Goal: Task Accomplishment & Management: Use online tool/utility

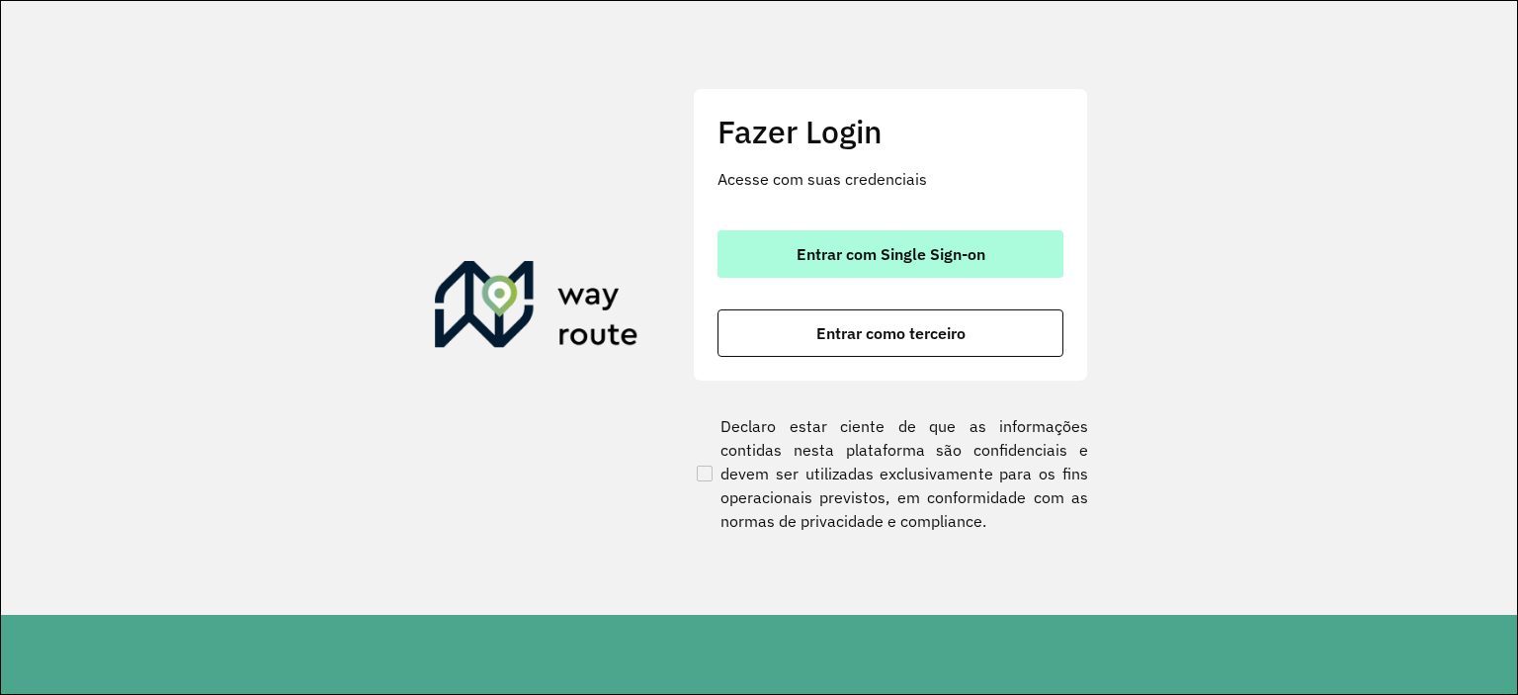
click at [846, 270] on button "Entrar com Single Sign-on" at bounding box center [890, 253] width 346 height 47
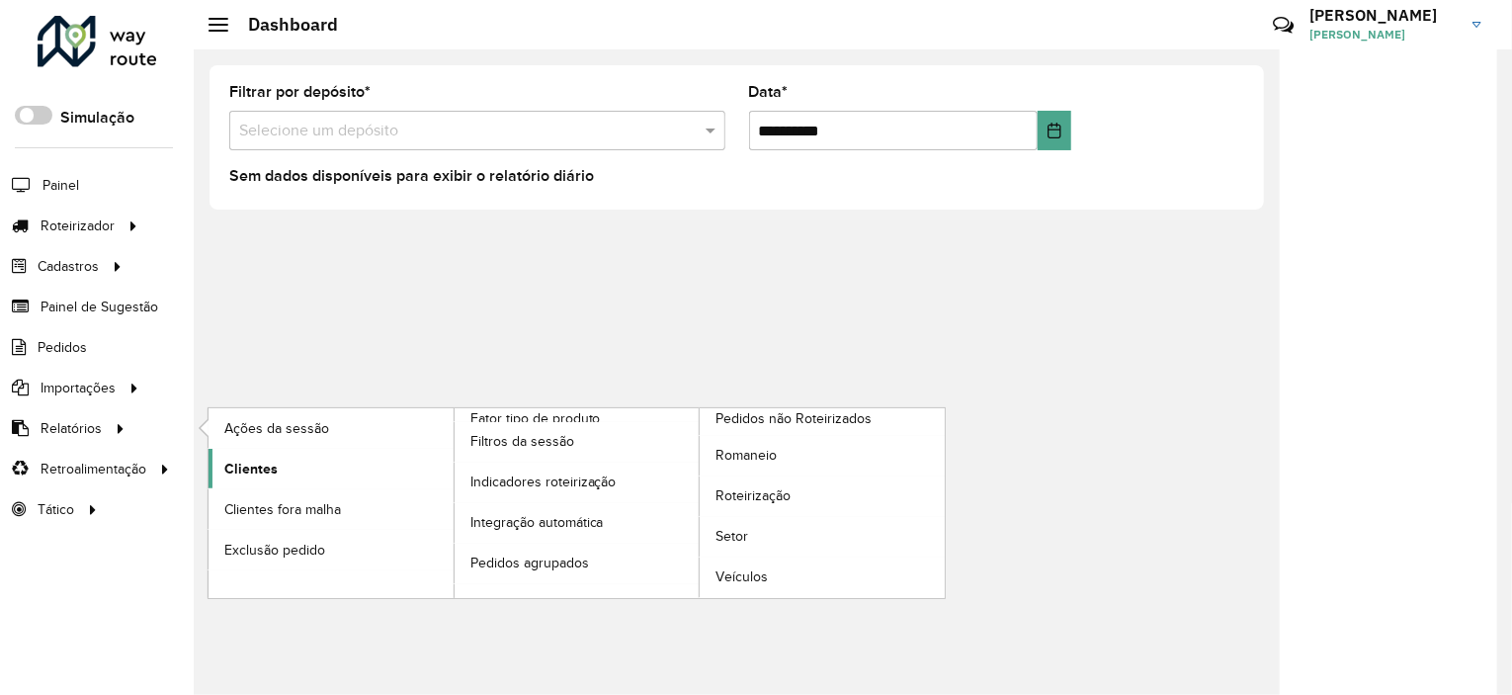
click at [288, 452] on link "Clientes" at bounding box center [330, 469] width 245 height 40
click at [749, 537] on link "Setor" at bounding box center [821, 537] width 245 height 40
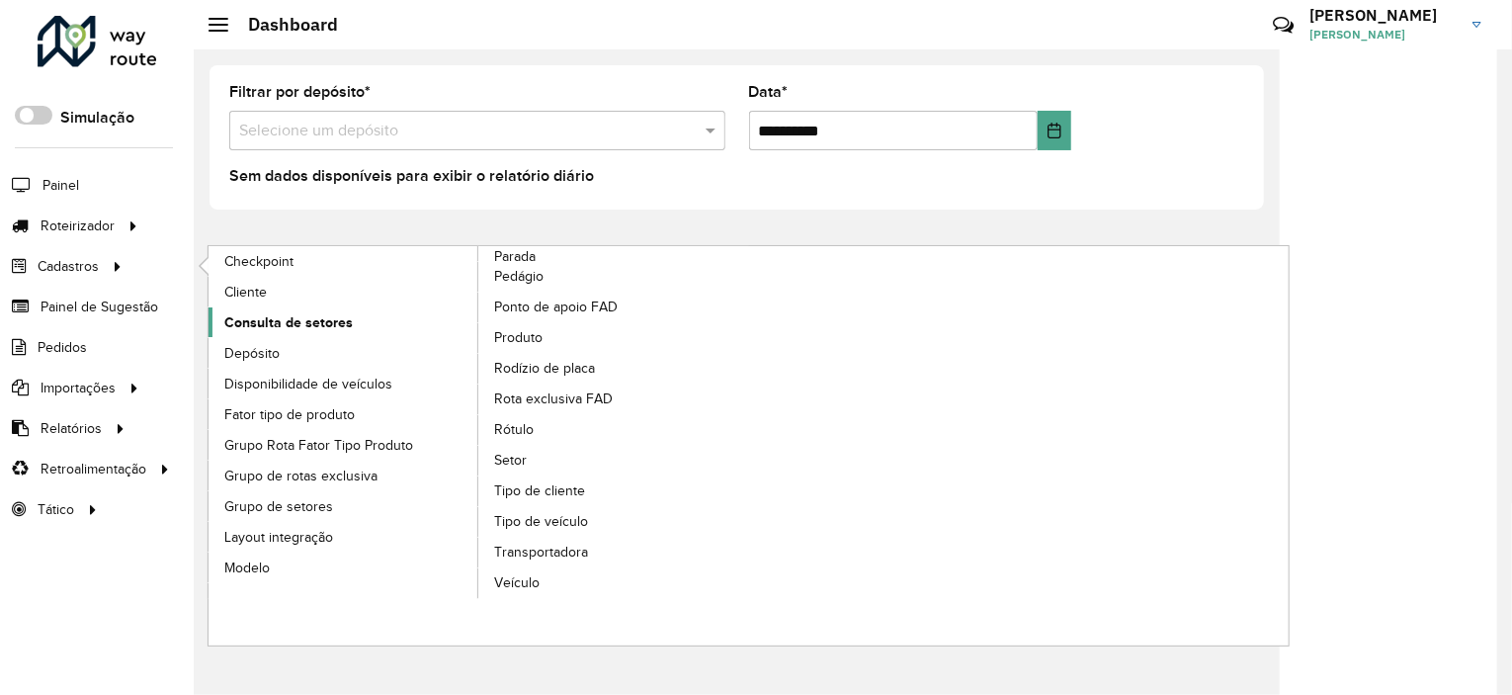
click at [289, 312] on span "Consulta de setores" at bounding box center [288, 322] width 128 height 21
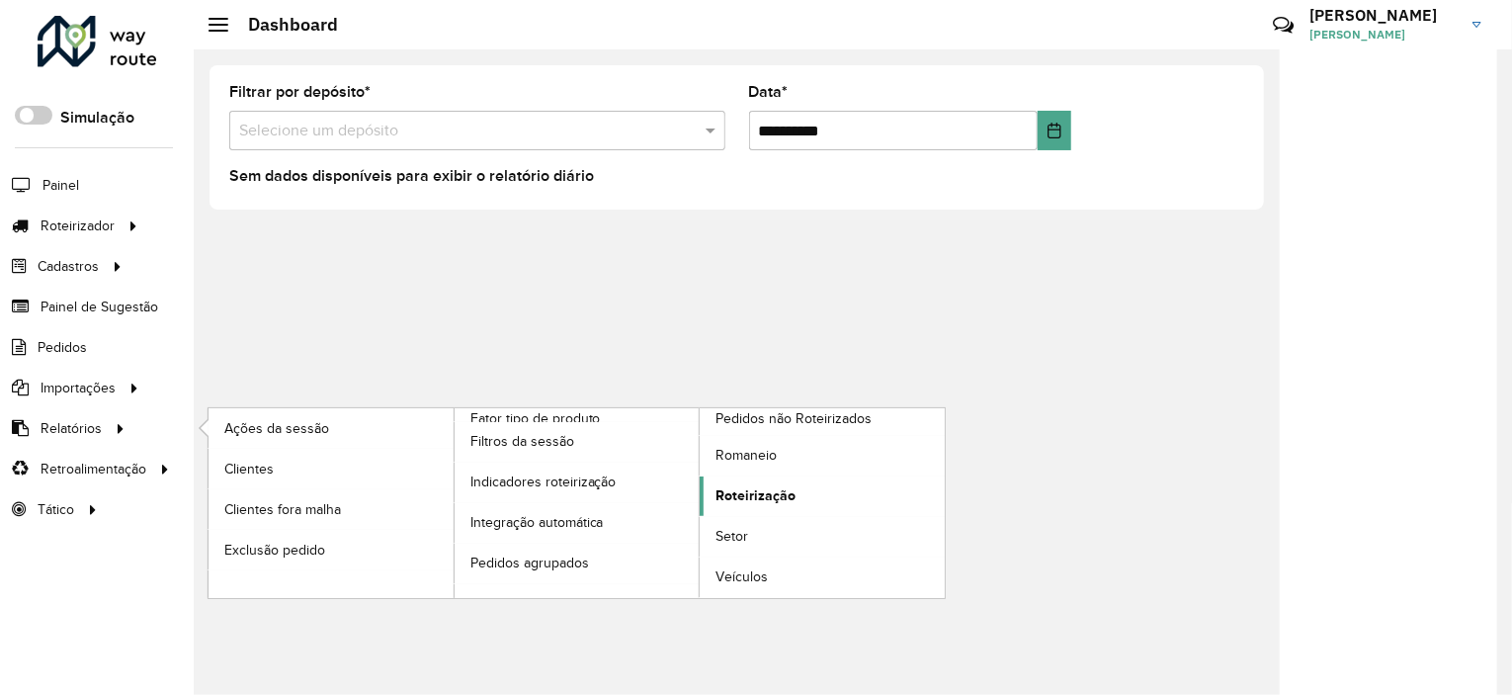
click at [749, 496] on span "Roteirização" at bounding box center [755, 495] width 80 height 21
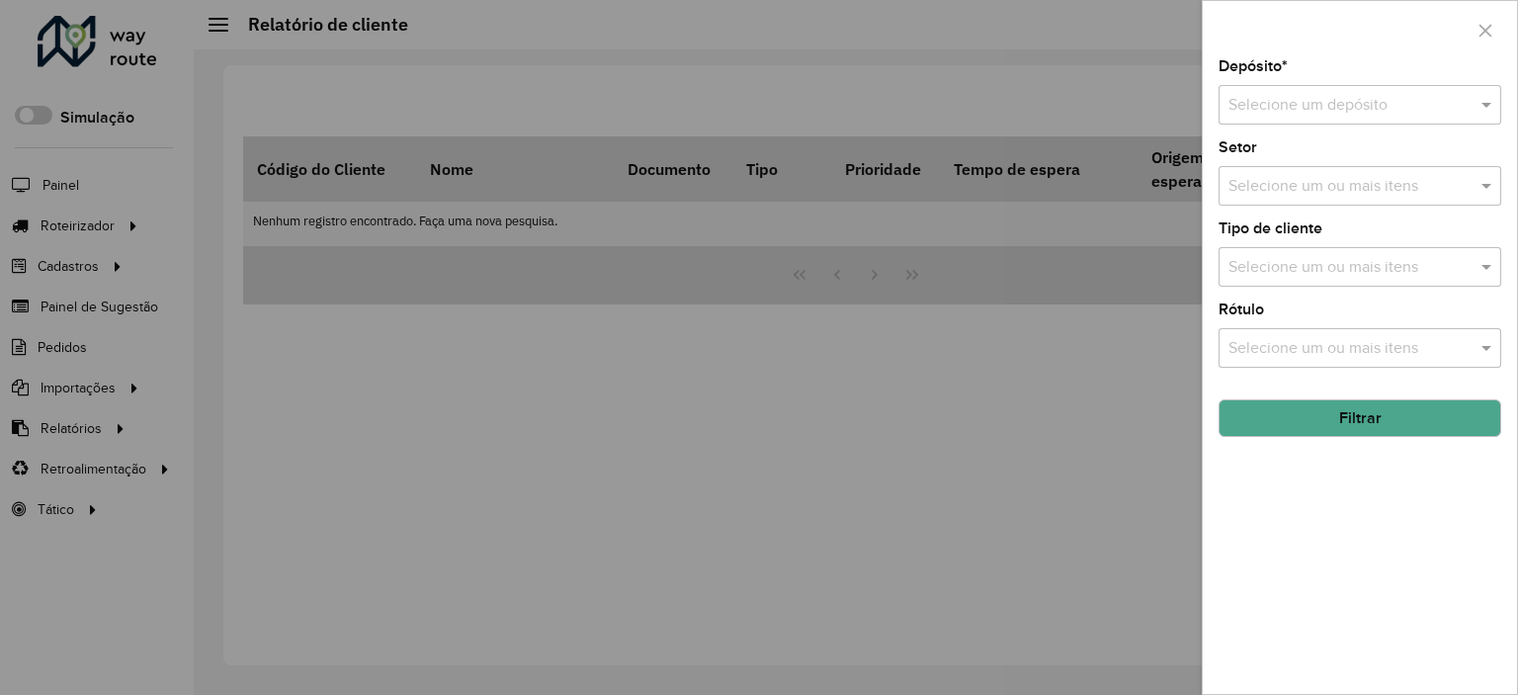
click at [1270, 85] on div "Selecione um depósito" at bounding box center [1359, 105] width 283 height 40
type input "******"
click at [1375, 399] on button "Filtrar" at bounding box center [1359, 418] width 283 height 38
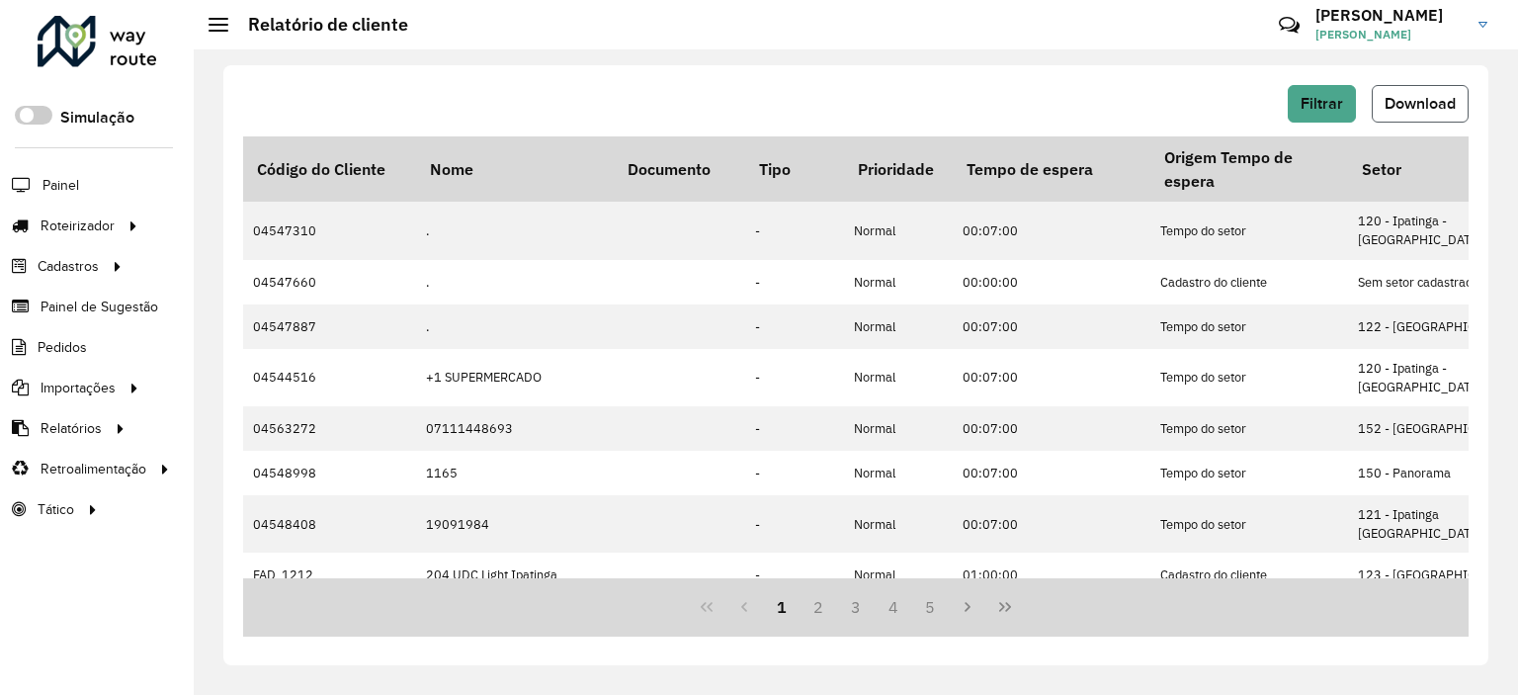
click at [1391, 111] on span "Download" at bounding box center [1419, 103] width 71 height 17
click at [835, 18] on hb-header "Relatório de cliente Críticas? Dúvidas? Elogios? Sugestões? Entre em contato co…" at bounding box center [856, 24] width 1324 height 49
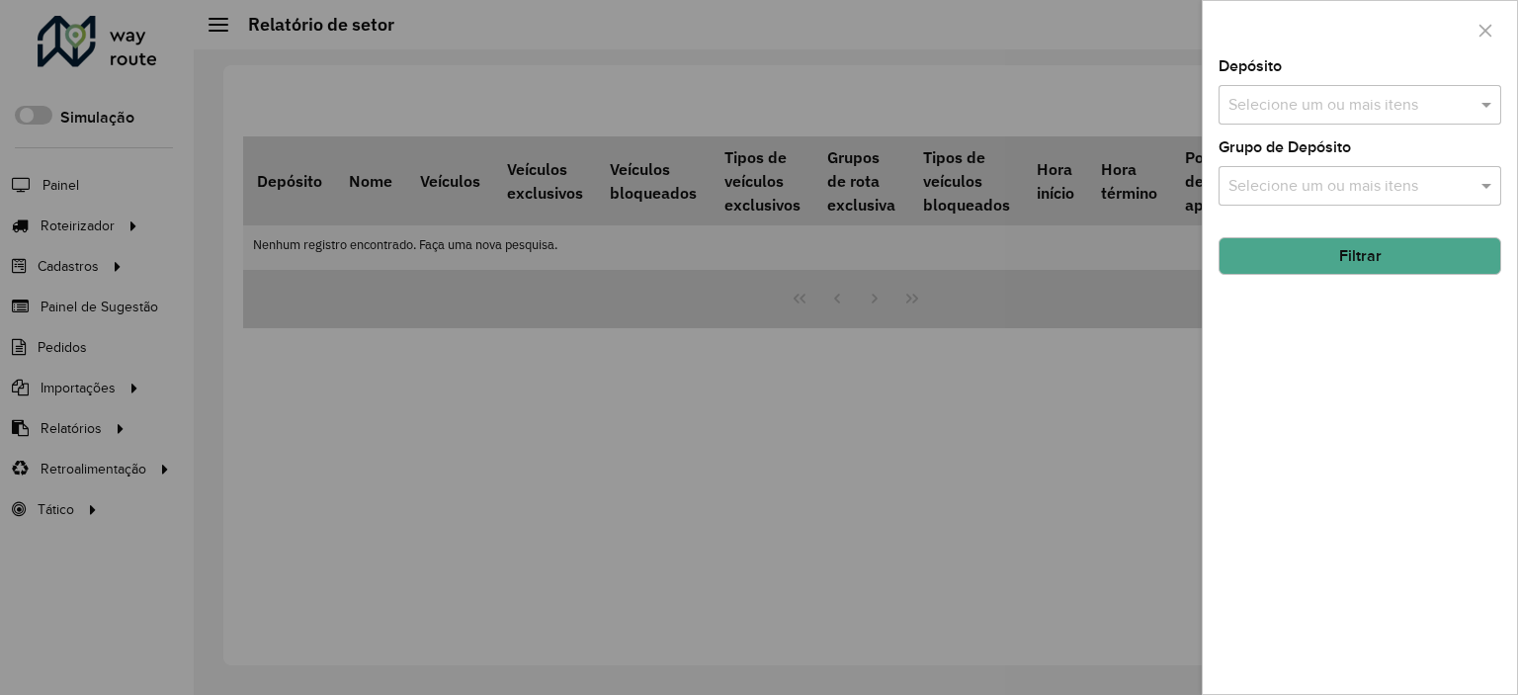
click at [1355, 97] on input "text" at bounding box center [1349, 106] width 253 height 24
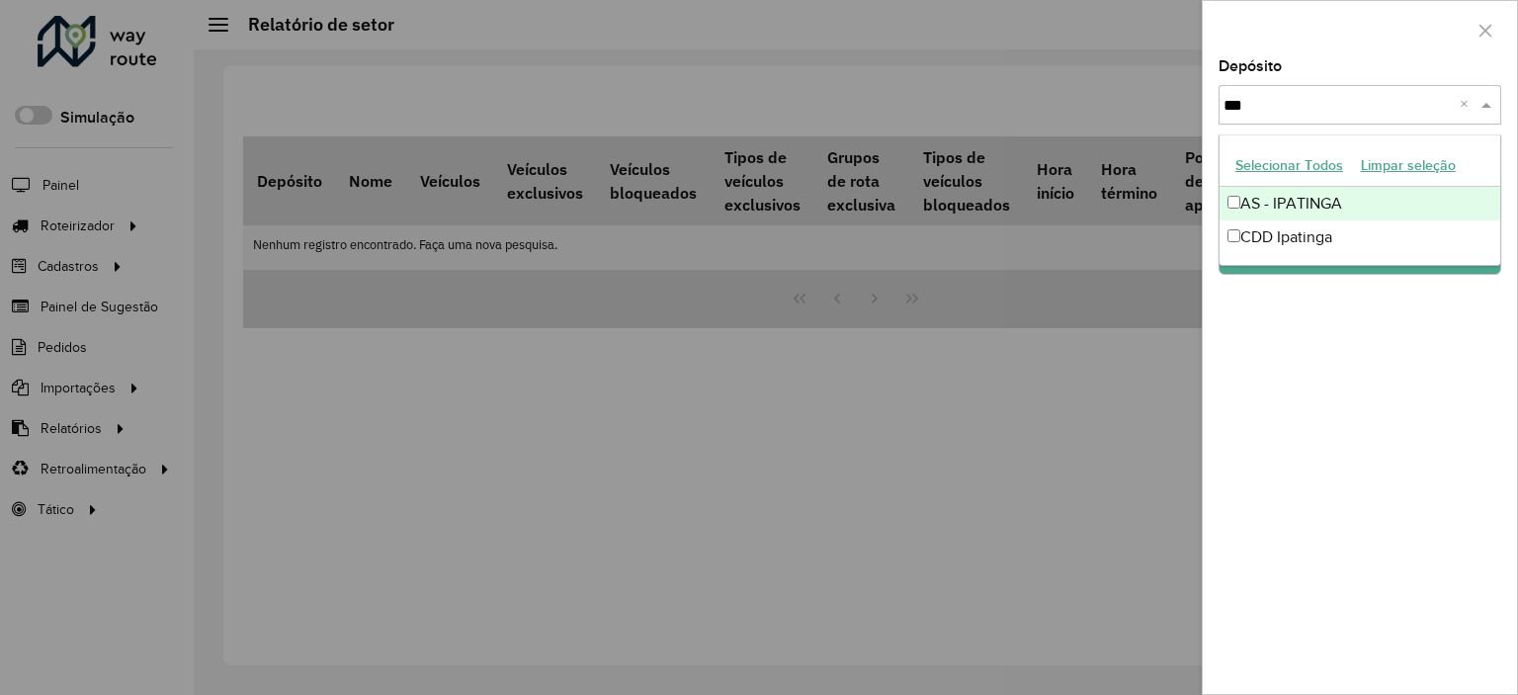
type input "****"
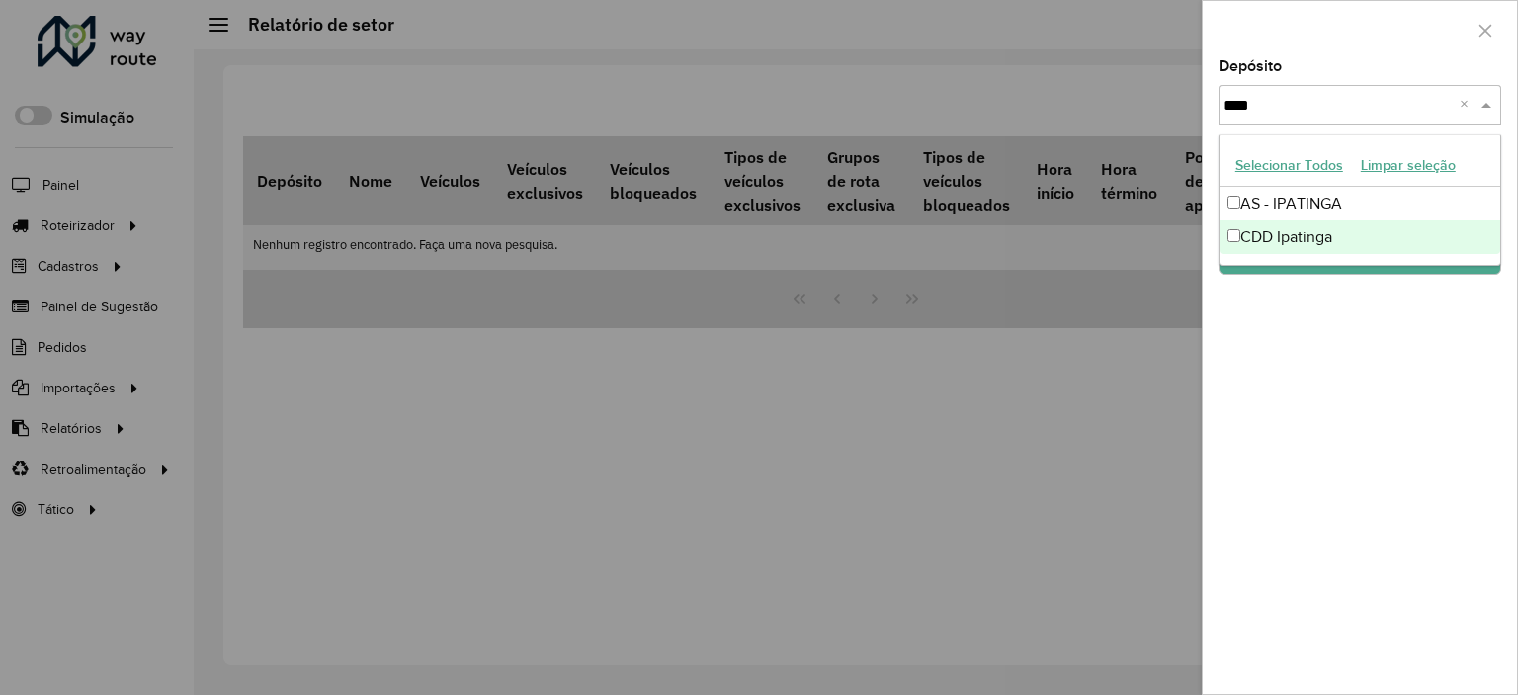
click at [1269, 236] on div "CDD Ipatinga" at bounding box center [1359, 237] width 281 height 34
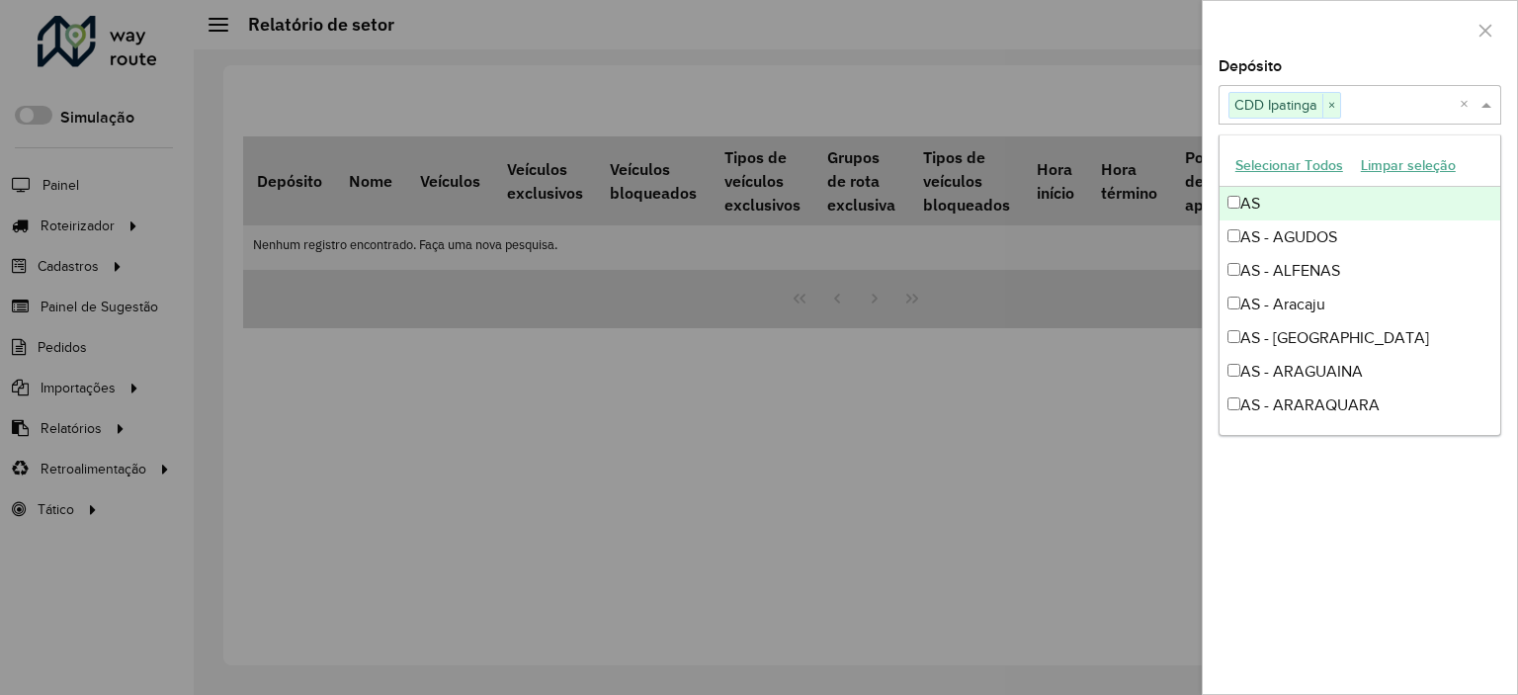
click at [1432, 56] on div at bounding box center [1359, 30] width 314 height 58
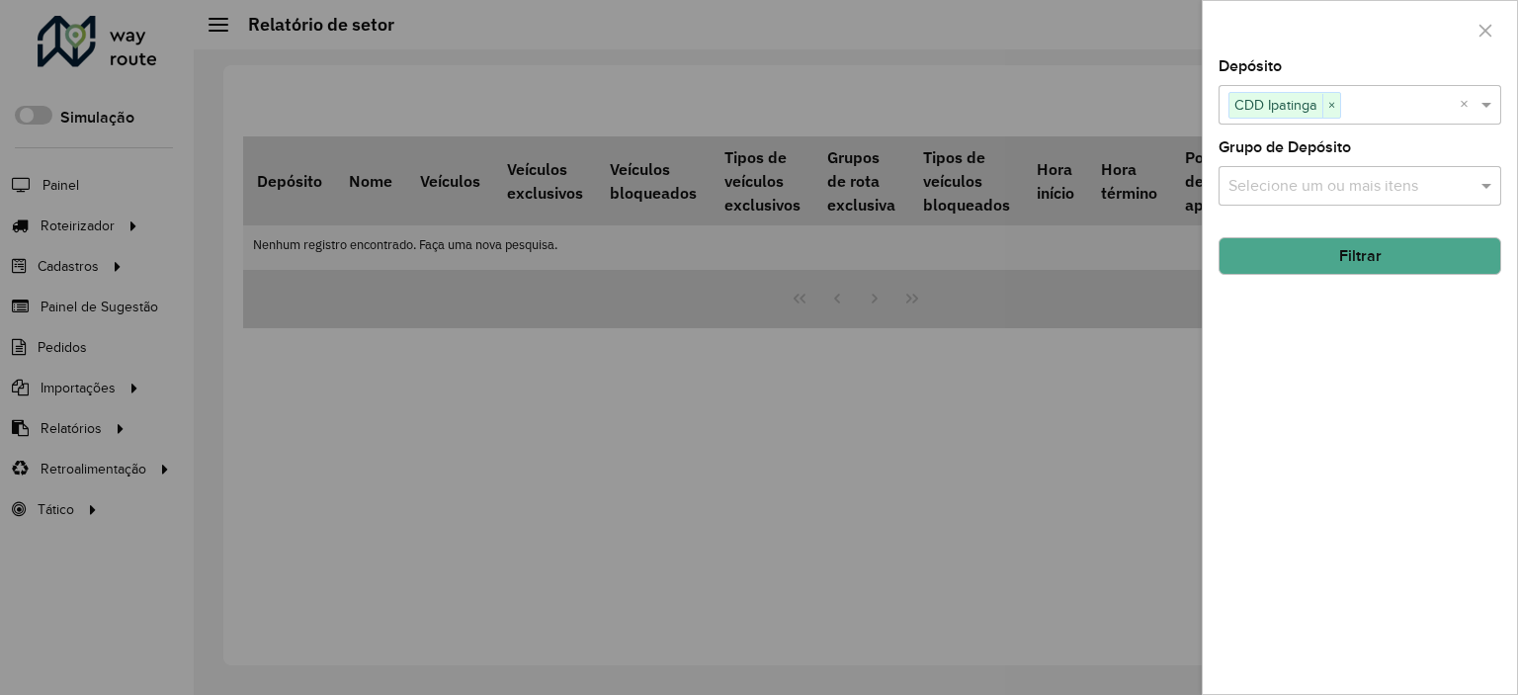
click at [1431, 245] on button "Filtrar" at bounding box center [1359, 256] width 283 height 38
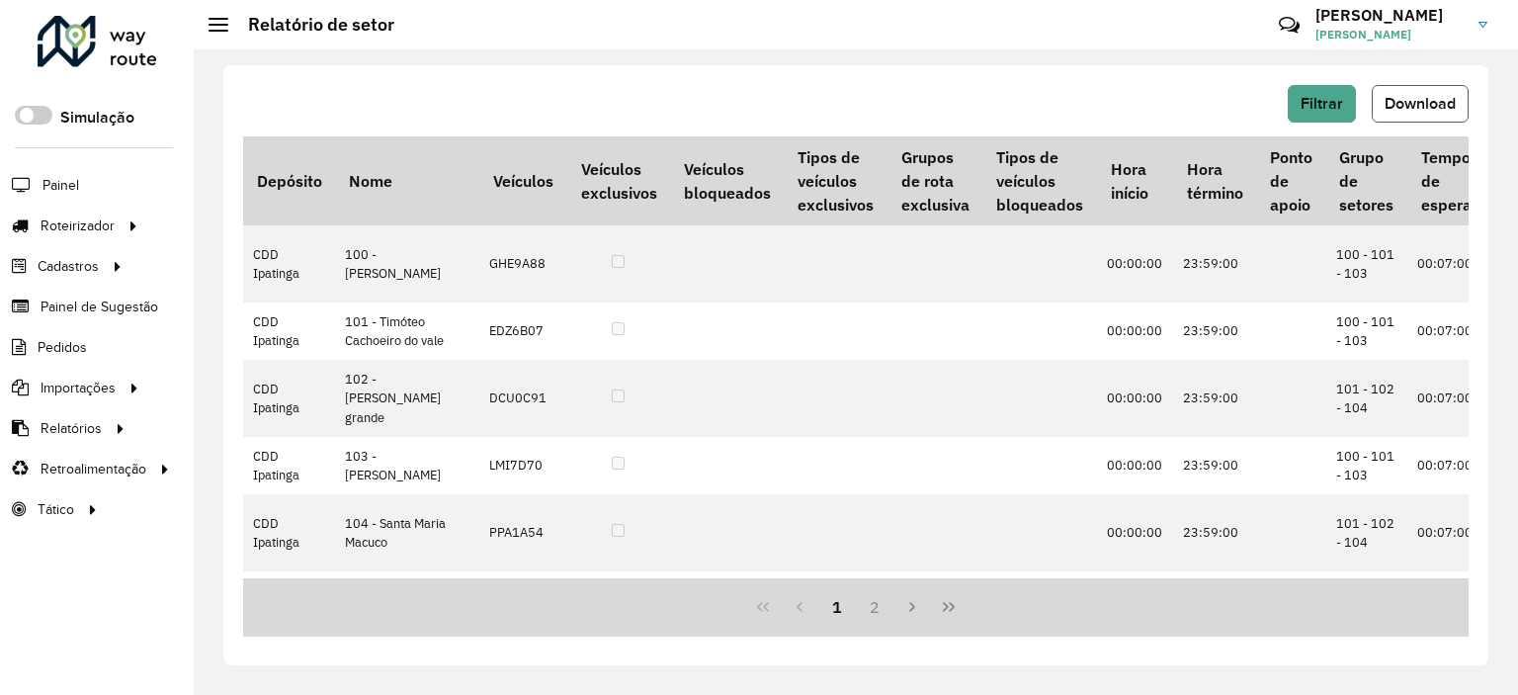
click at [1385, 113] on button "Download" at bounding box center [1419, 104] width 97 height 38
click at [862, 71] on div "Filtrar Download Depósito Nome Veículos Veículos exclusivos Veículos bloqueados…" at bounding box center [855, 365] width 1265 height 600
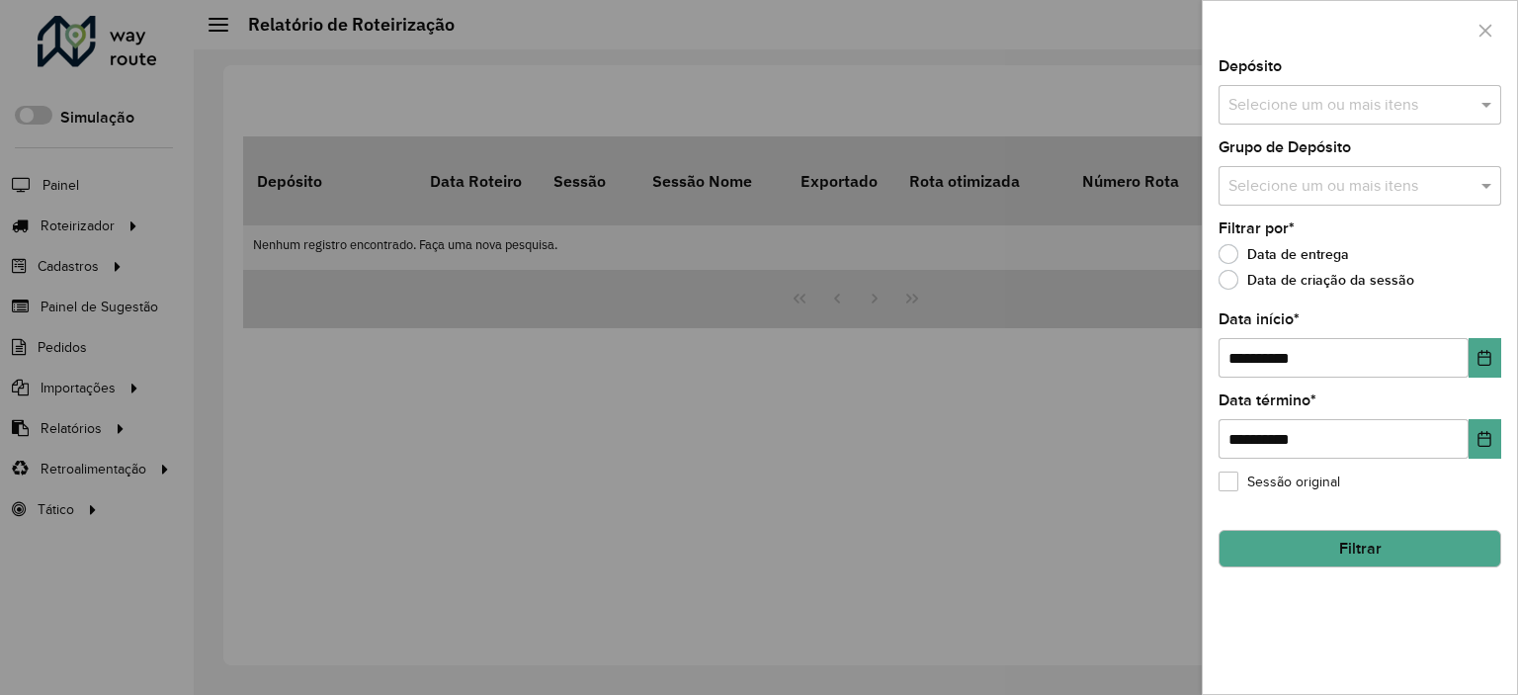
click at [1238, 127] on div "**********" at bounding box center [1359, 376] width 314 height 634
click at [1245, 98] on input "text" at bounding box center [1349, 106] width 253 height 24
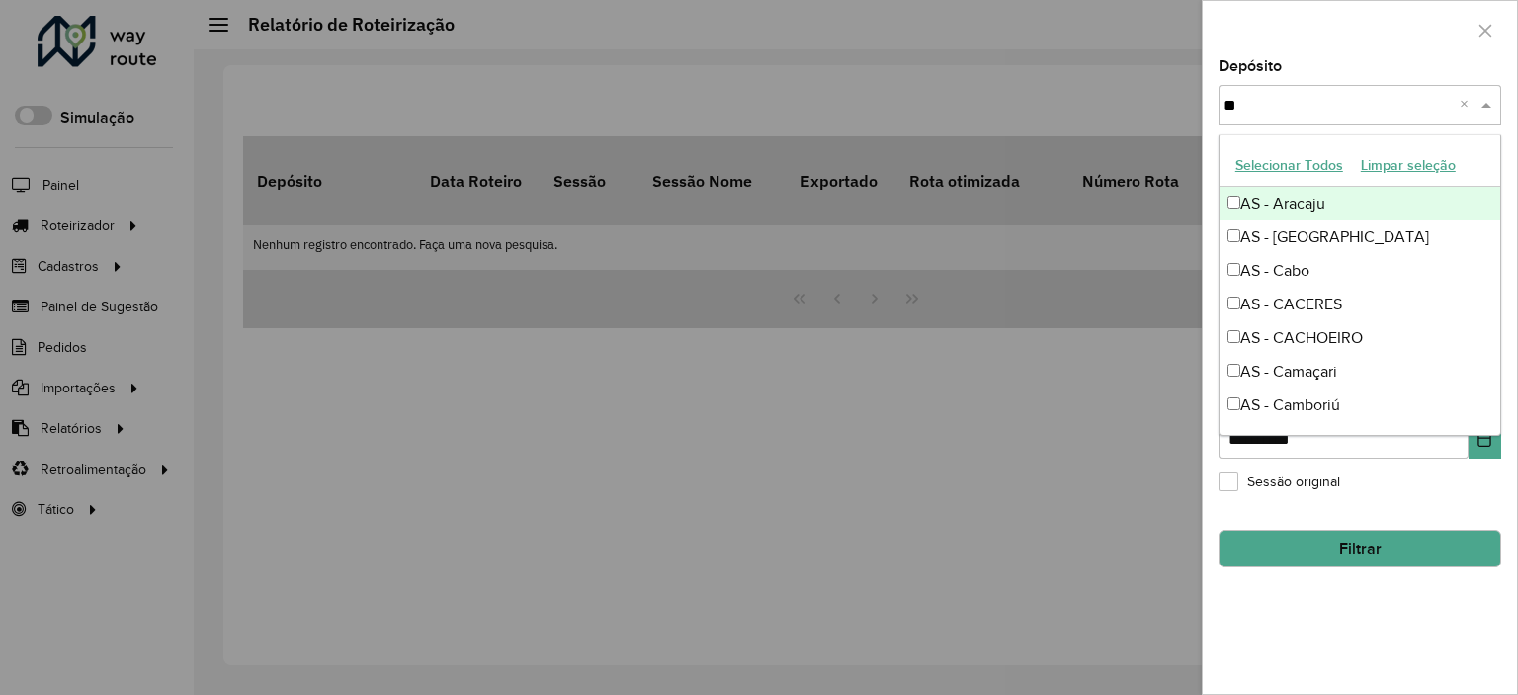
type input "***"
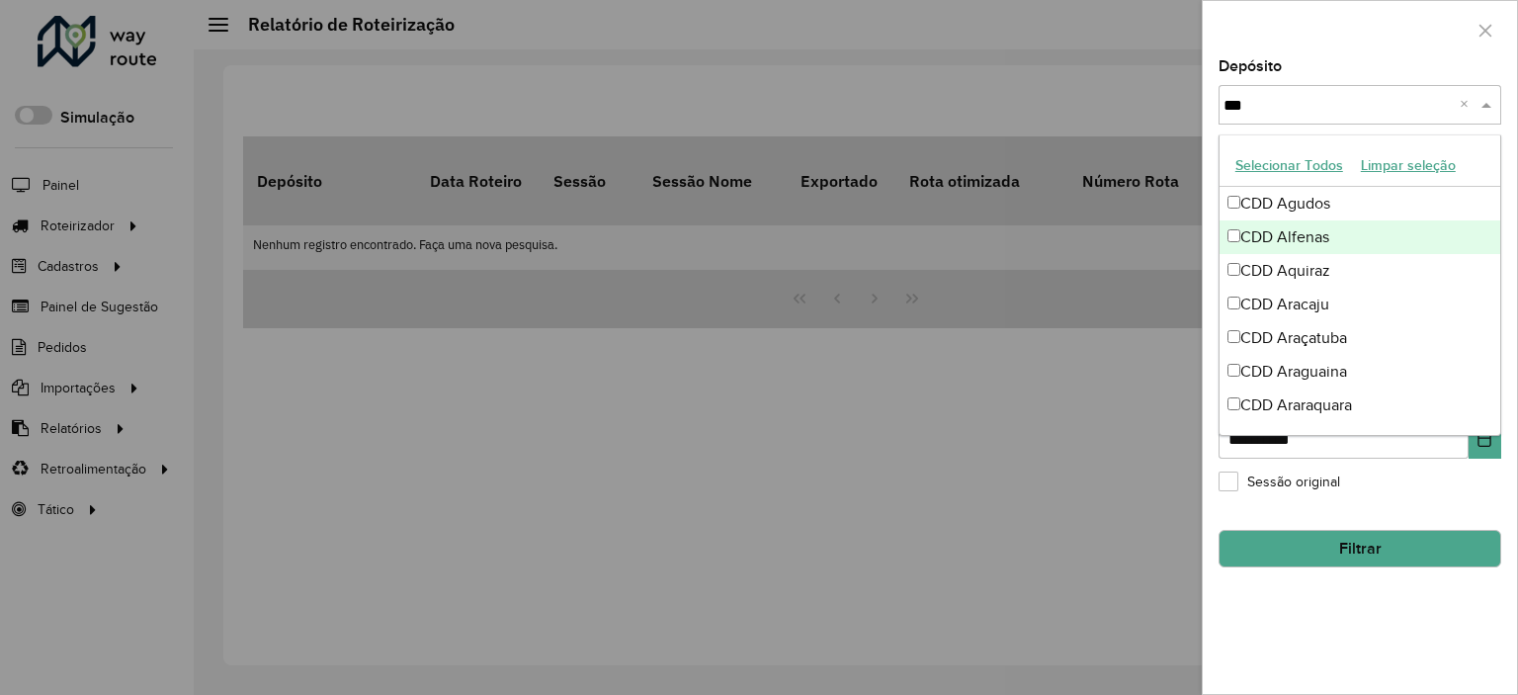
click at [1326, 224] on div "CDD Alfenas" at bounding box center [1359, 237] width 281 height 34
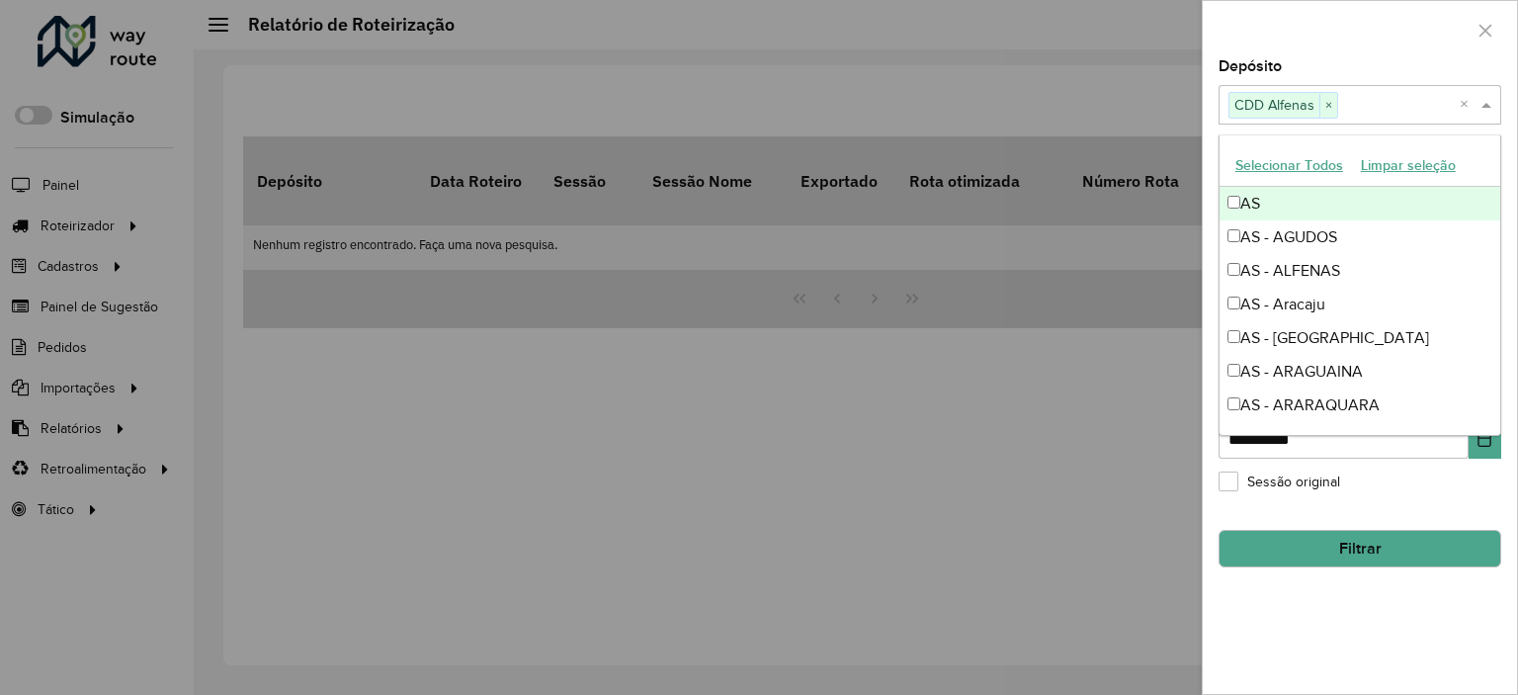
click at [1367, 54] on div at bounding box center [1359, 30] width 314 height 58
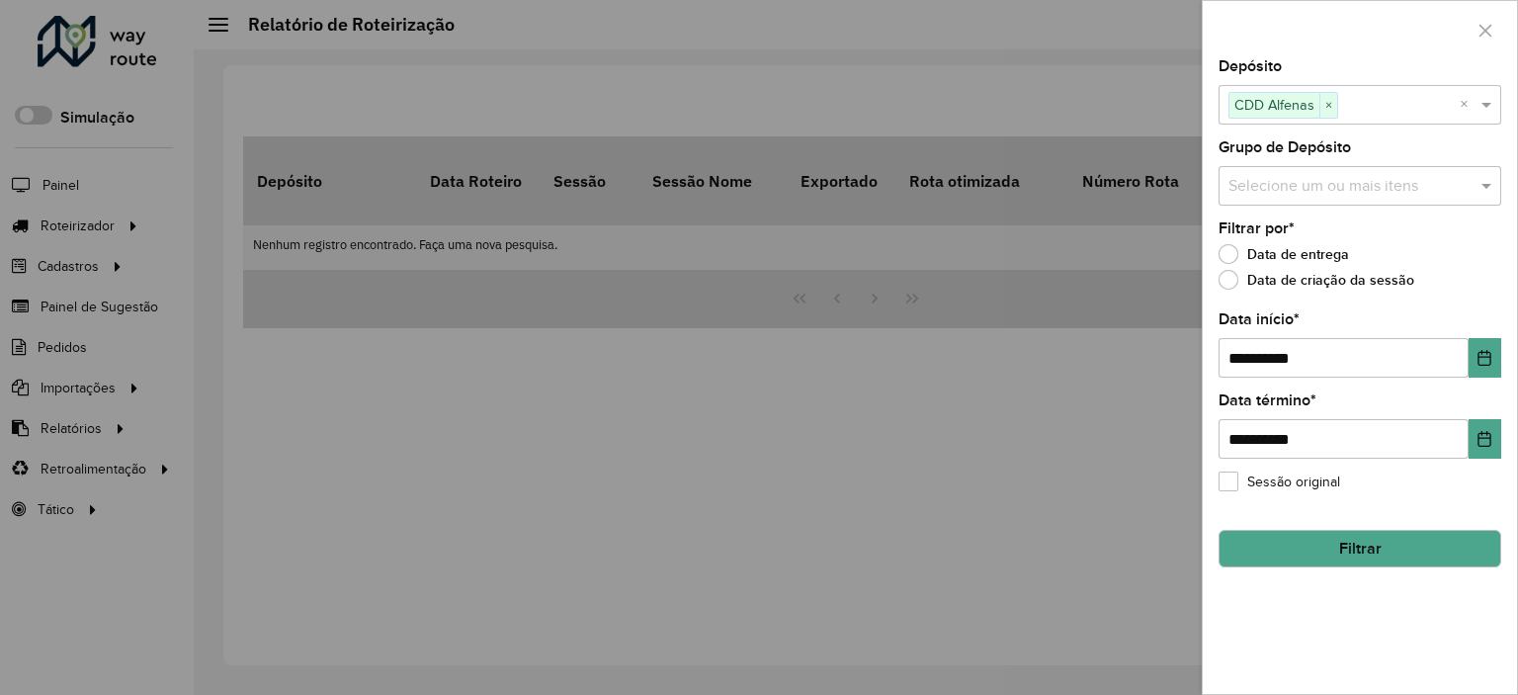
click at [1396, 525] on hb-field-button "Filtrar" at bounding box center [1359, 540] width 283 height 53
click at [1400, 530] on button "Filtrar" at bounding box center [1359, 549] width 283 height 38
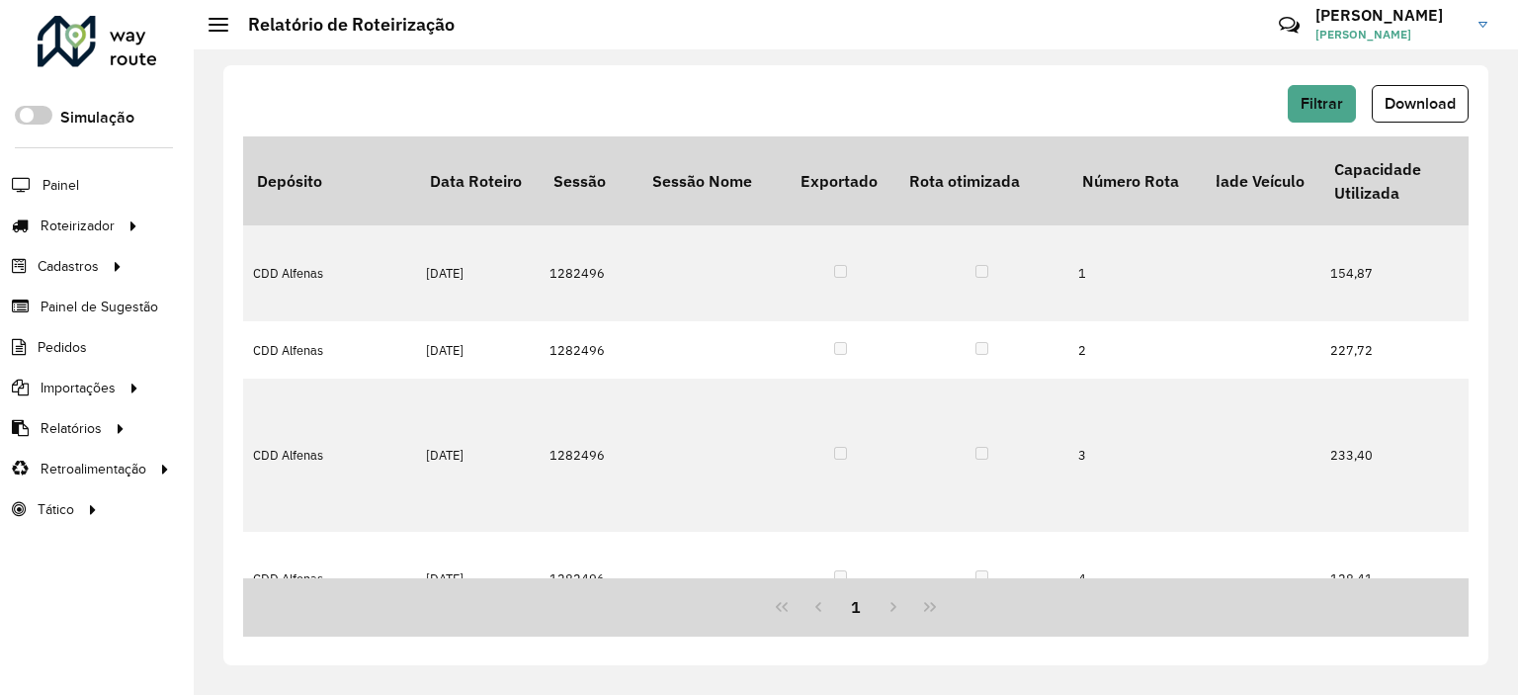
scroll to position [0, 2098]
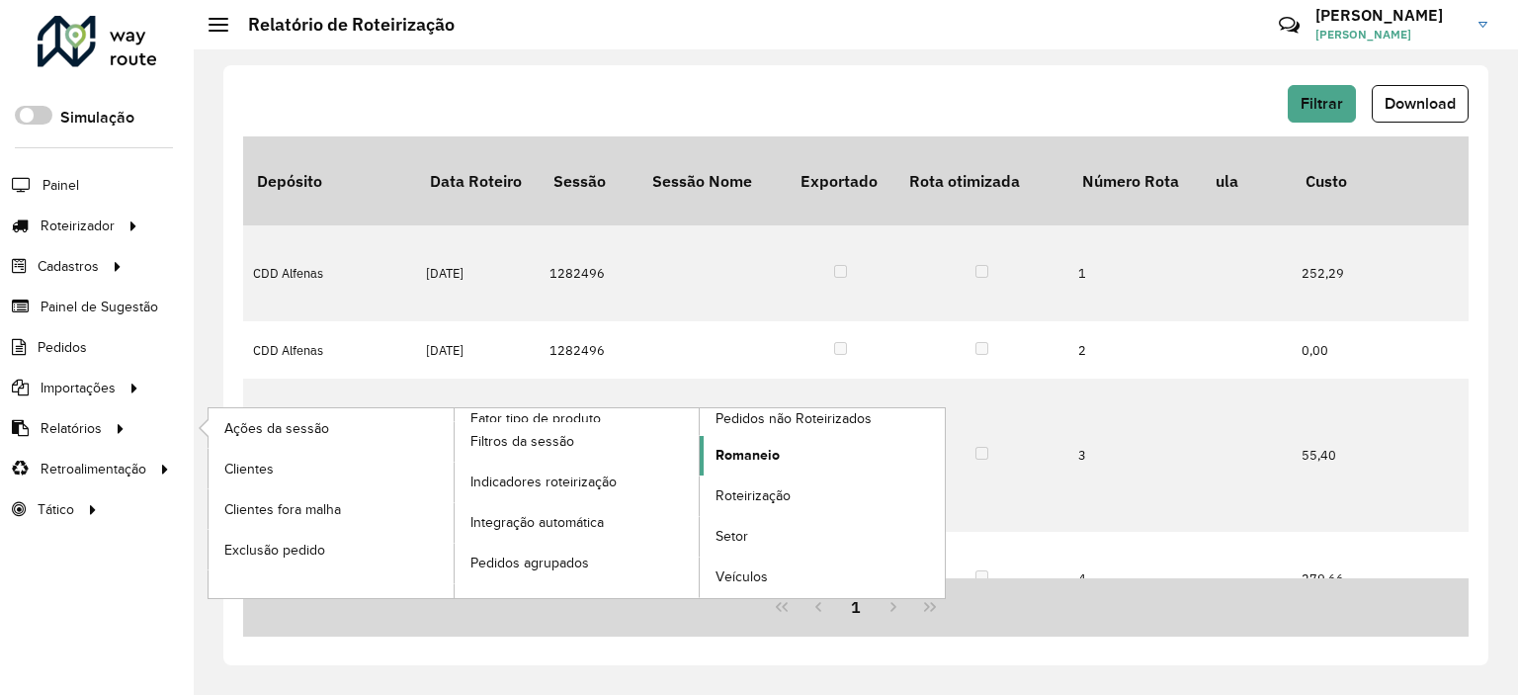
click at [754, 458] on span "Romaneio" at bounding box center [747, 455] width 64 height 21
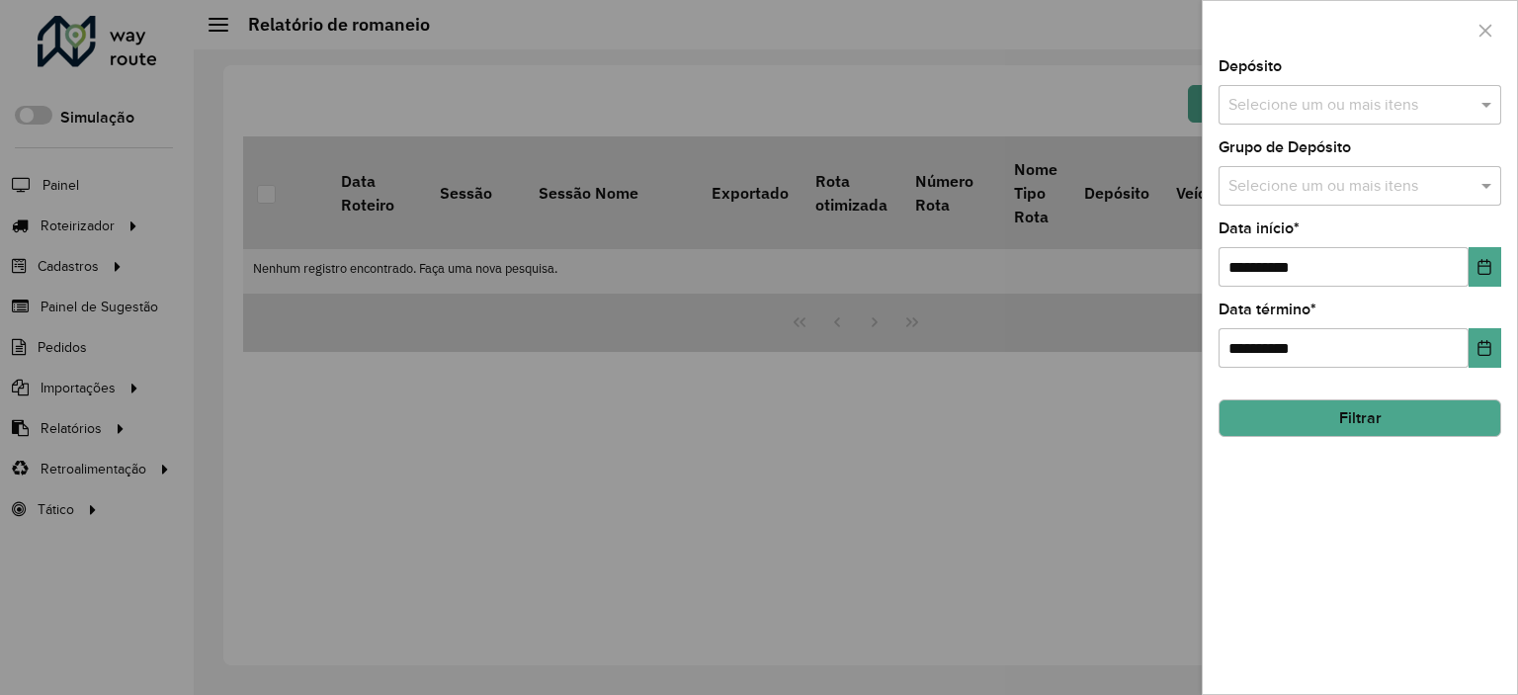
click at [1308, 102] on hb-app "Aguarde... Pop-up bloqueado! Seu navegador bloqueou automáticamente a abertura …" at bounding box center [759, 347] width 1518 height 695
click at [1308, 102] on input "text" at bounding box center [1349, 106] width 253 height 24
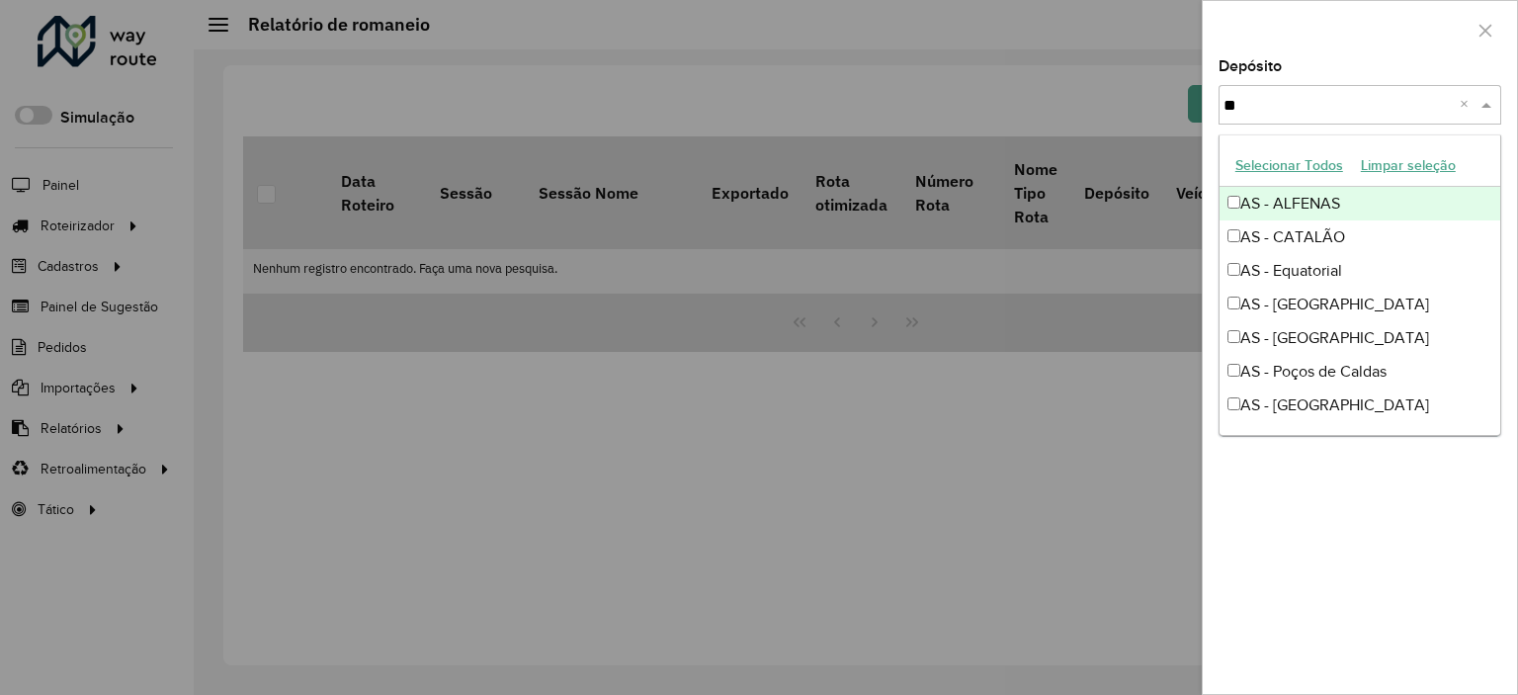
type input "***"
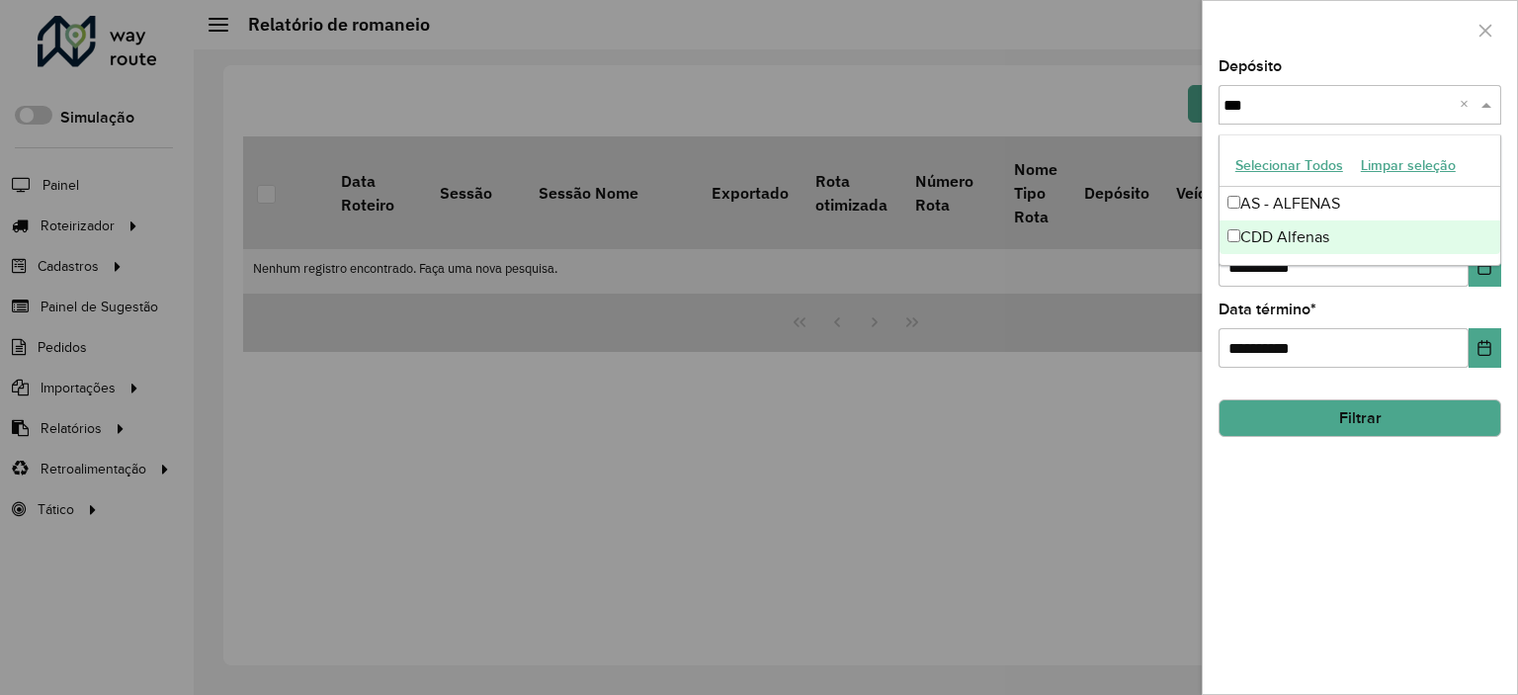
click at [1331, 234] on div "CDD Alfenas" at bounding box center [1359, 237] width 281 height 34
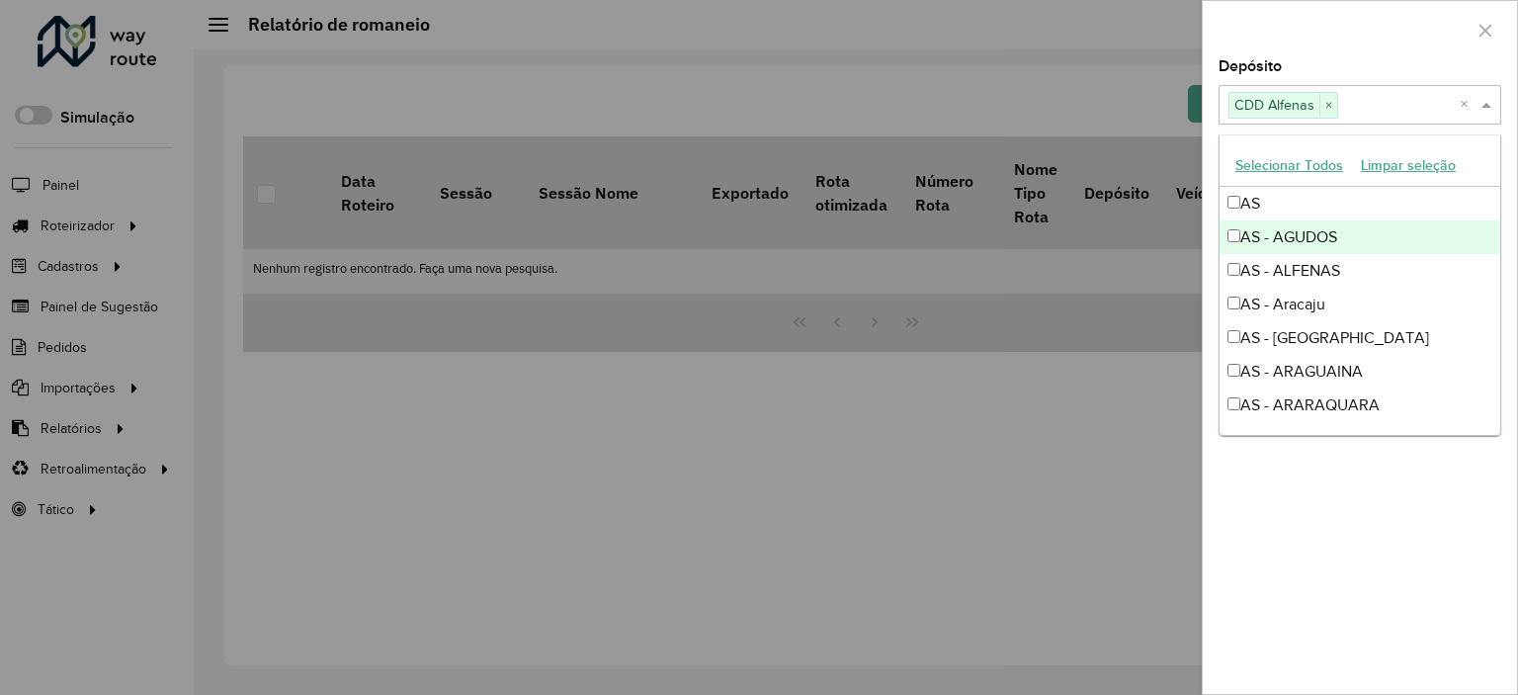
click at [1322, 18] on div at bounding box center [1359, 30] width 314 height 58
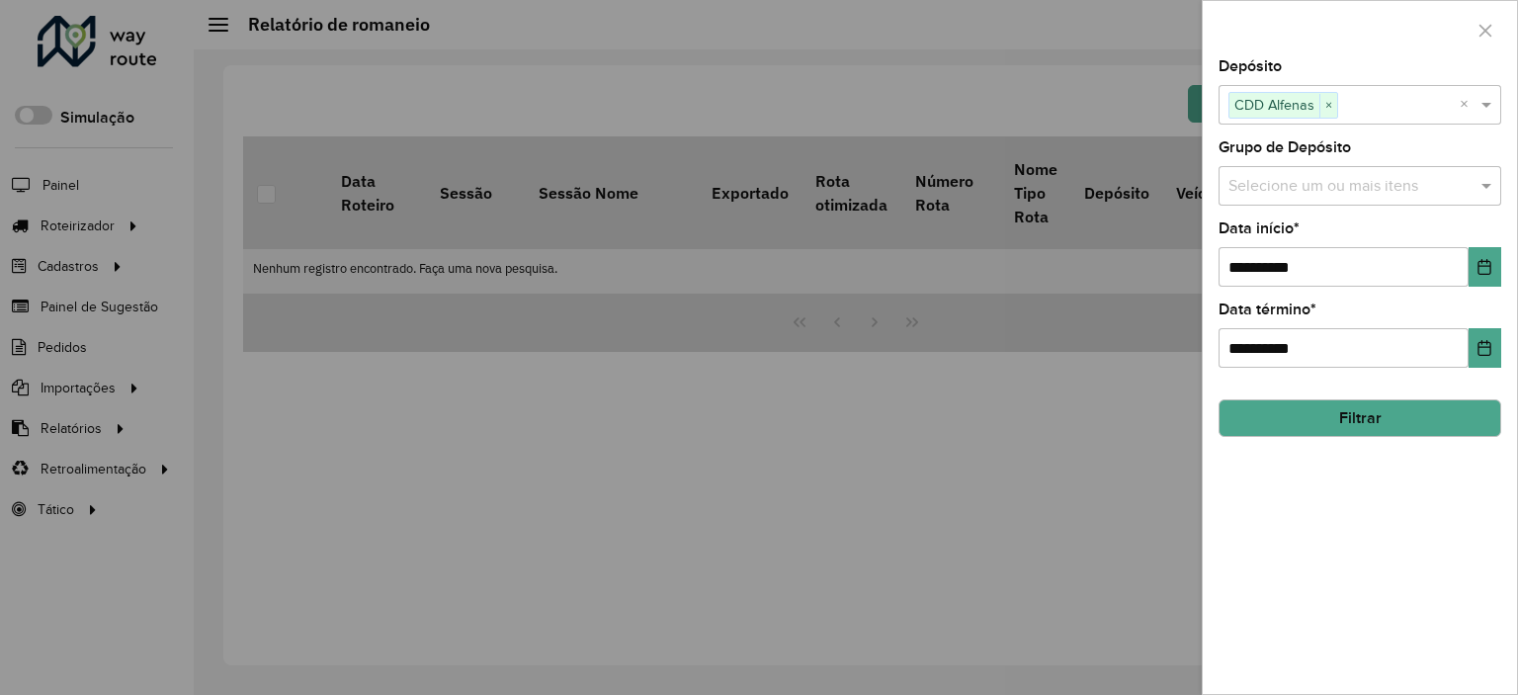
click at [1378, 402] on button "Filtrar" at bounding box center [1359, 418] width 283 height 38
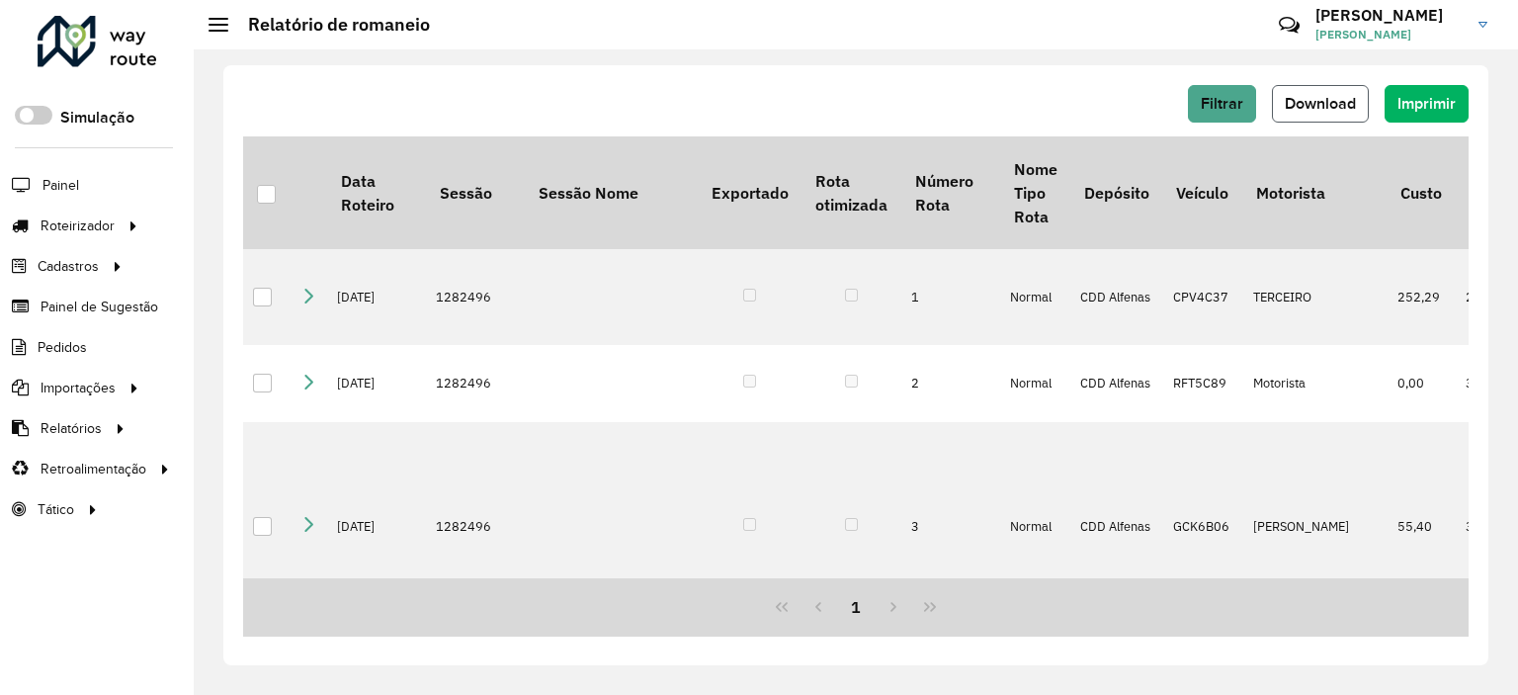
click at [1336, 95] on span "Download" at bounding box center [1319, 103] width 71 height 17
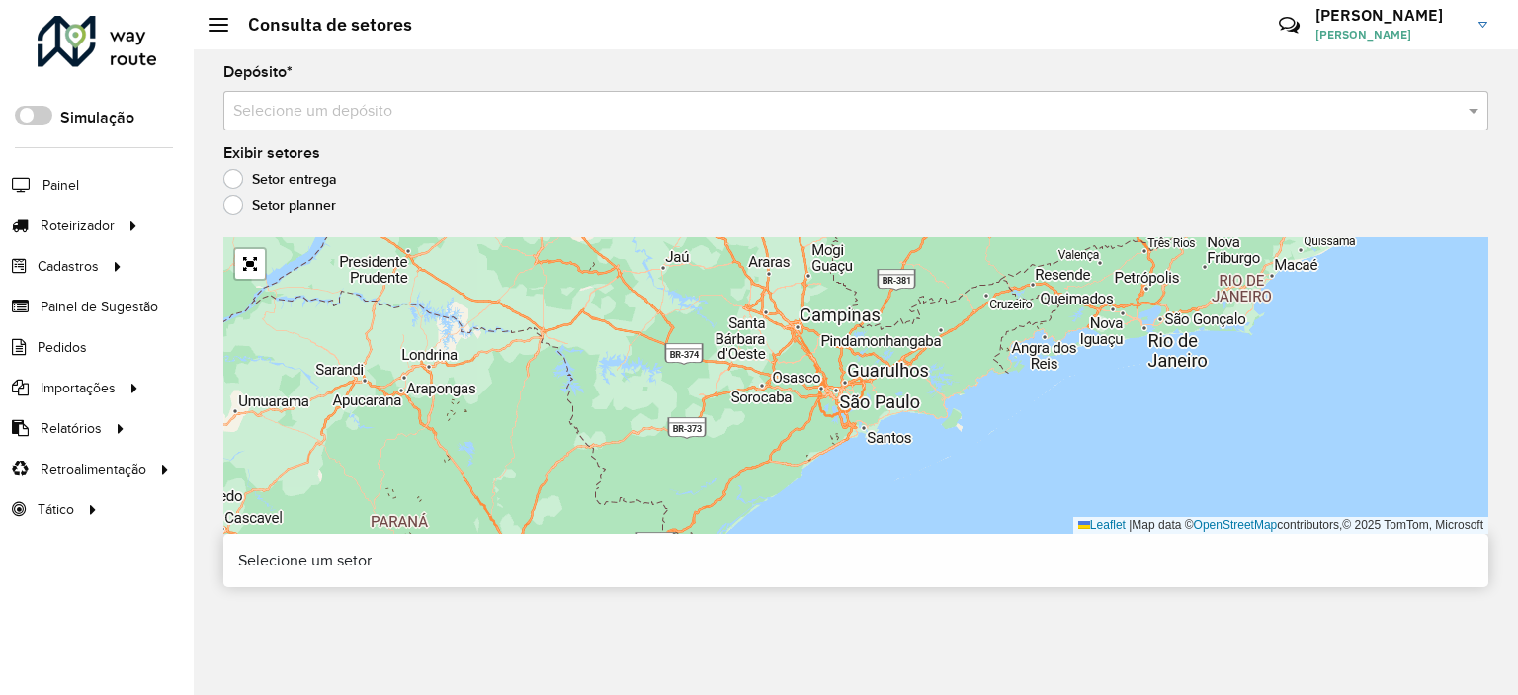
click at [560, 100] on input "text" at bounding box center [835, 112] width 1205 height 24
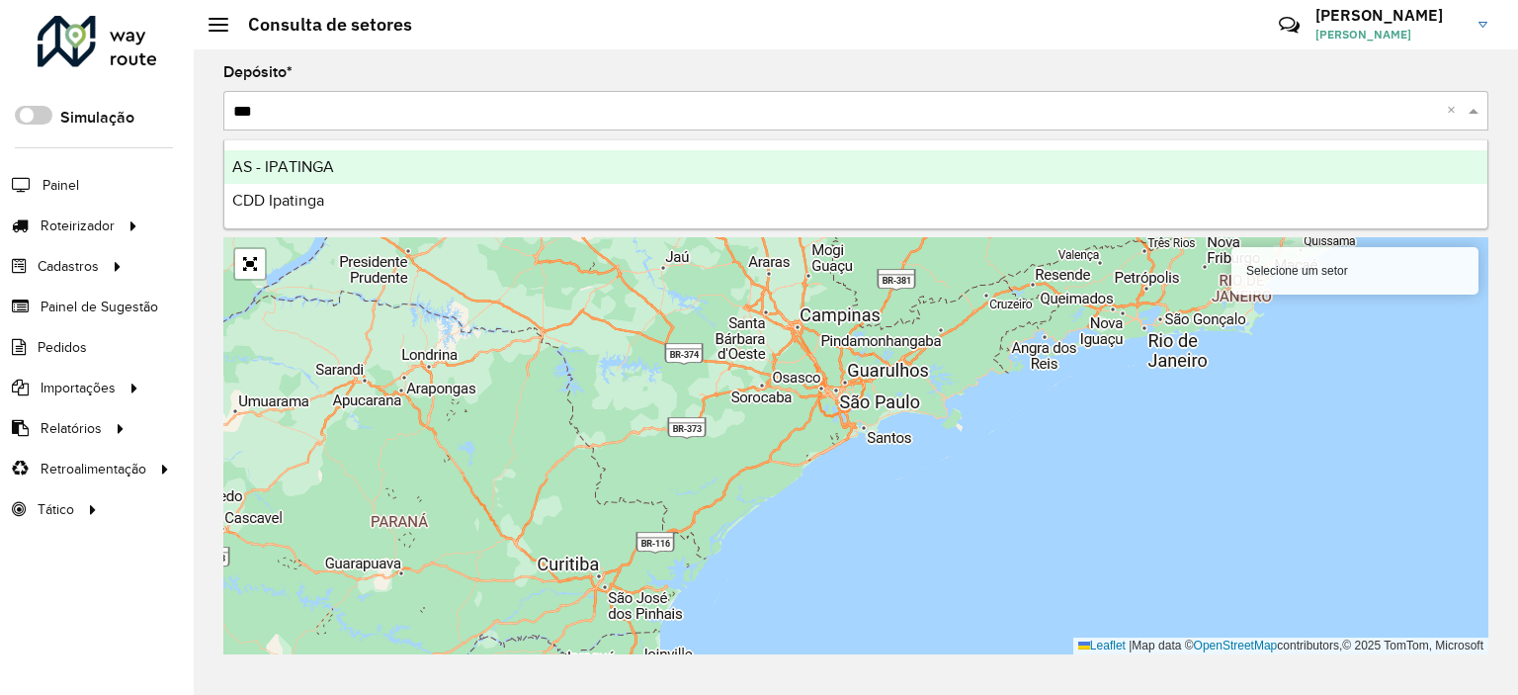
type input "****"
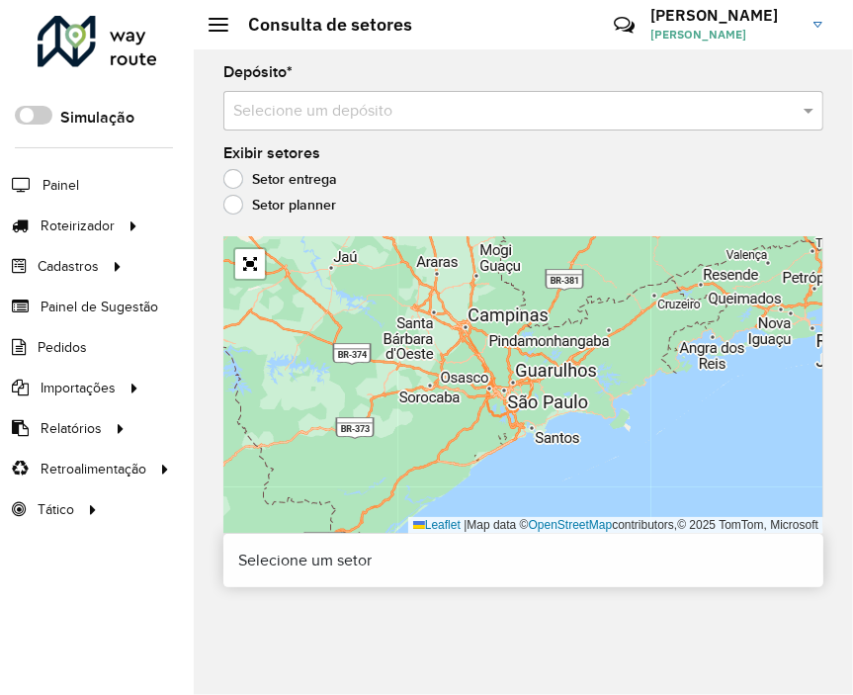
click at [422, 118] on input "text" at bounding box center [503, 112] width 540 height 24
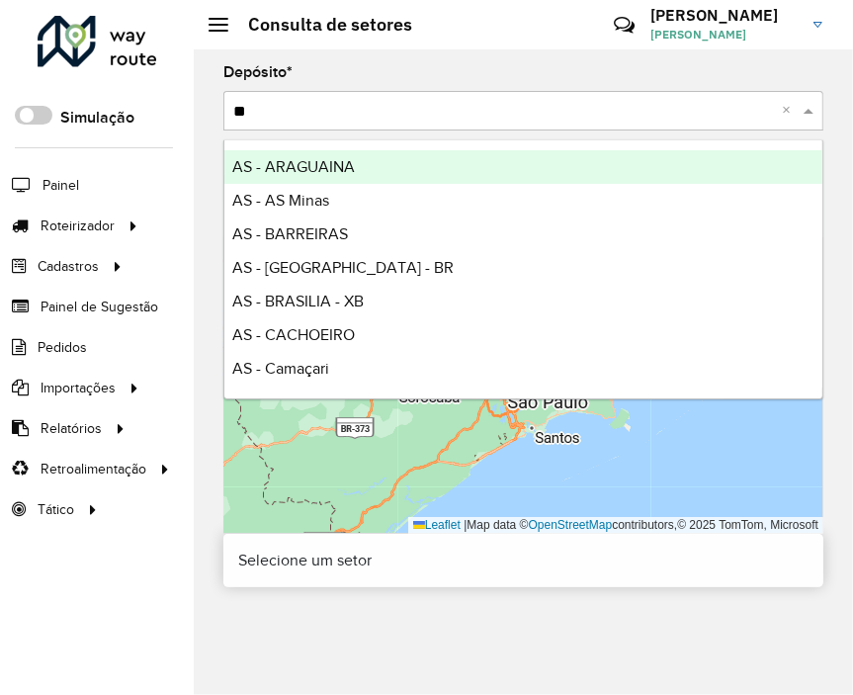
type input "***"
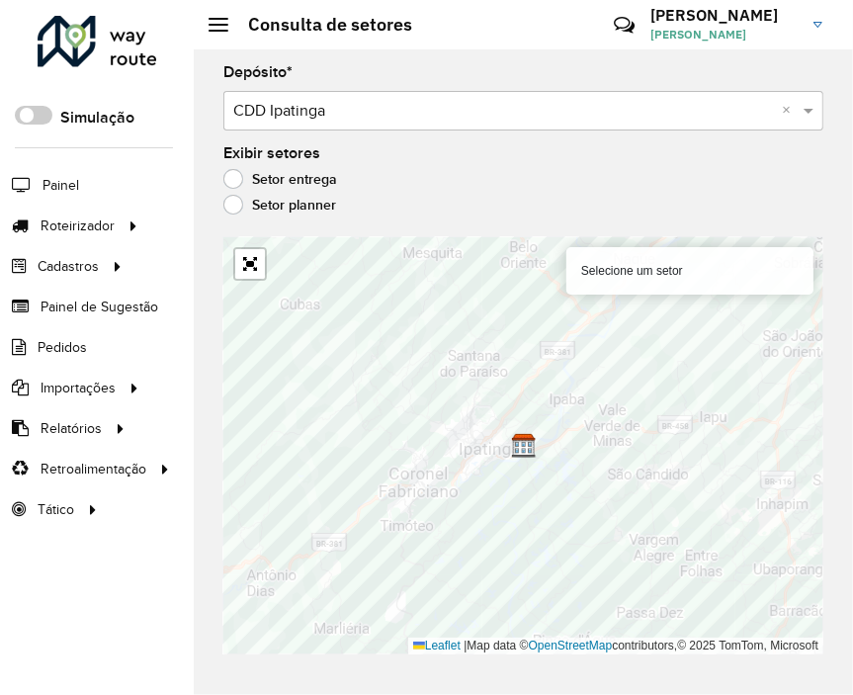
drag, startPoint x: 849, startPoint y: 328, endPoint x: 788, endPoint y: 170, distance: 169.2
click at [788, 172] on div "Setor entrega" at bounding box center [523, 184] width 600 height 24
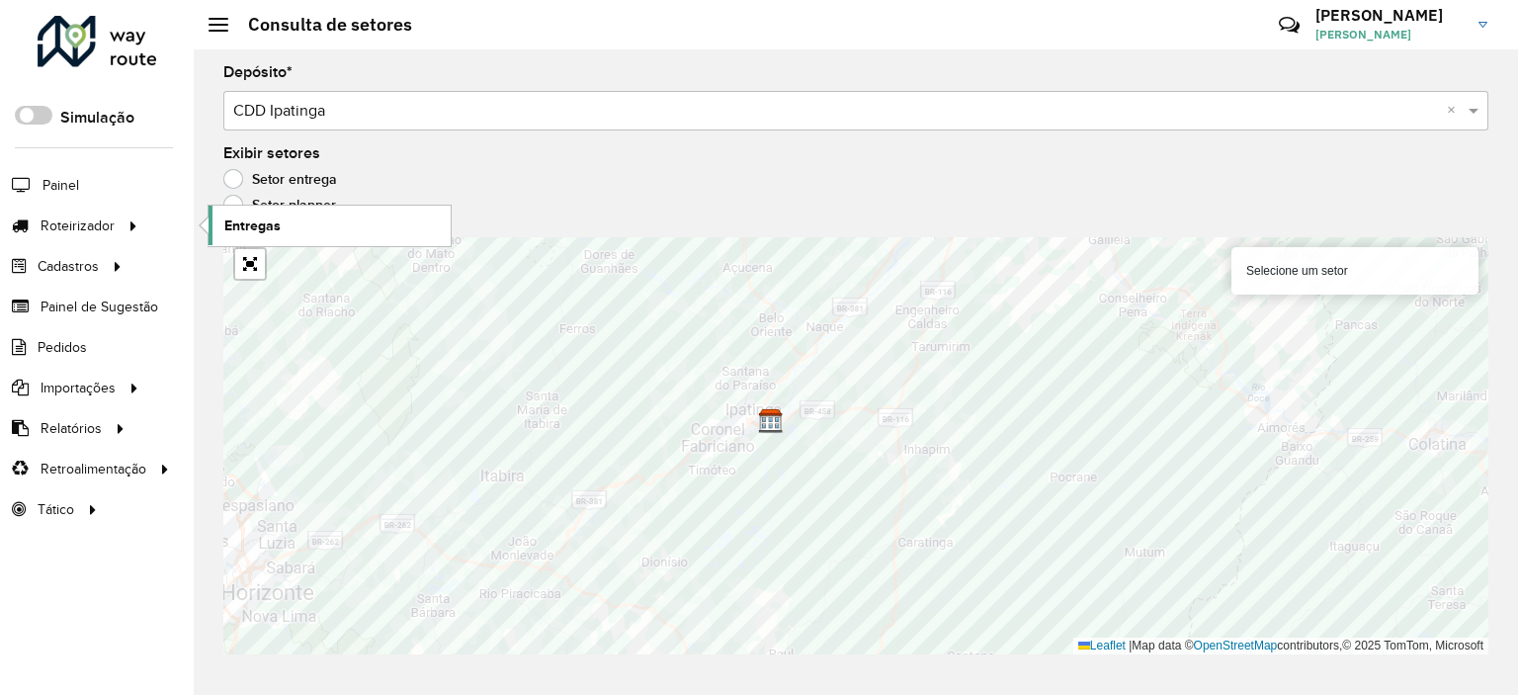
click at [268, 232] on span "Entregas" at bounding box center [252, 225] width 56 height 21
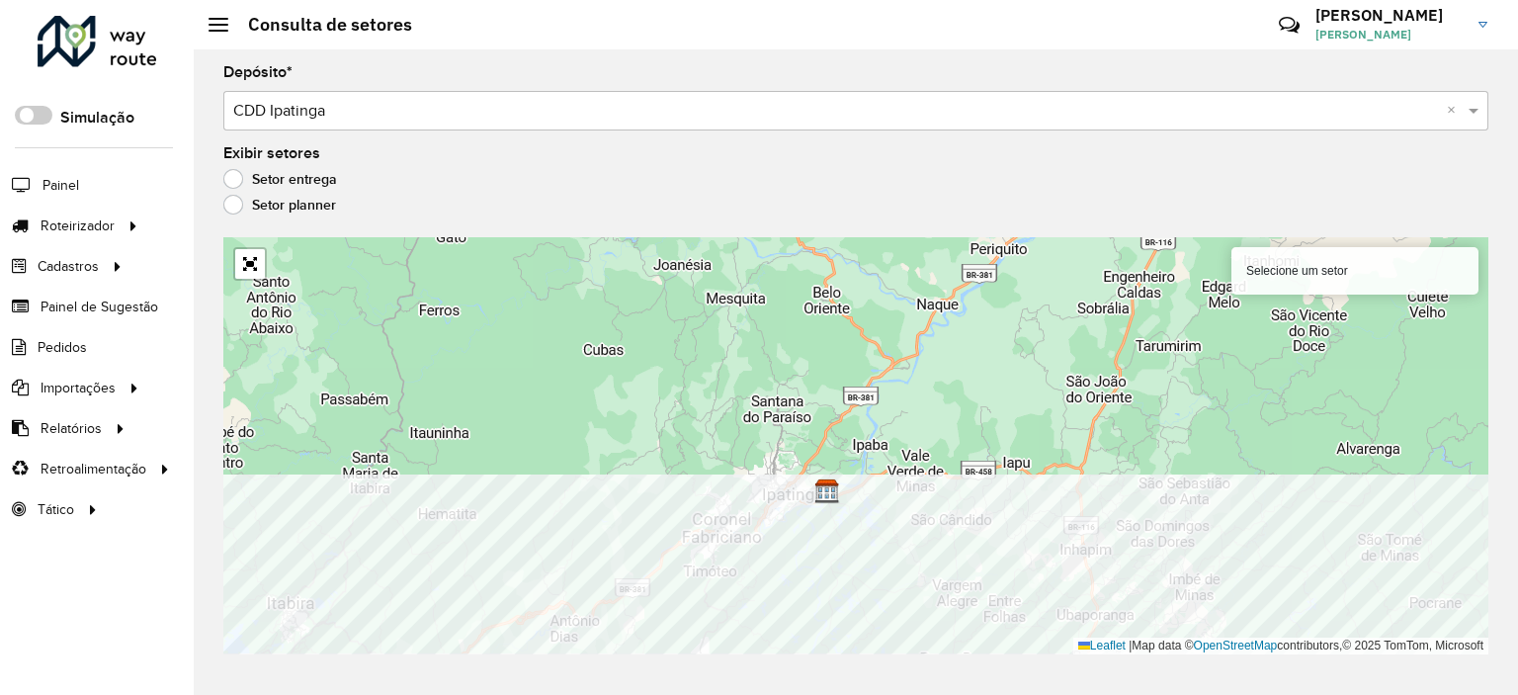
click at [579, 694] on html "Aguarde... Pop-up bloqueado! Seu navegador bloqueou automáticamente a abertura …" at bounding box center [759, 347] width 1518 height 695
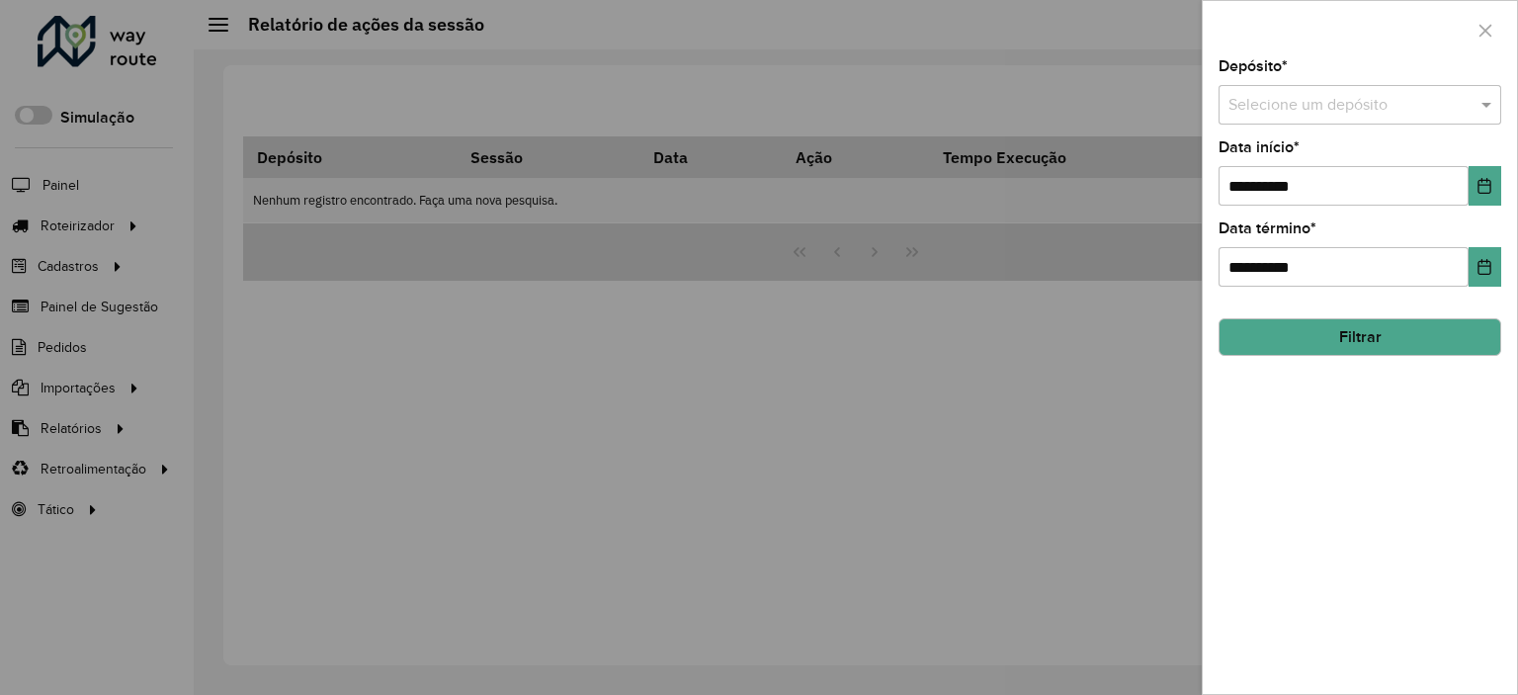
click at [1324, 96] on input "text" at bounding box center [1339, 106] width 223 height 24
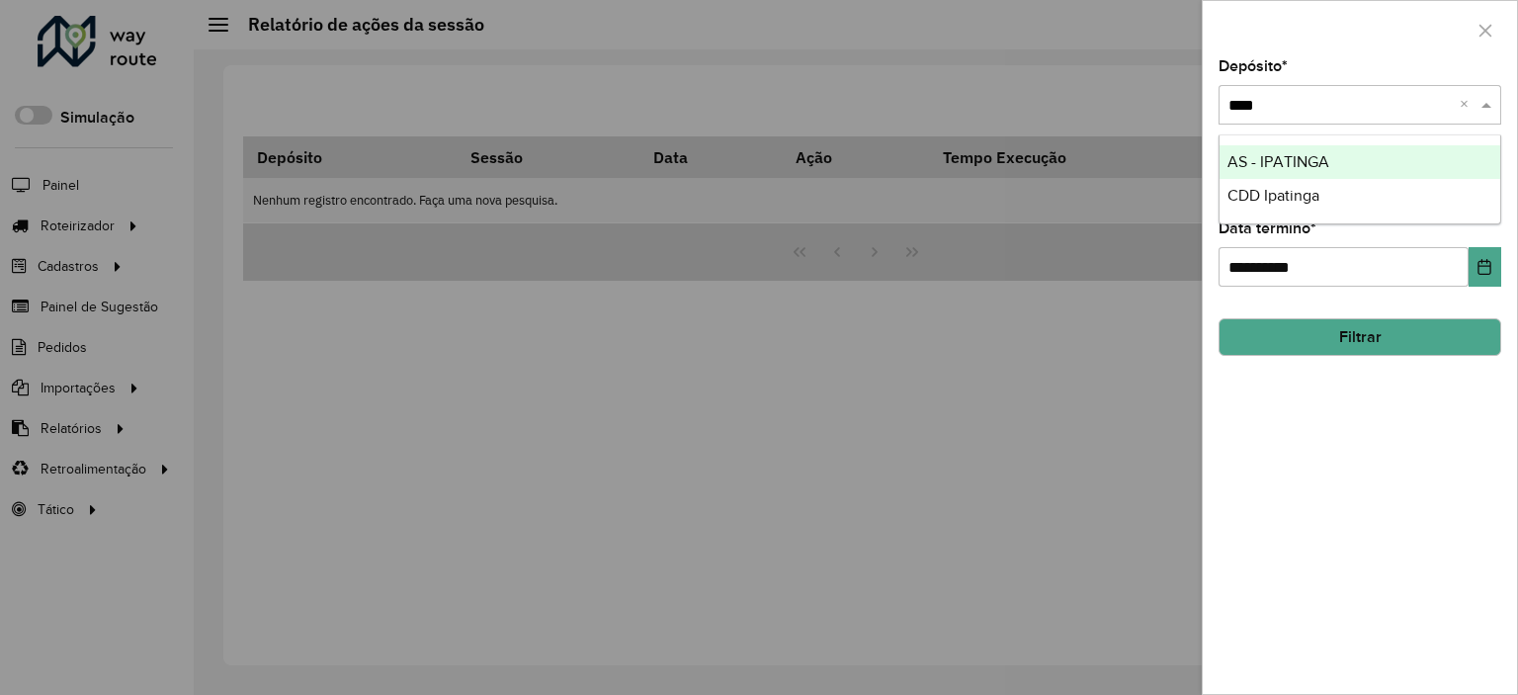
type input "*****"
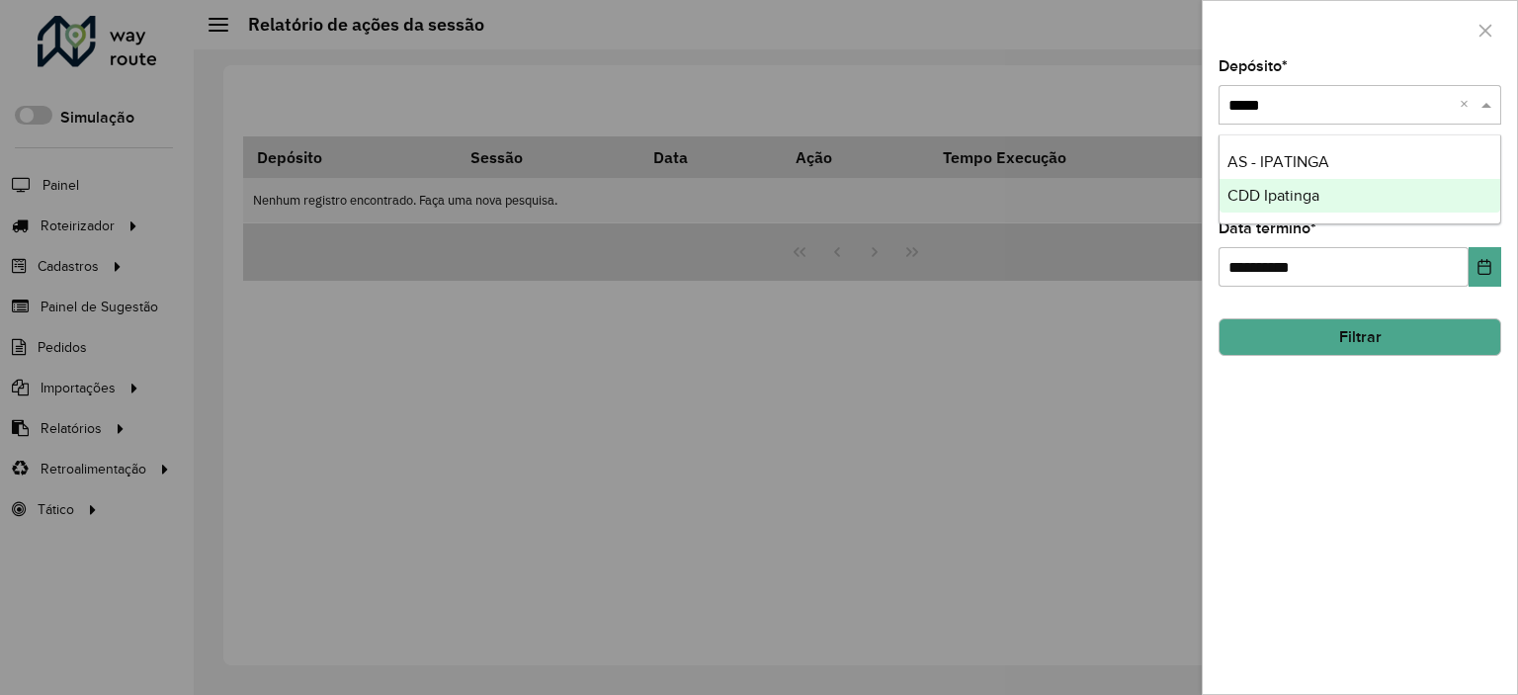
click at [1419, 185] on div "CDD Ipatinga" at bounding box center [1359, 196] width 281 height 34
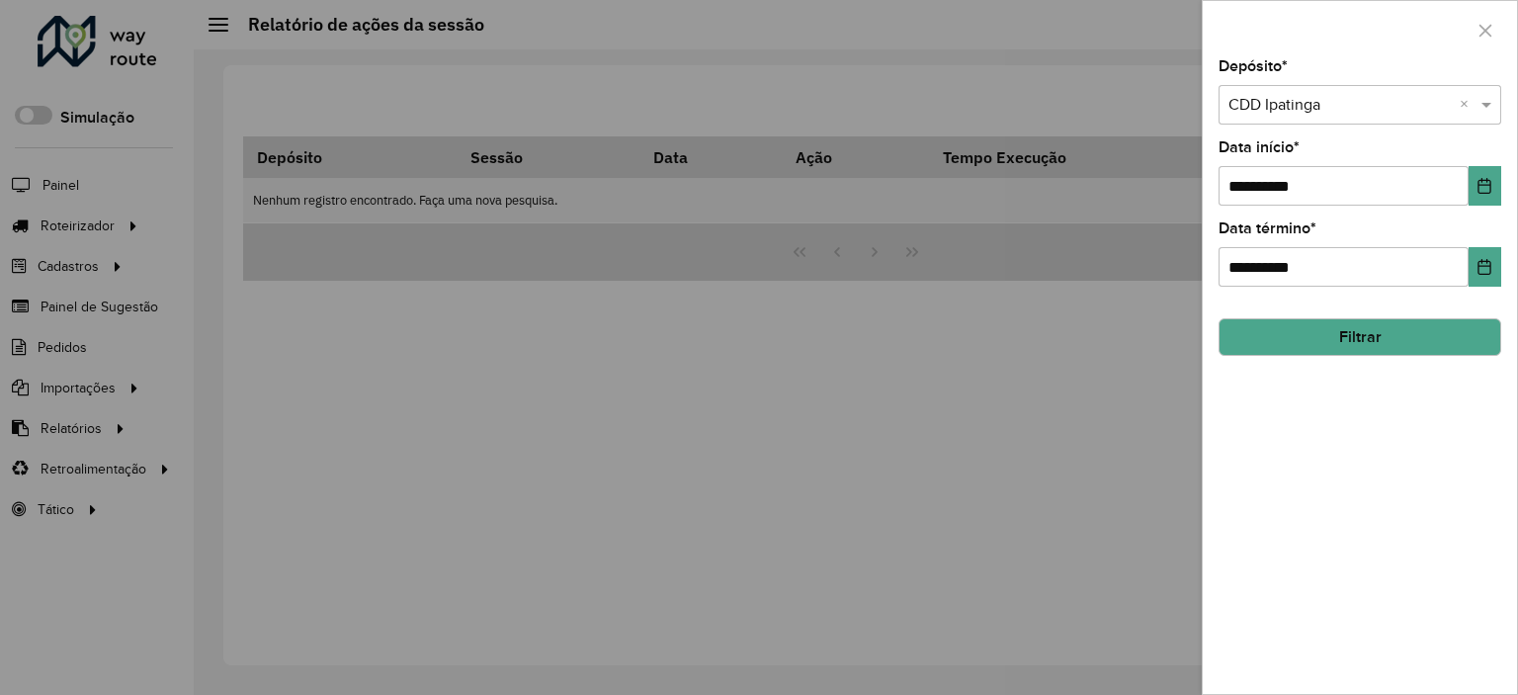
click at [1431, 334] on button "Filtrar" at bounding box center [1359, 337] width 283 height 38
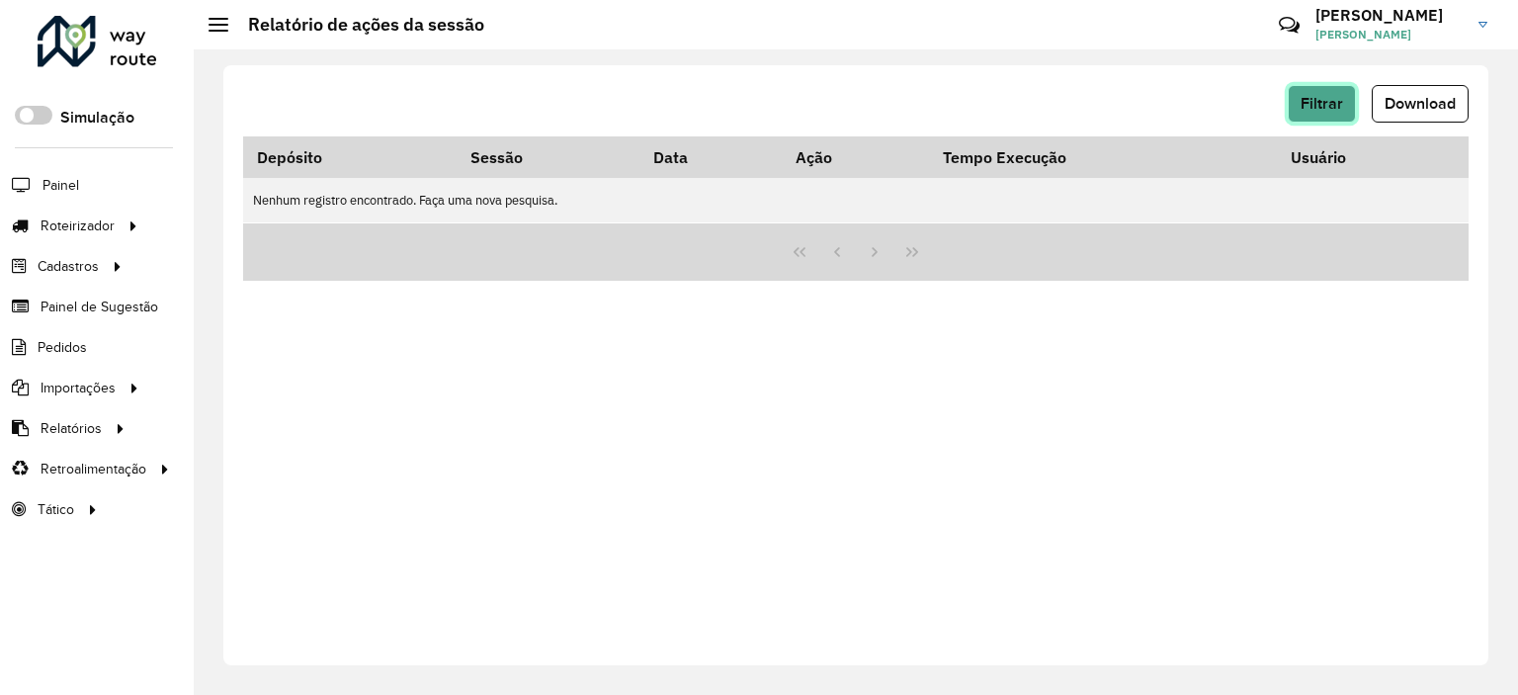
click at [1346, 105] on button "Filtrar" at bounding box center [1321, 104] width 68 height 38
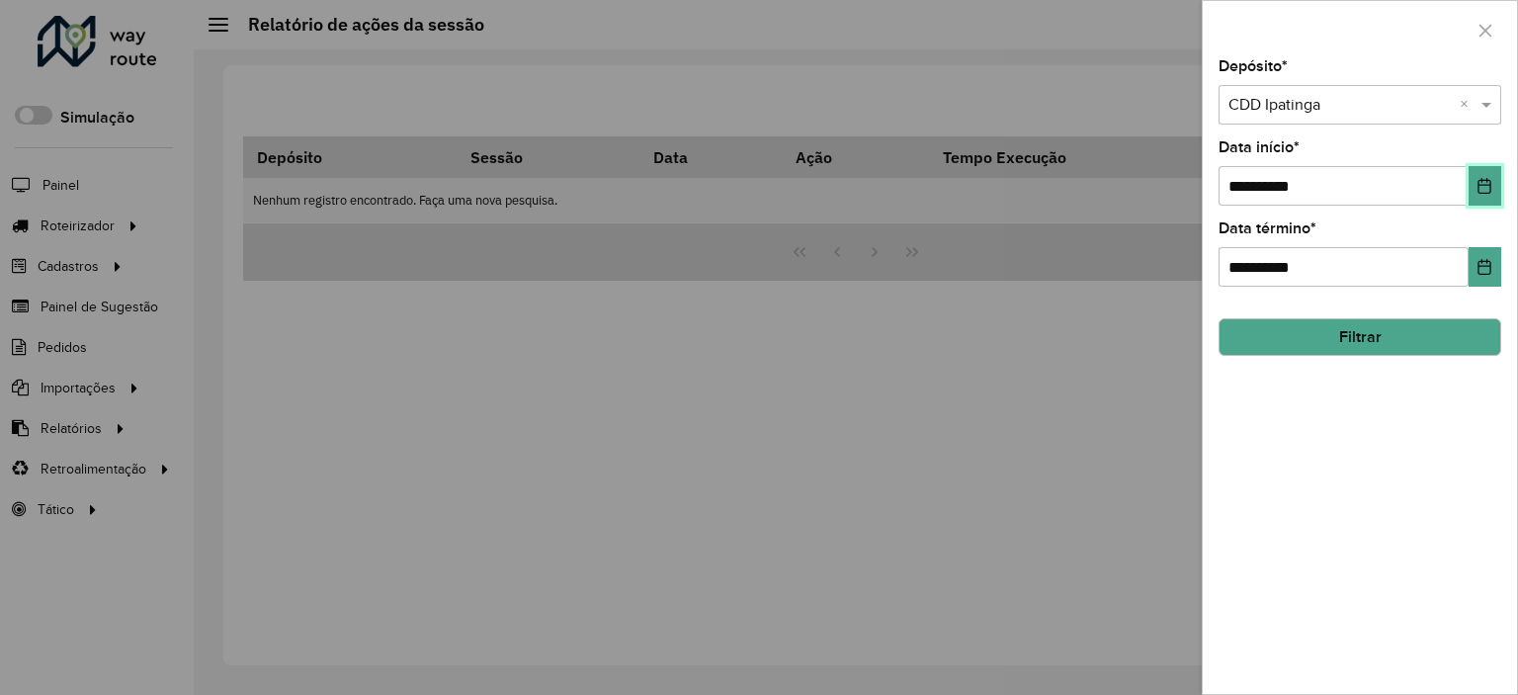
click at [1476, 185] on icon "Choose Date" at bounding box center [1484, 186] width 16 height 16
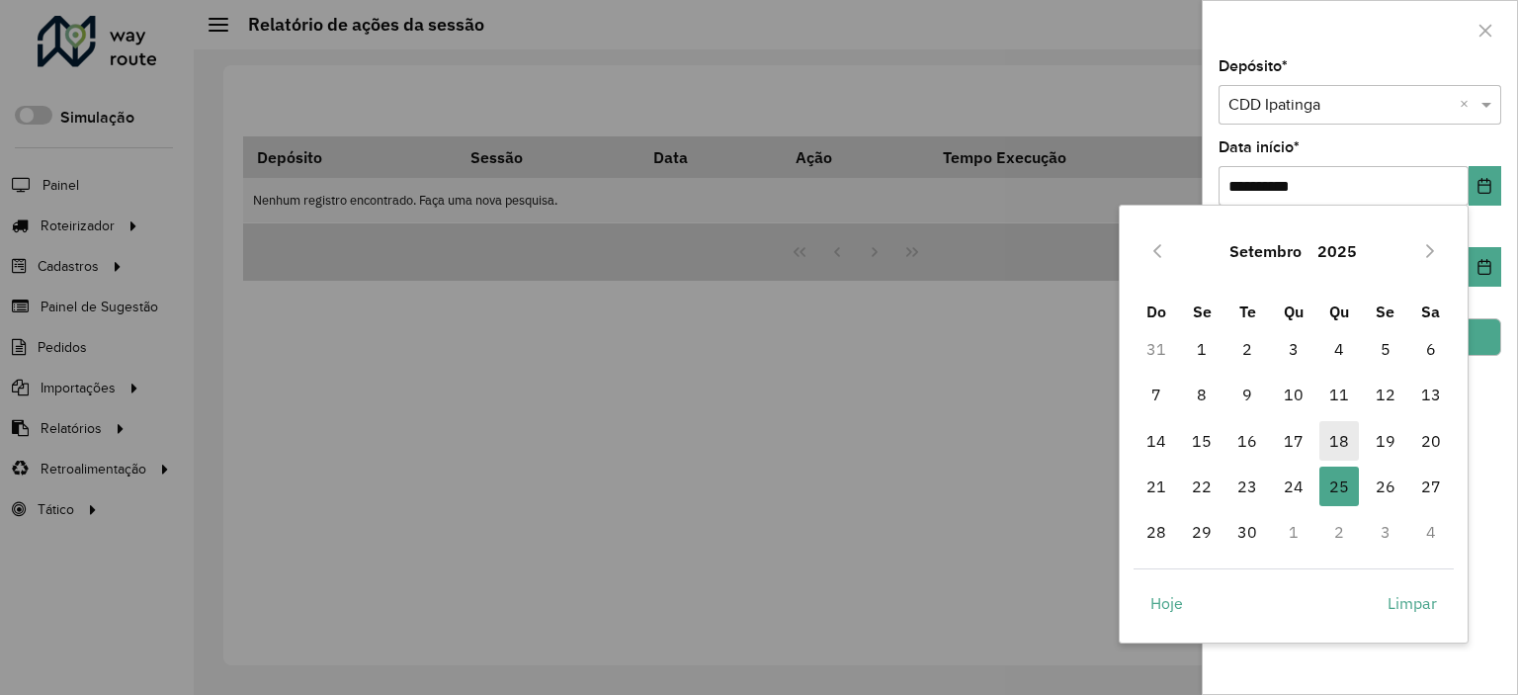
click at [1346, 435] on span "18" at bounding box center [1339, 441] width 40 height 40
type input "**********"
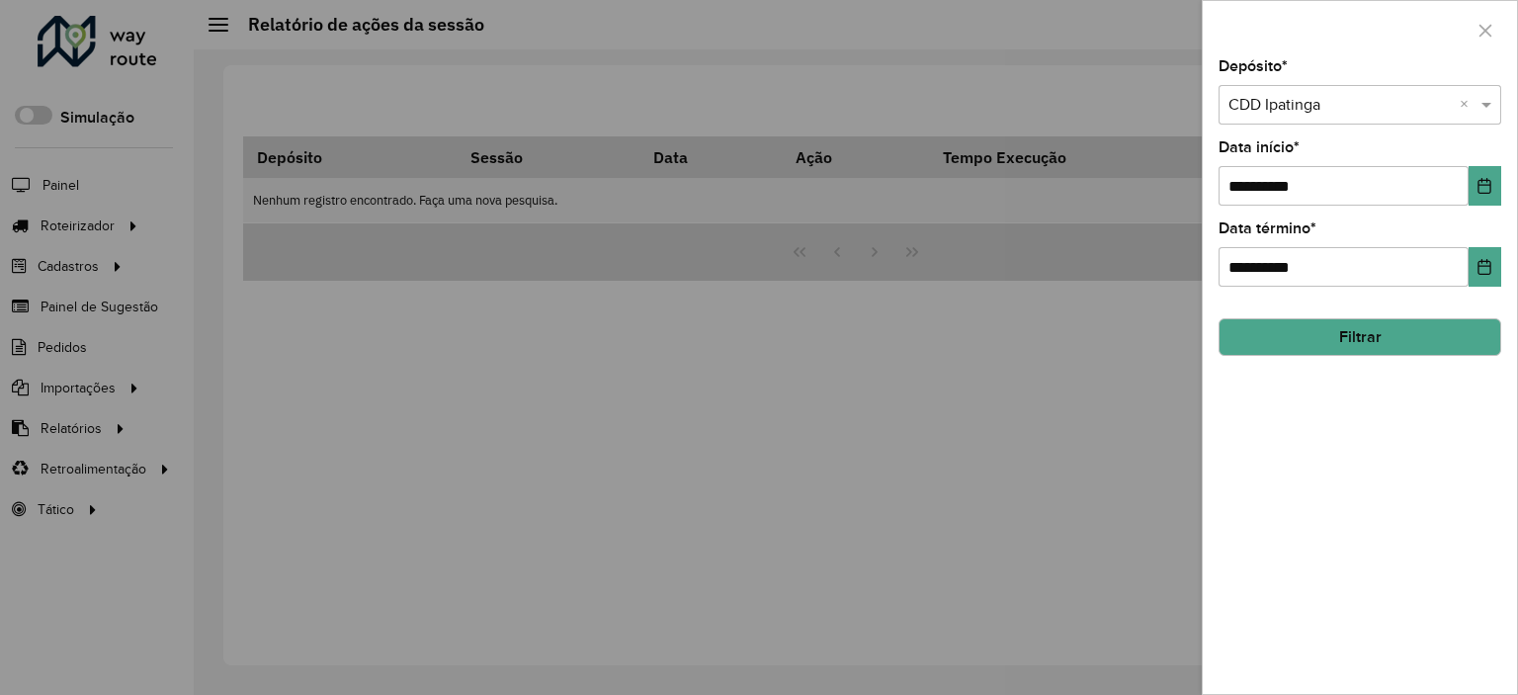
click at [1458, 295] on div "**********" at bounding box center [1359, 376] width 314 height 634
click at [1450, 327] on button "Filtrar" at bounding box center [1359, 337] width 283 height 38
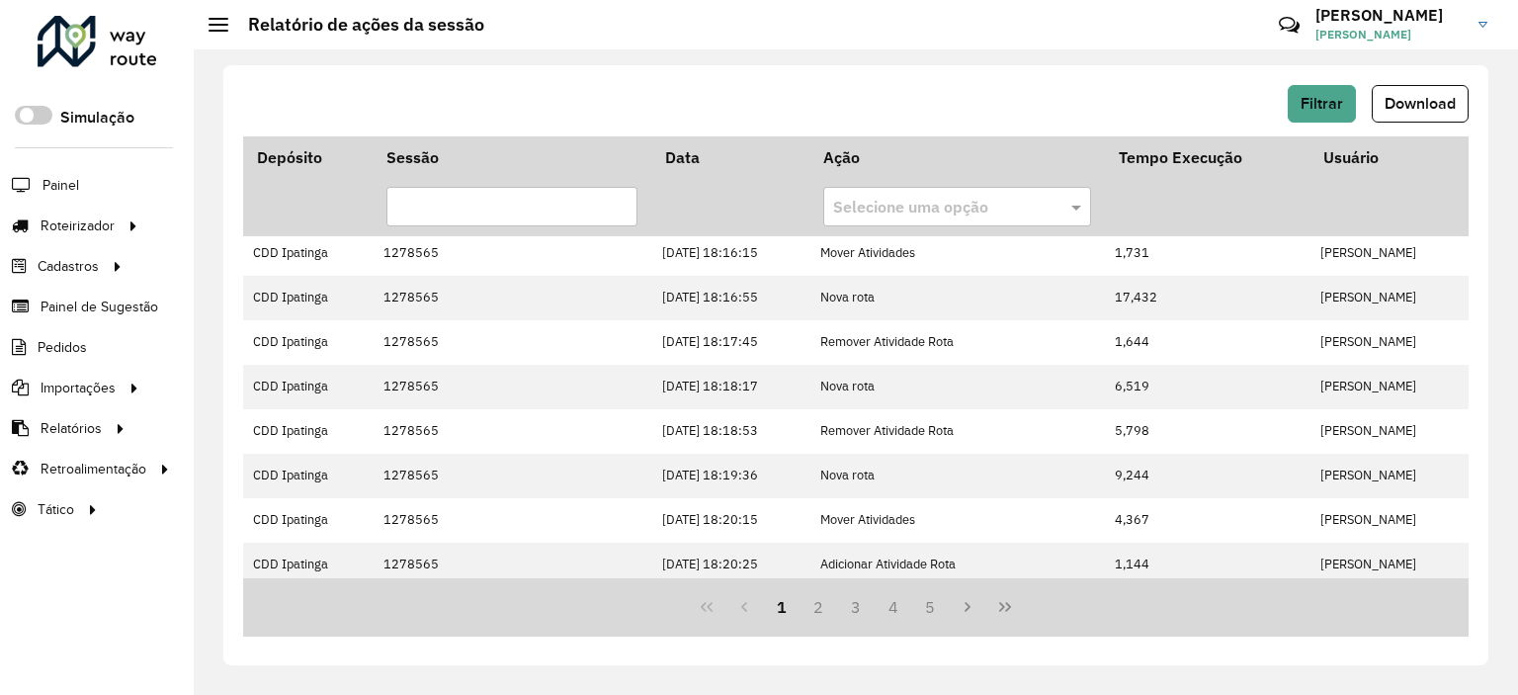
scroll to position [546, 0]
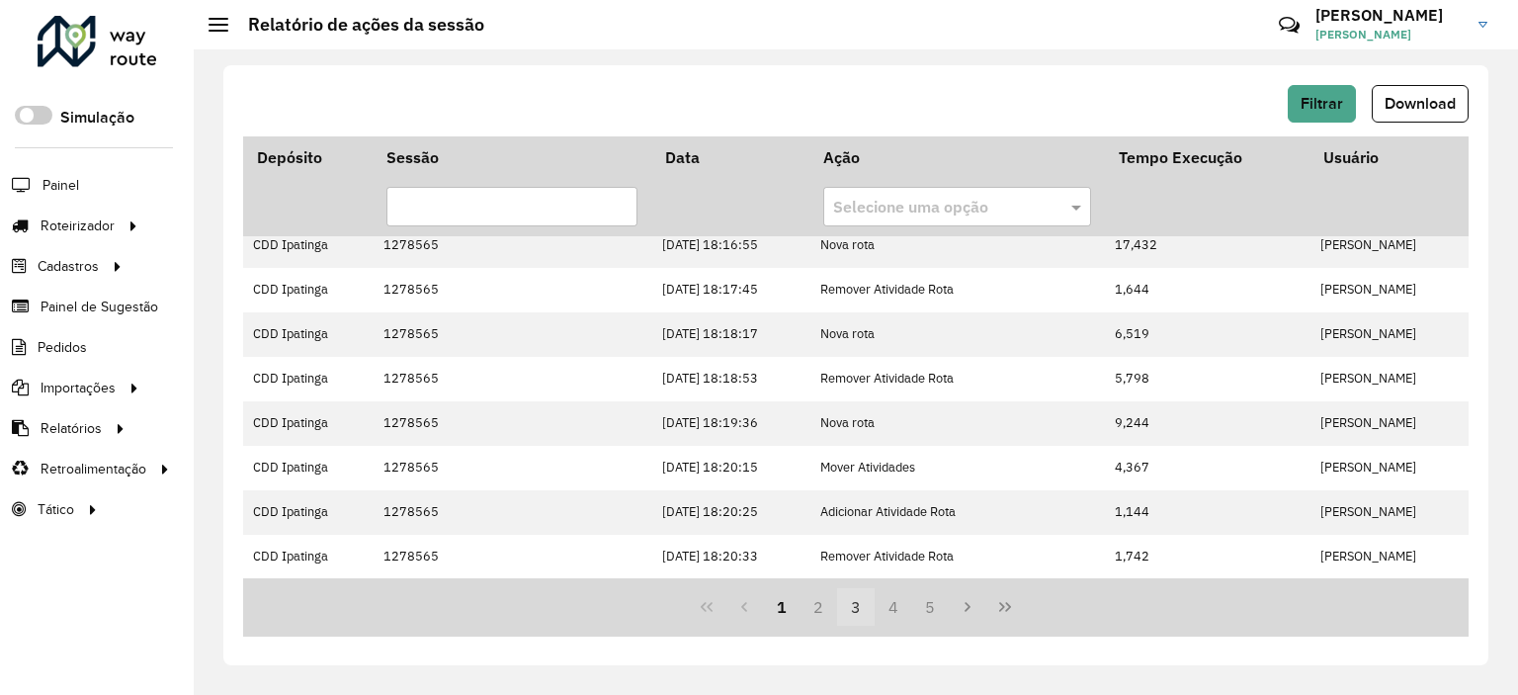
click at [871, 612] on button "3" at bounding box center [856, 607] width 38 height 38
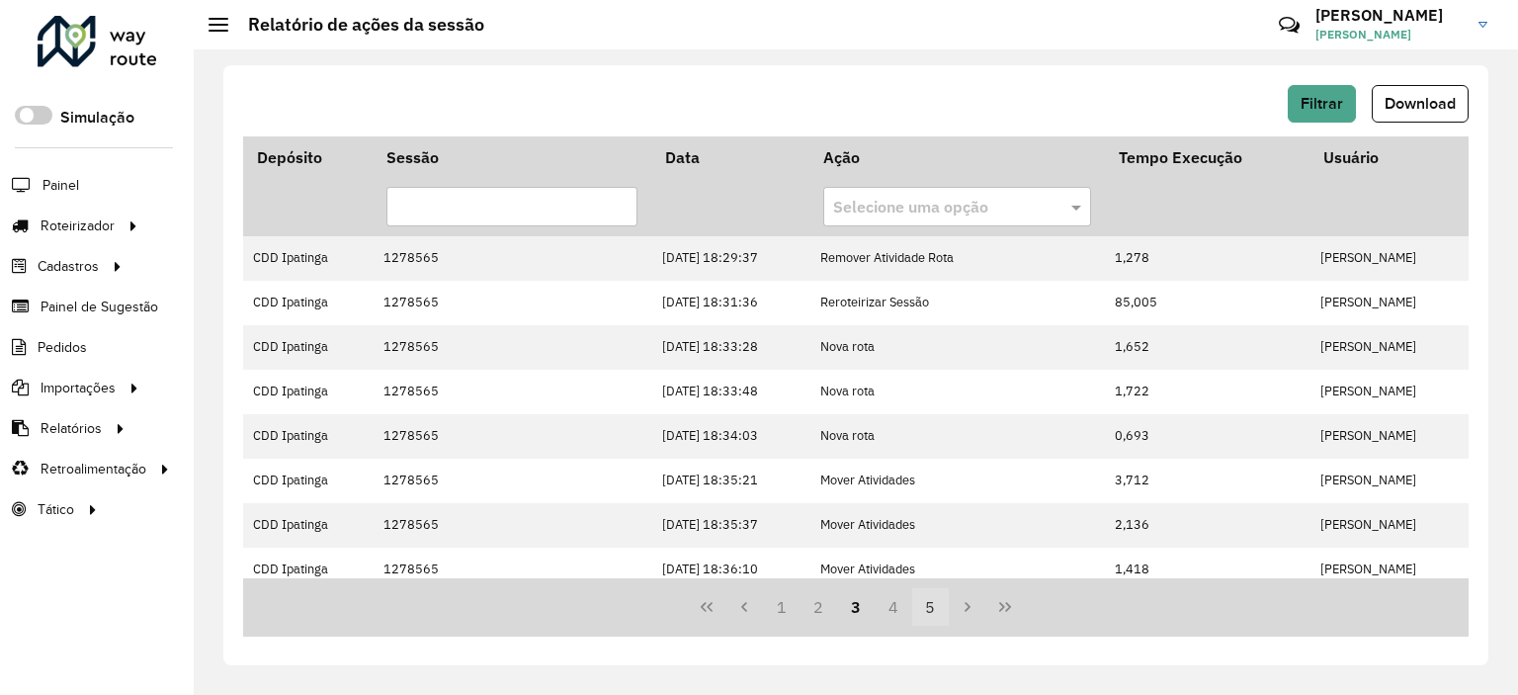
click at [933, 615] on button "5" at bounding box center [931, 607] width 38 height 38
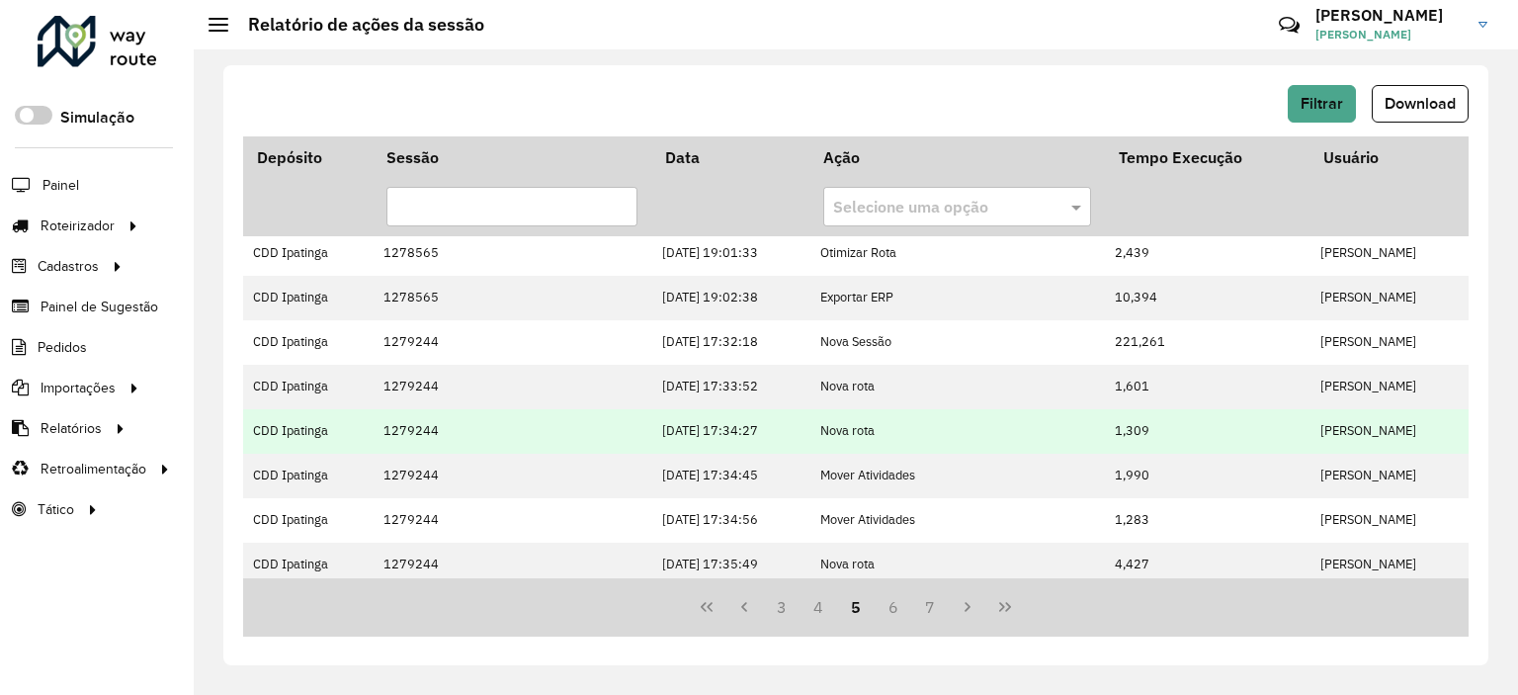
scroll to position [546, 0]
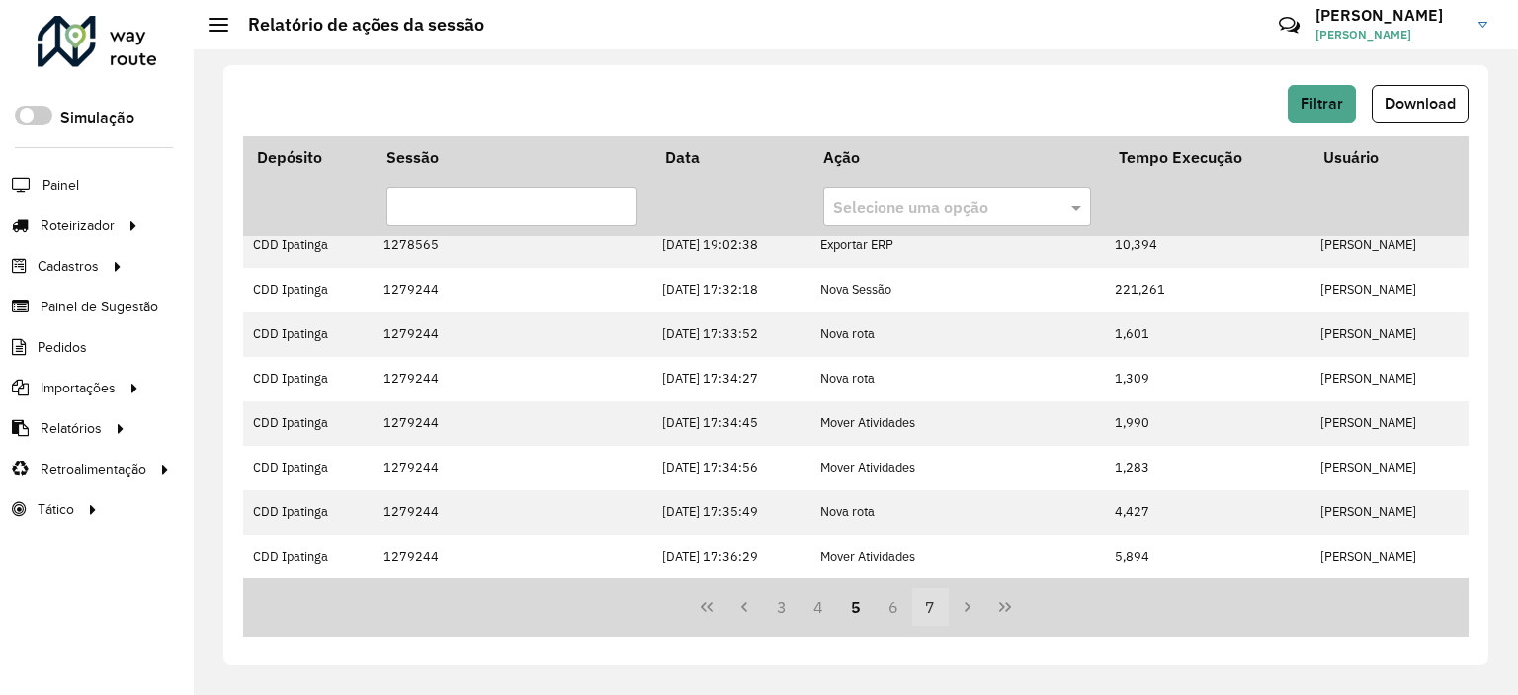
click at [937, 609] on button "7" at bounding box center [931, 607] width 38 height 38
click at [1333, 118] on button "Filtrar" at bounding box center [1321, 104] width 68 height 38
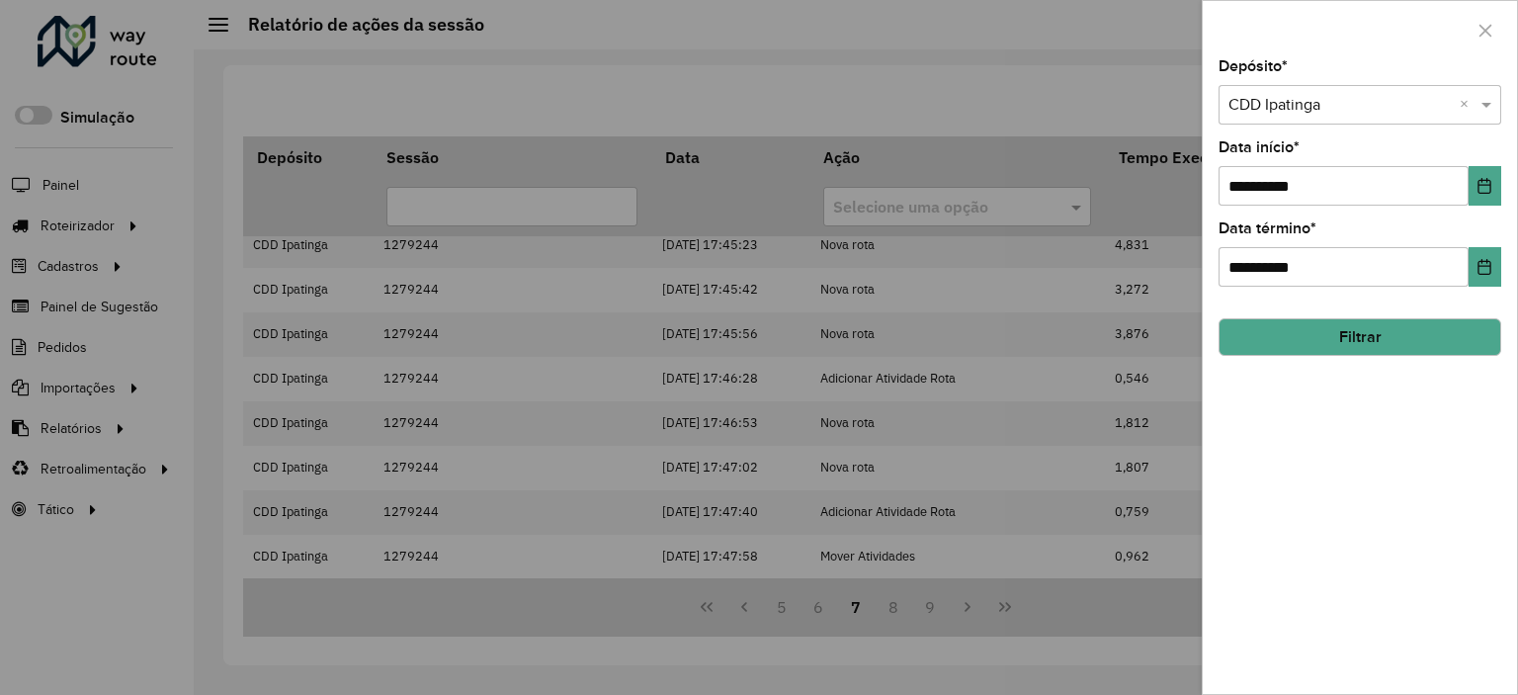
click at [936, 111] on div at bounding box center [759, 347] width 1518 height 695
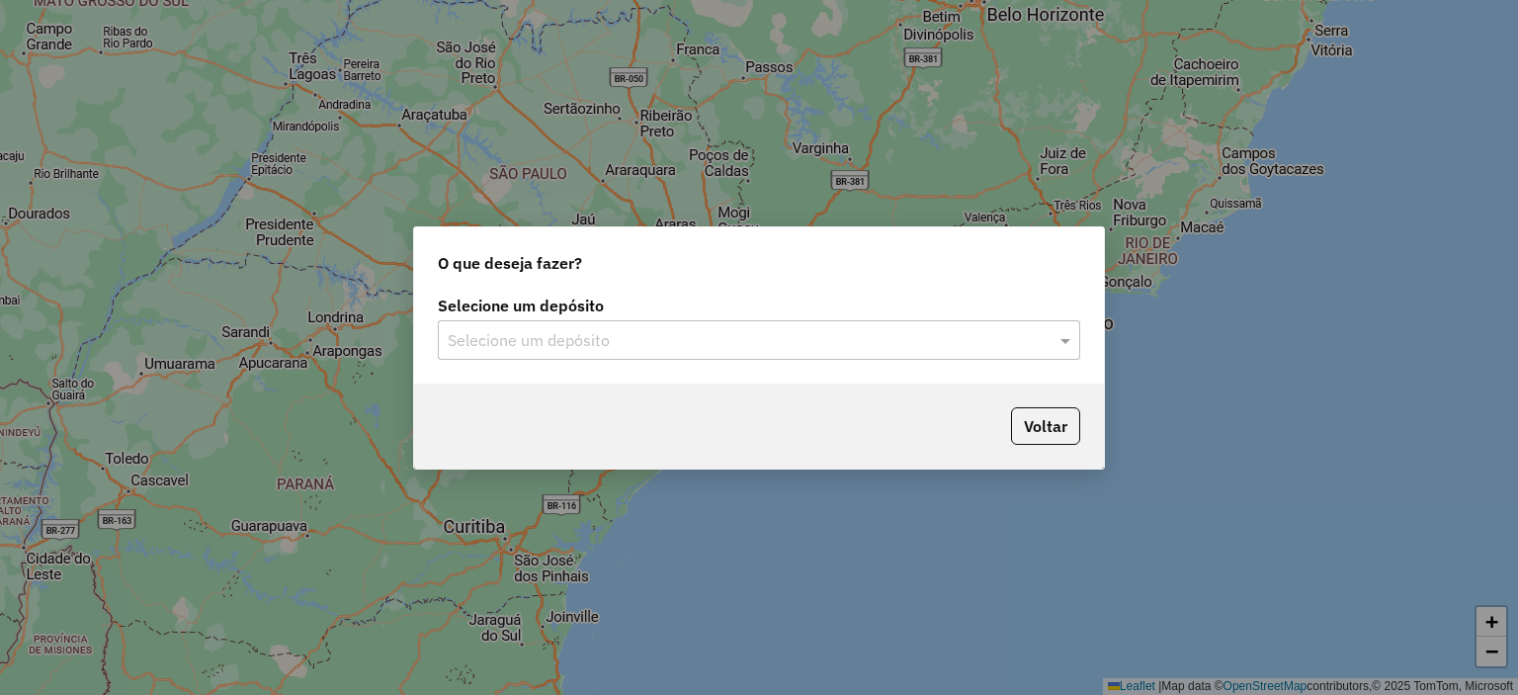
click at [550, 331] on input "text" at bounding box center [739, 341] width 583 height 24
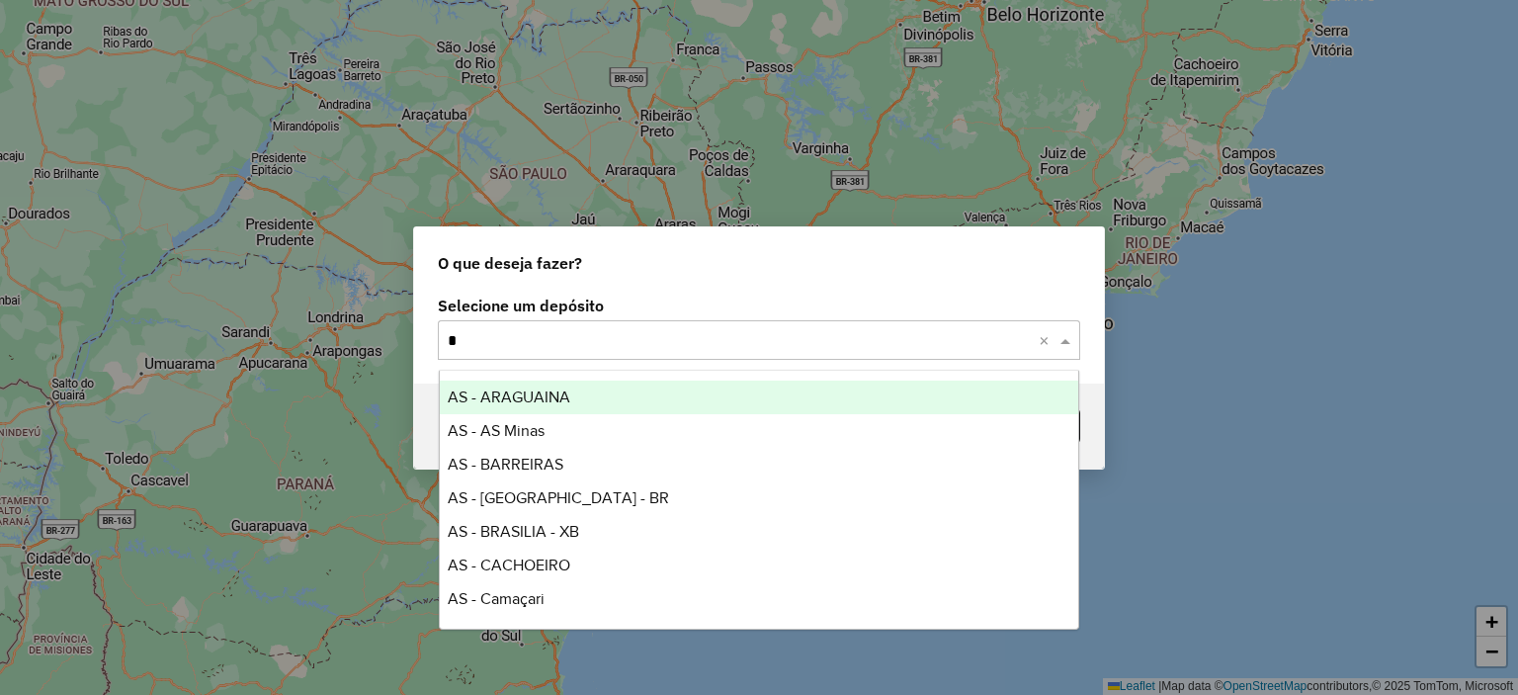
type input "**"
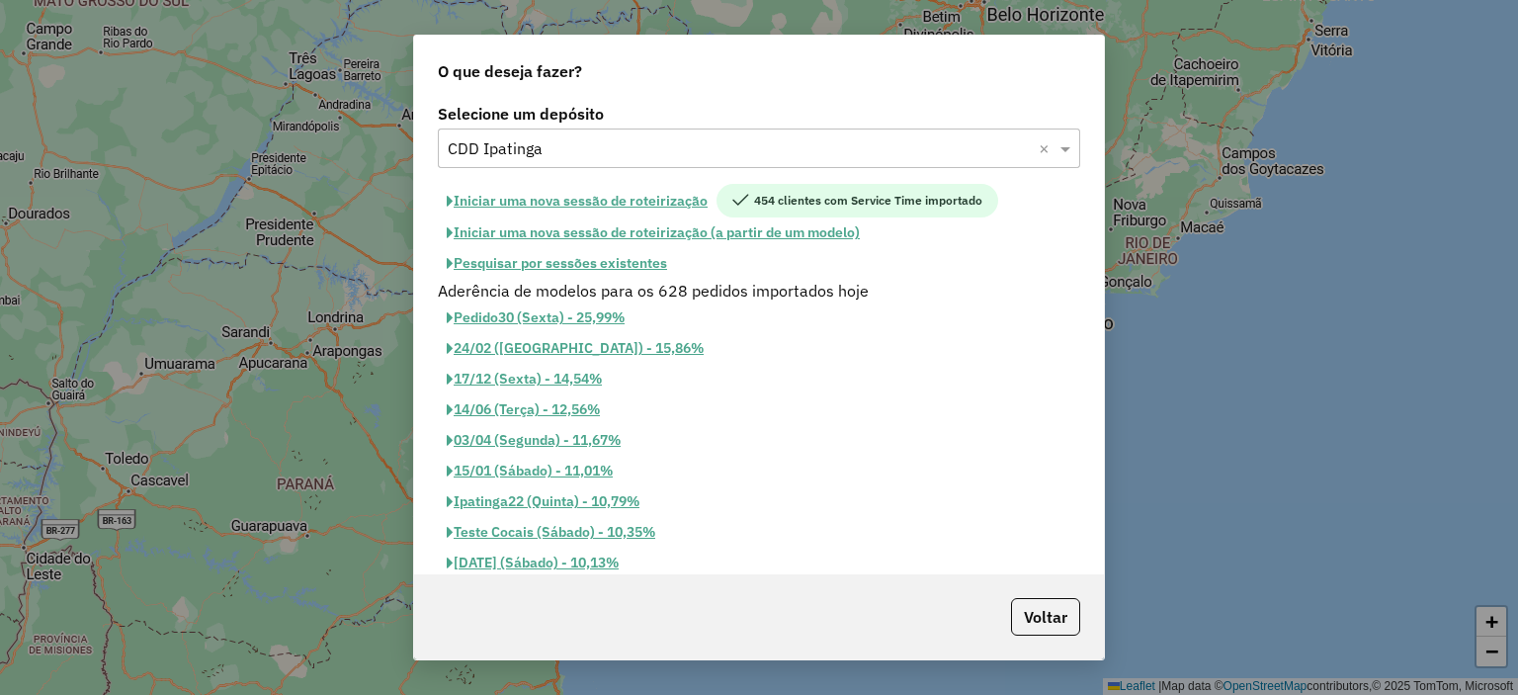
click at [611, 261] on button "Pesquisar por sessões existentes" at bounding box center [557, 263] width 238 height 31
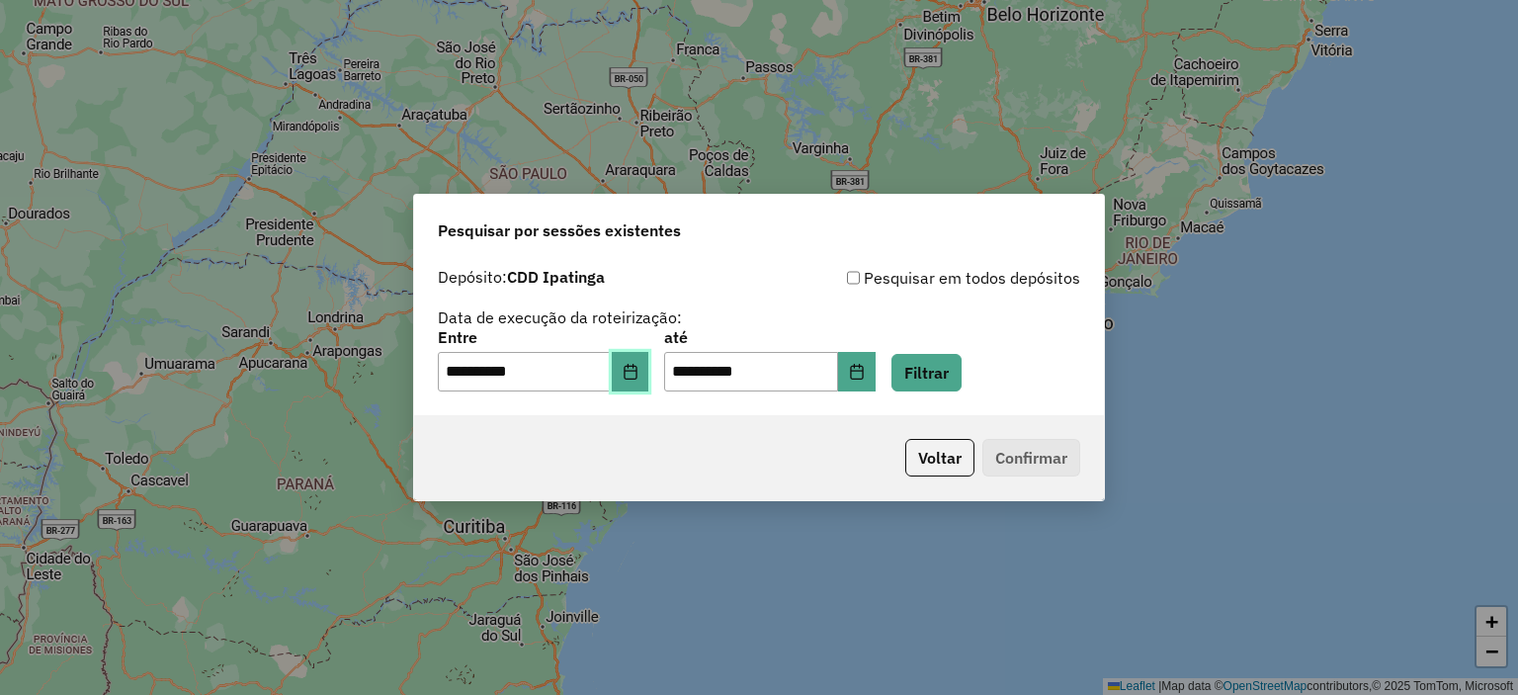
click at [638, 378] on icon "Choose Date" at bounding box center [630, 372] width 16 height 16
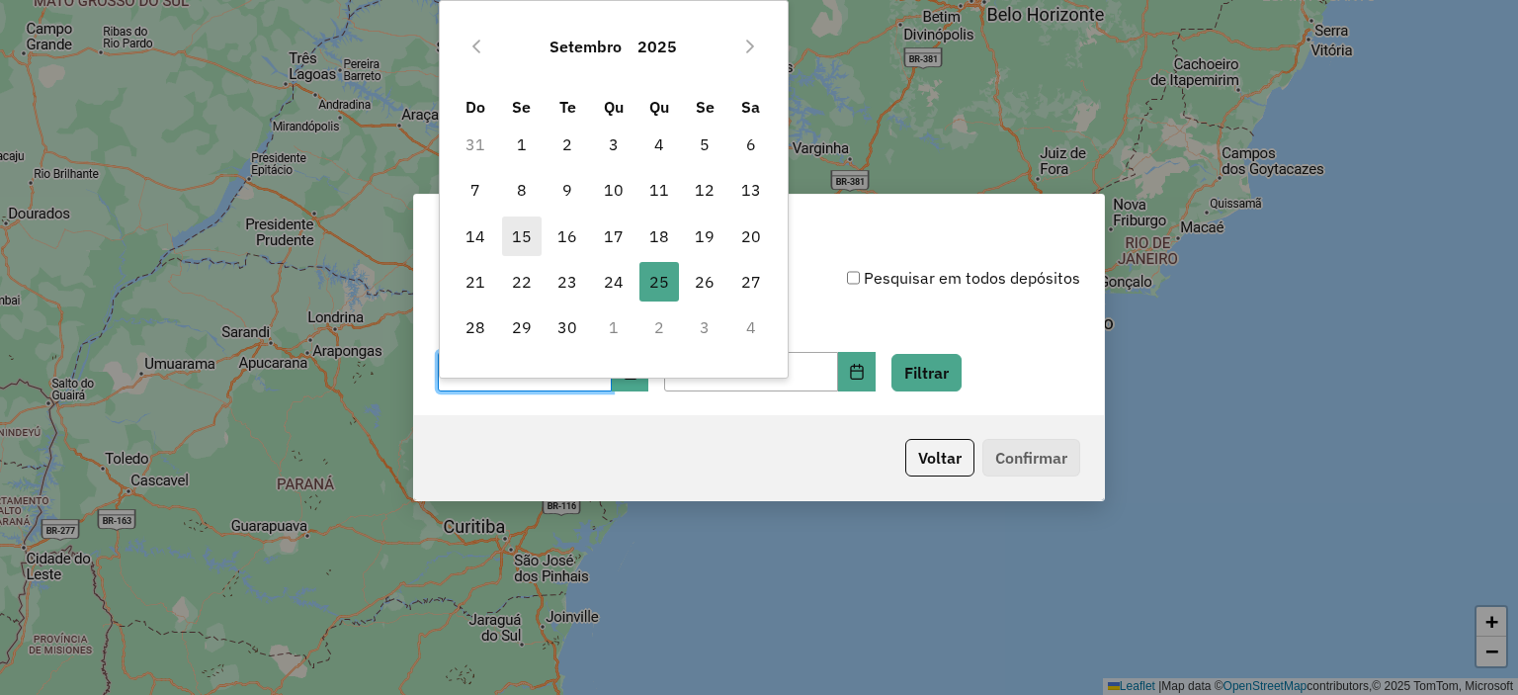
click at [520, 252] on span "15" at bounding box center [522, 236] width 40 height 40
type input "**********"
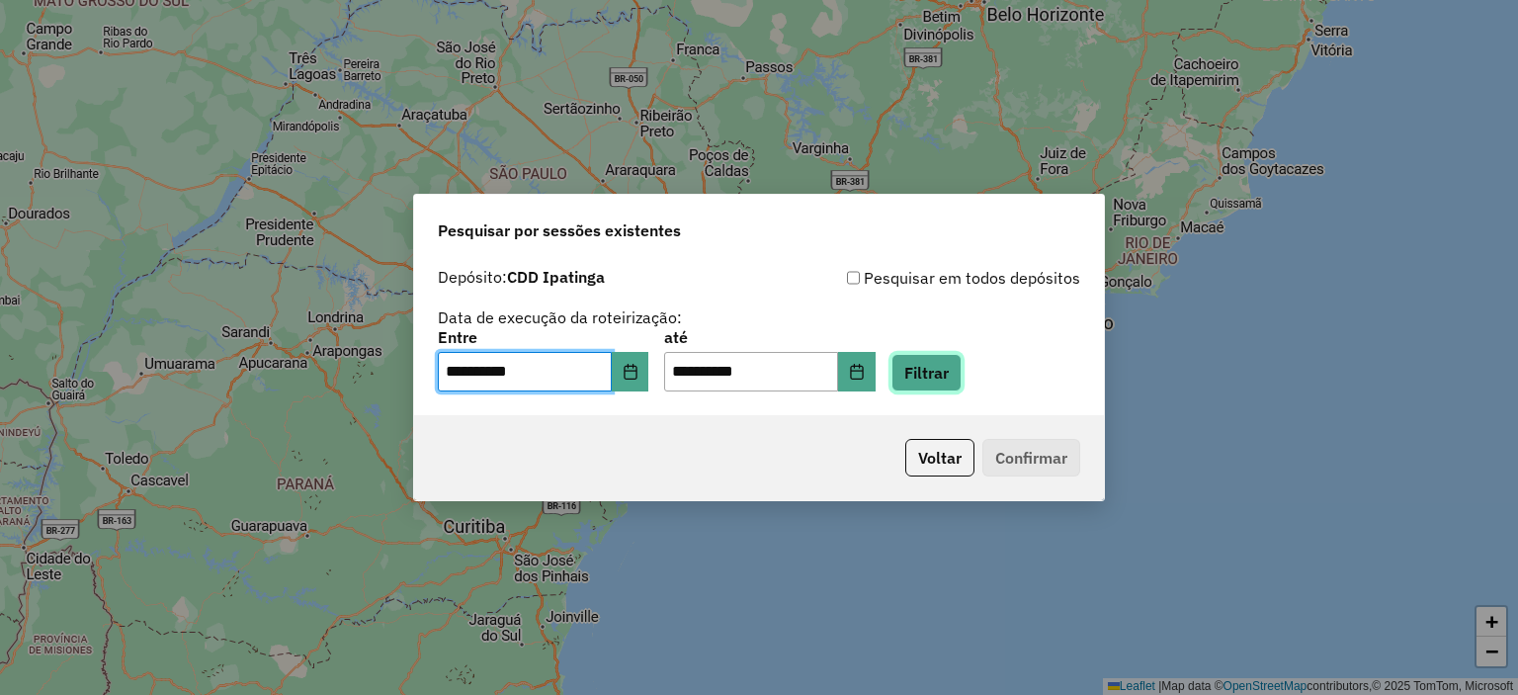
click at [948, 390] on button "Filtrar" at bounding box center [926, 373] width 70 height 38
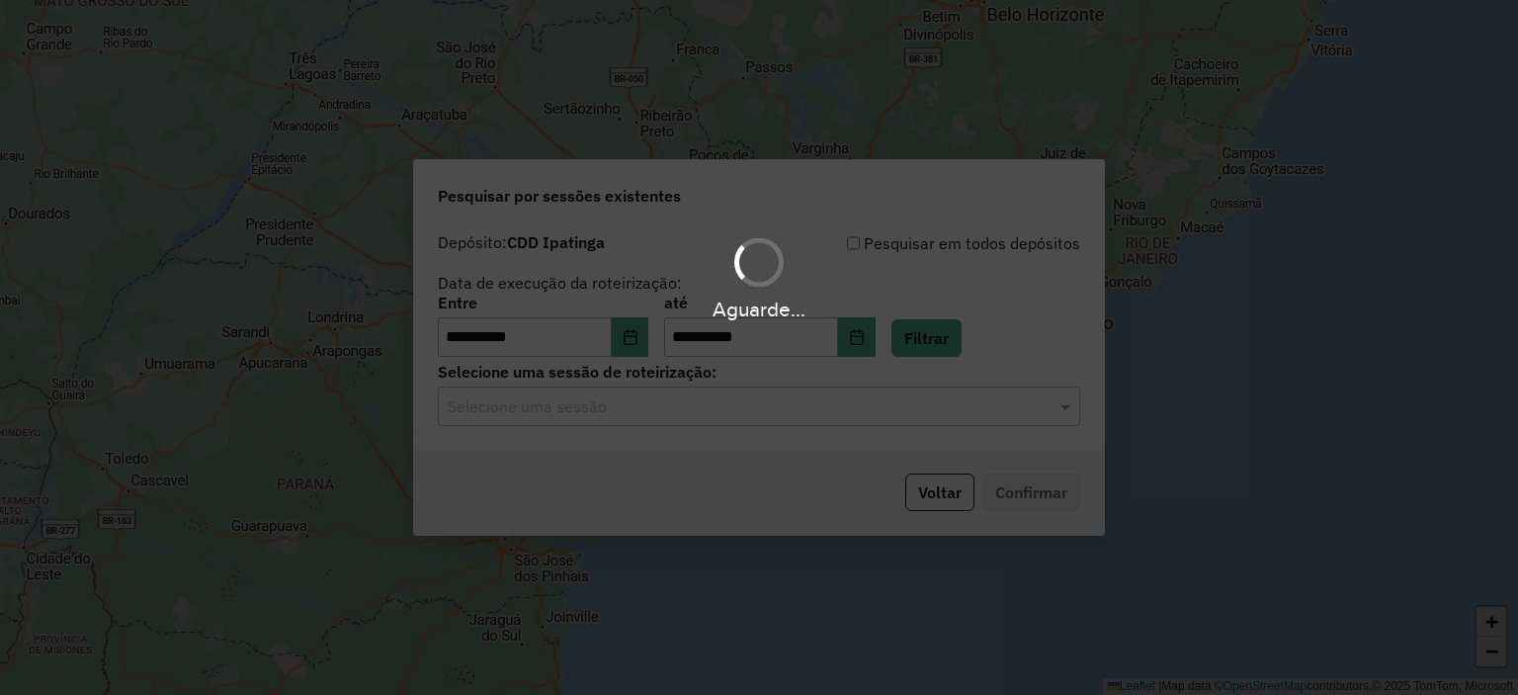
click at [680, 402] on input "text" at bounding box center [739, 407] width 583 height 24
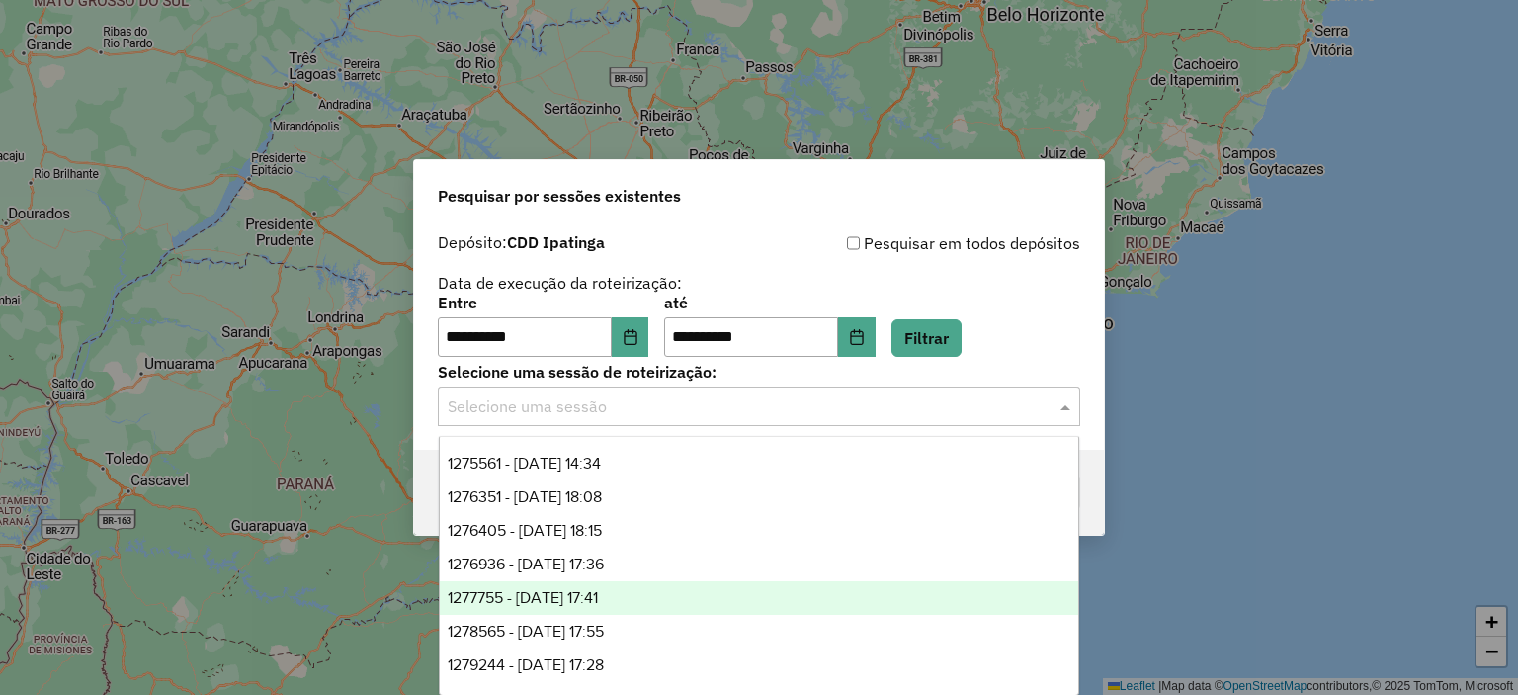
click at [667, 592] on div "1277755 - [DATE] 17:41" at bounding box center [759, 598] width 639 height 34
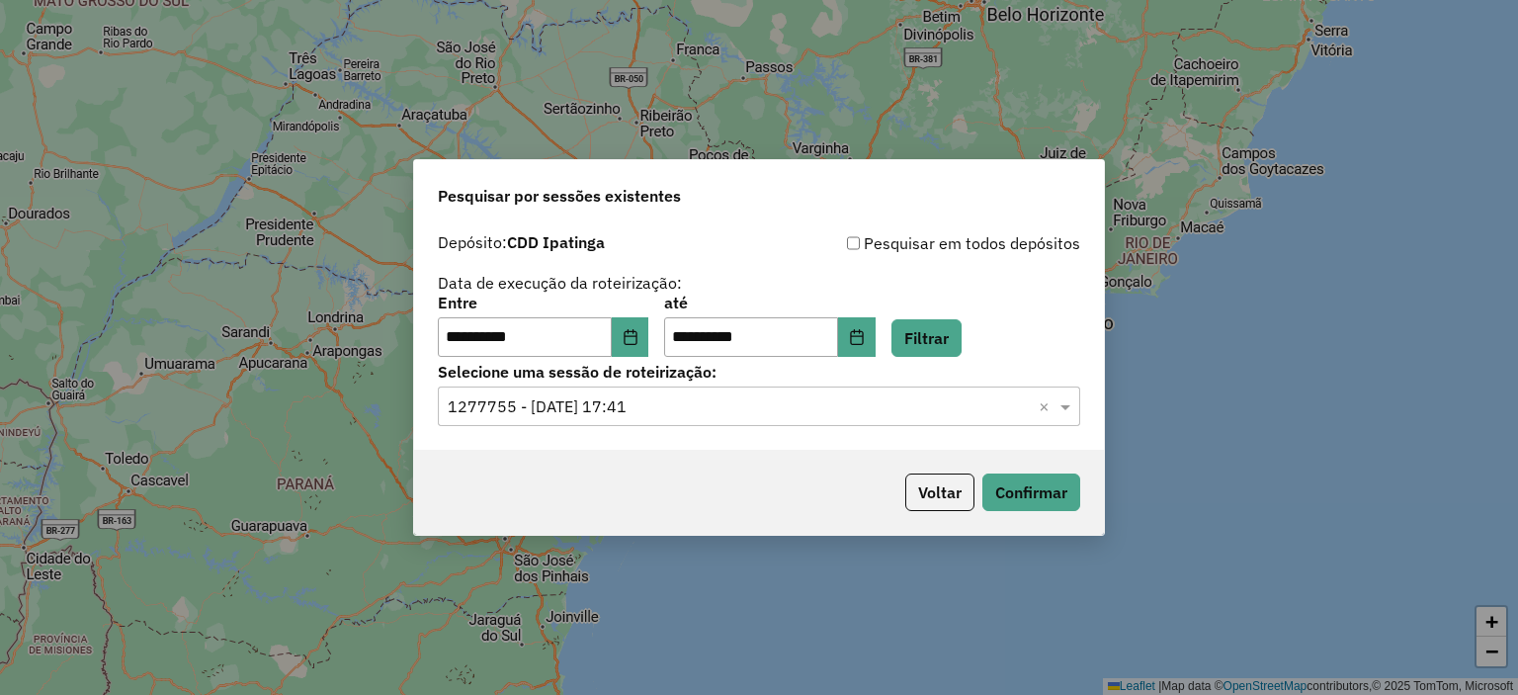
click at [1052, 470] on div "Voltar Confirmar" at bounding box center [759, 492] width 690 height 85
click at [984, 469] on div "Voltar Confirmar" at bounding box center [759, 492] width 690 height 85
click at [1017, 476] on button "Confirmar" at bounding box center [1031, 492] width 98 height 38
click at [703, 400] on input "text" at bounding box center [739, 407] width 583 height 24
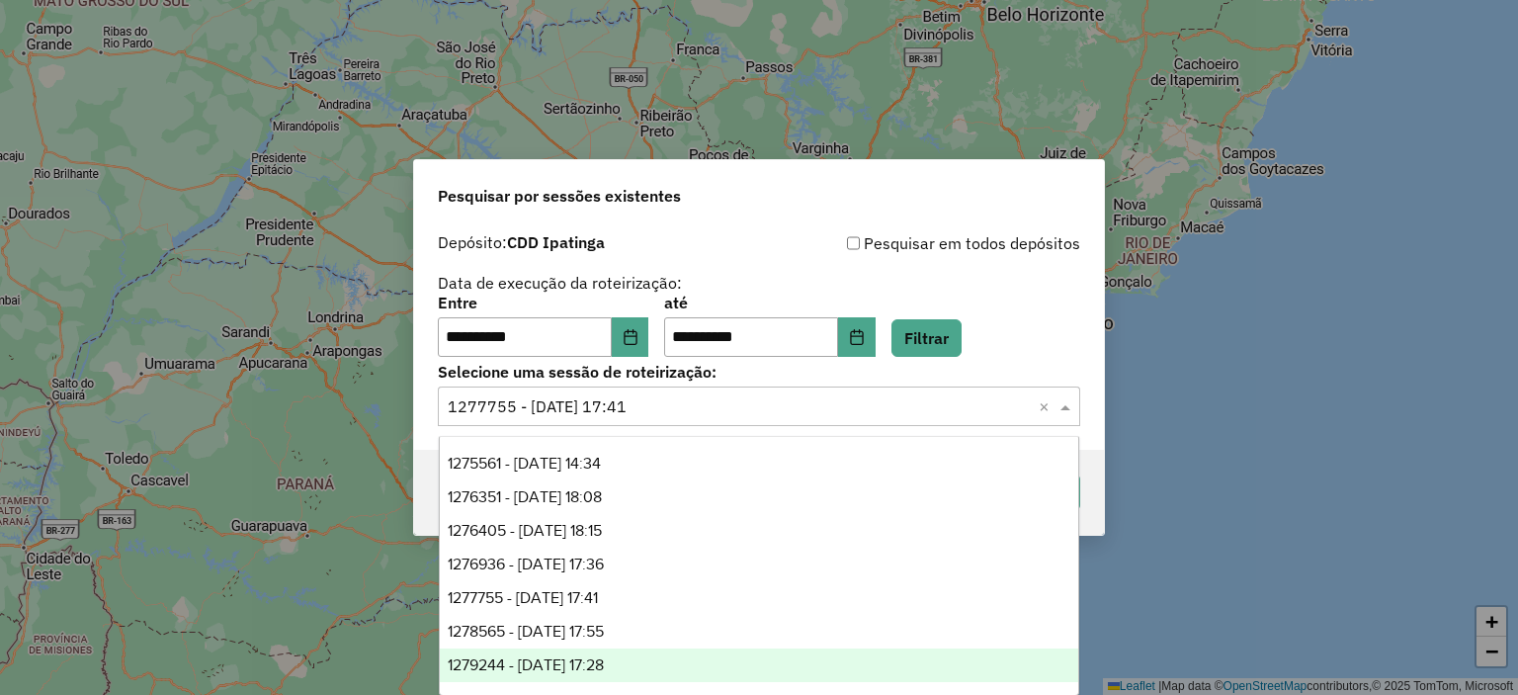
click at [699, 656] on div "1279244 - [DATE] 17:28" at bounding box center [759, 665] width 639 height 34
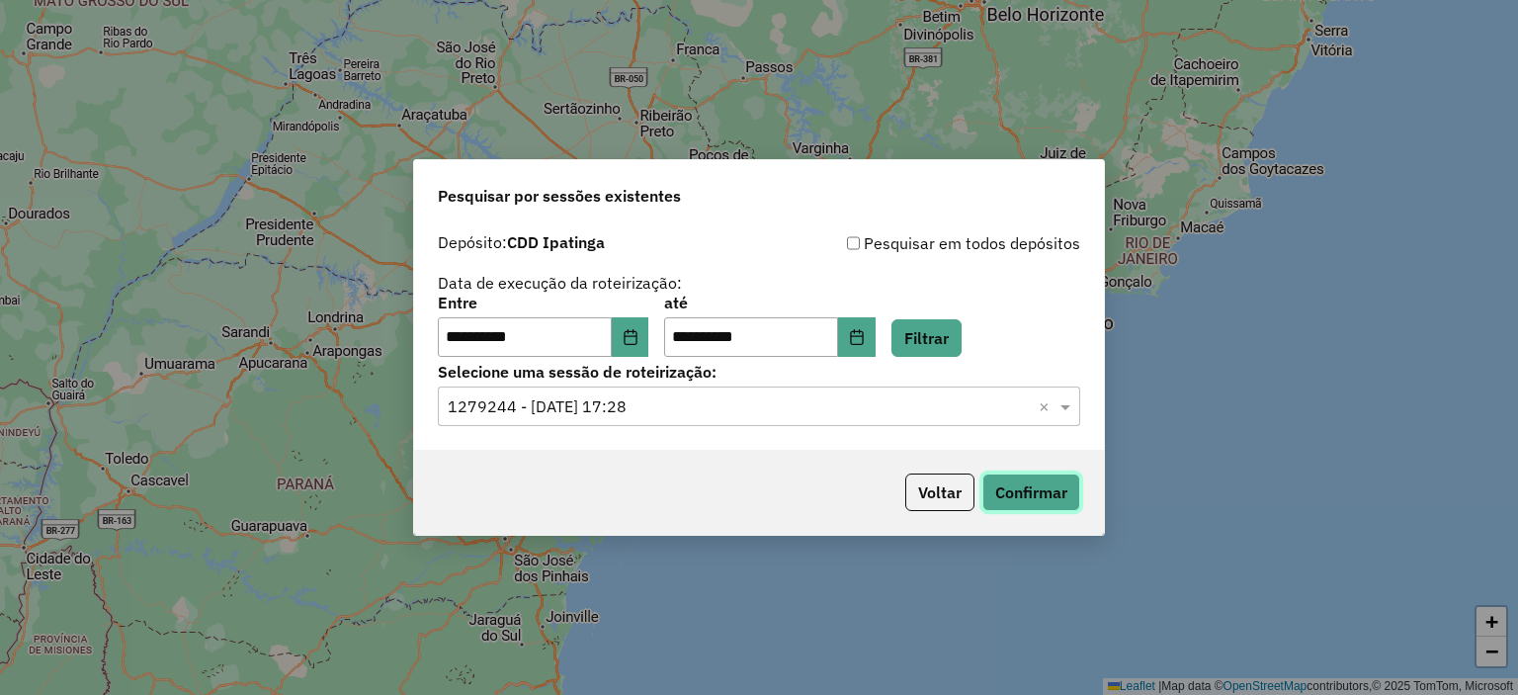
click at [1035, 487] on button "Confirmar" at bounding box center [1031, 492] width 98 height 38
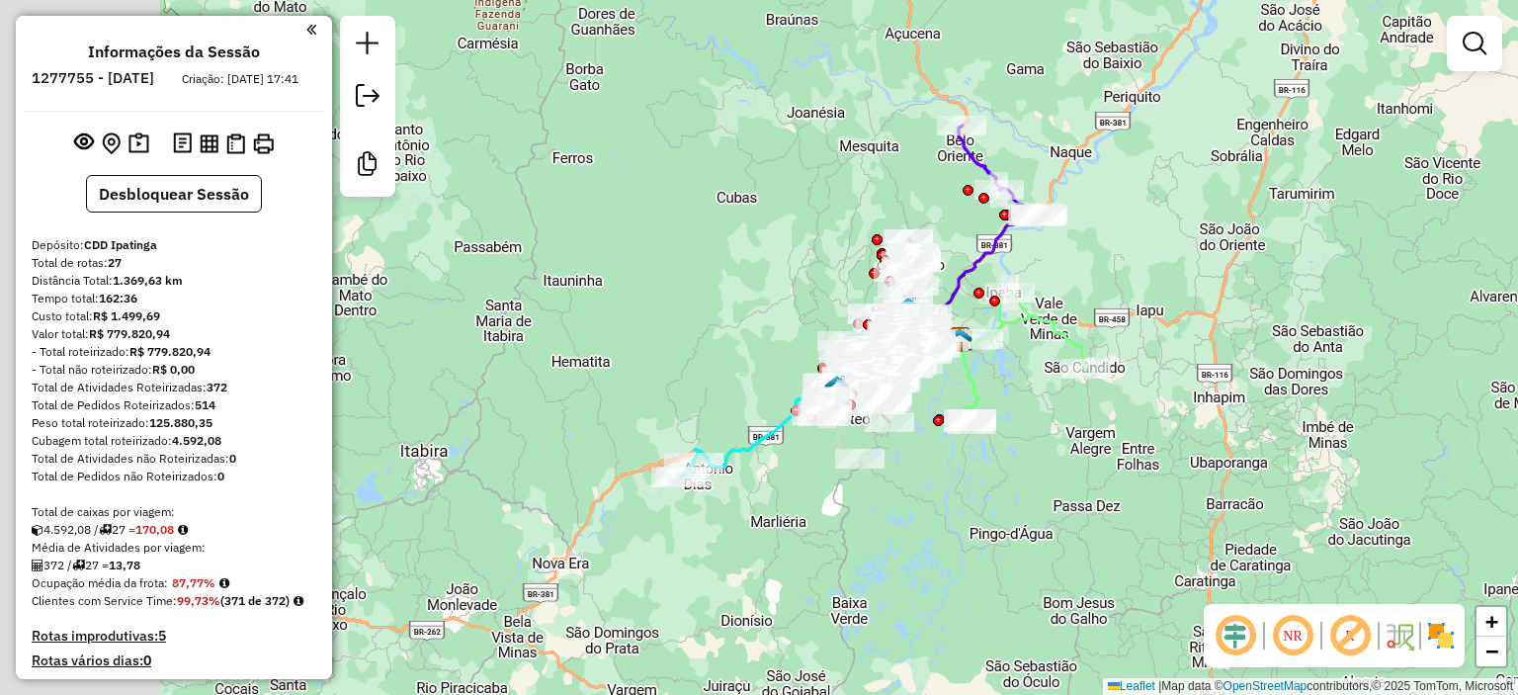
drag, startPoint x: 948, startPoint y: 310, endPoint x: 1164, endPoint y: 299, distance: 215.7
click at [1164, 299] on div "Janela de atendimento Grade de atendimento Capacidade Transportadoras Veículos …" at bounding box center [759, 347] width 1518 height 695
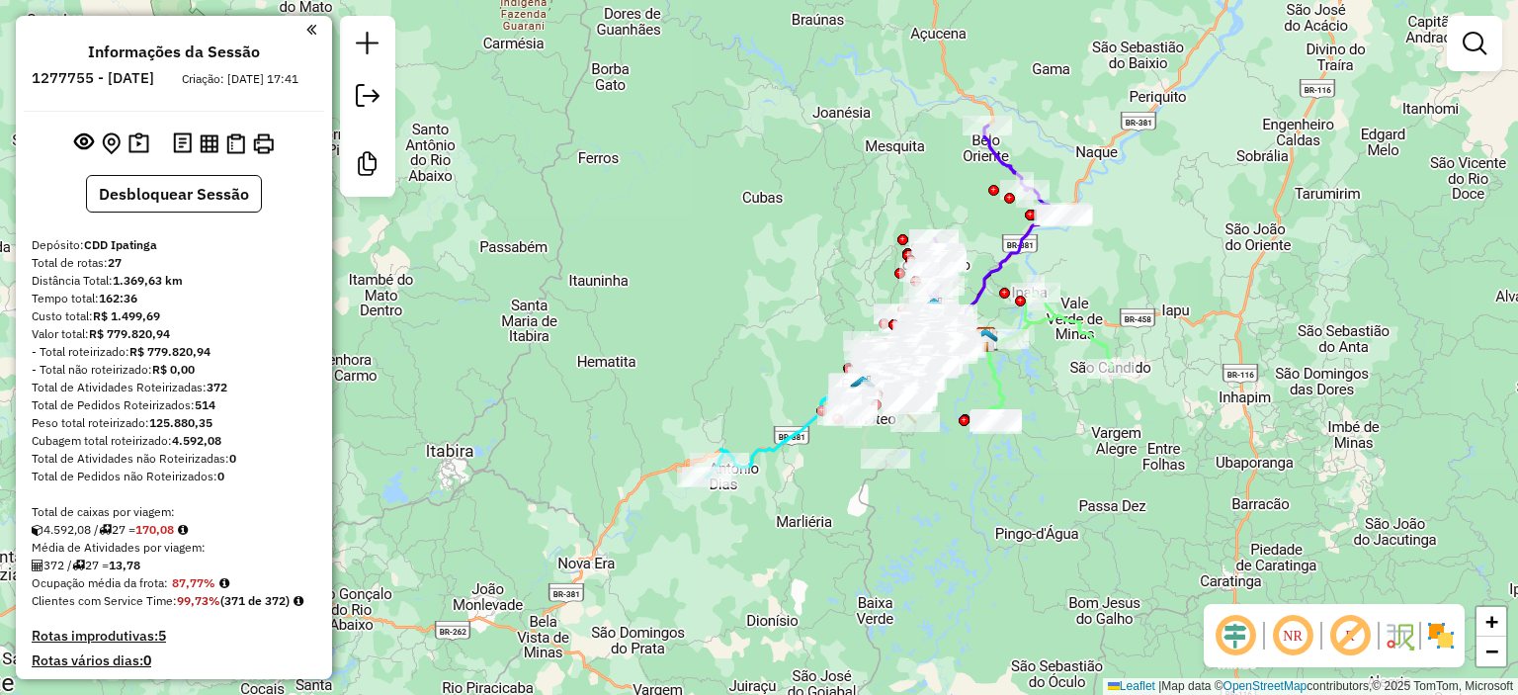
click at [1427, 644] on img at bounding box center [1441, 635] width 32 height 32
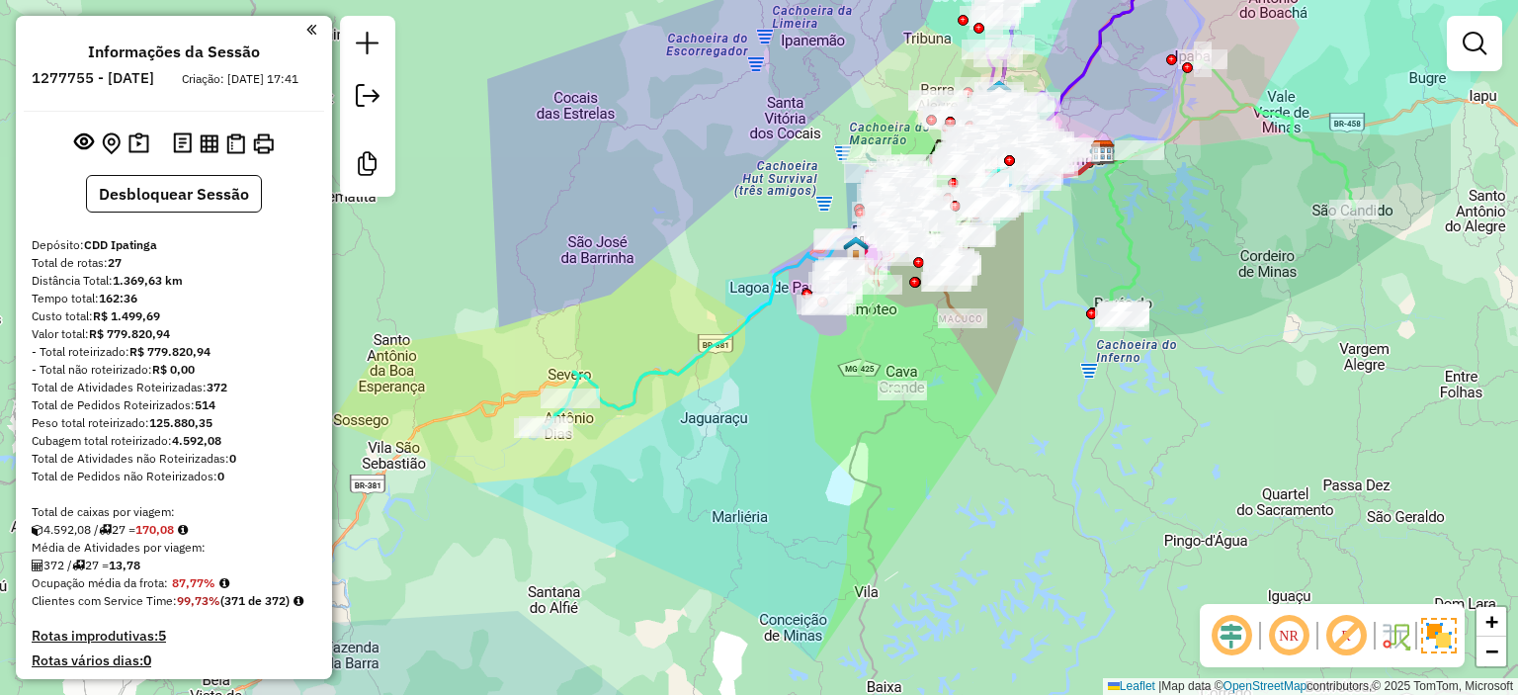
drag, startPoint x: 1155, startPoint y: 420, endPoint x: 1077, endPoint y: 424, distance: 78.2
click at [1077, 424] on div "Janela de atendimento Grade de atendimento Capacidade Transportadoras Veículos …" at bounding box center [759, 347] width 1518 height 695
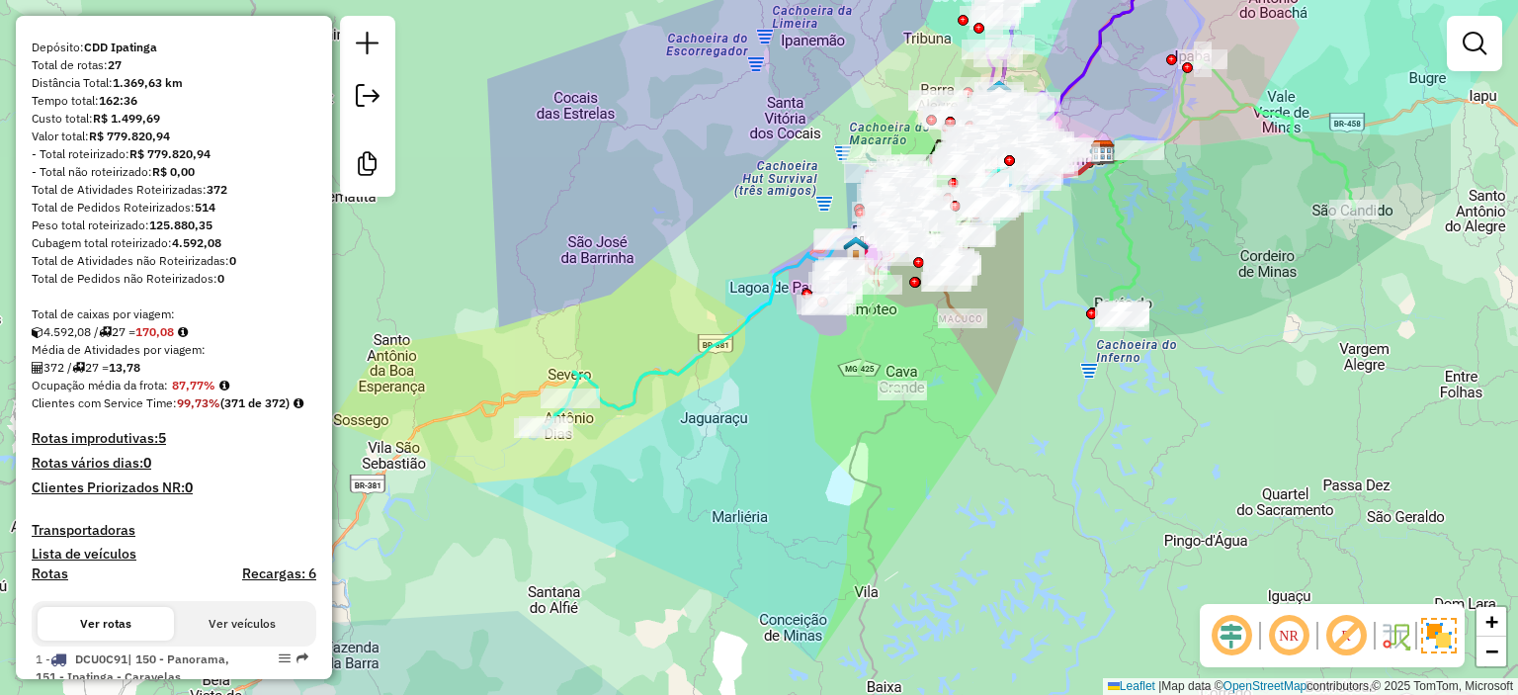
scroll to position [593, 0]
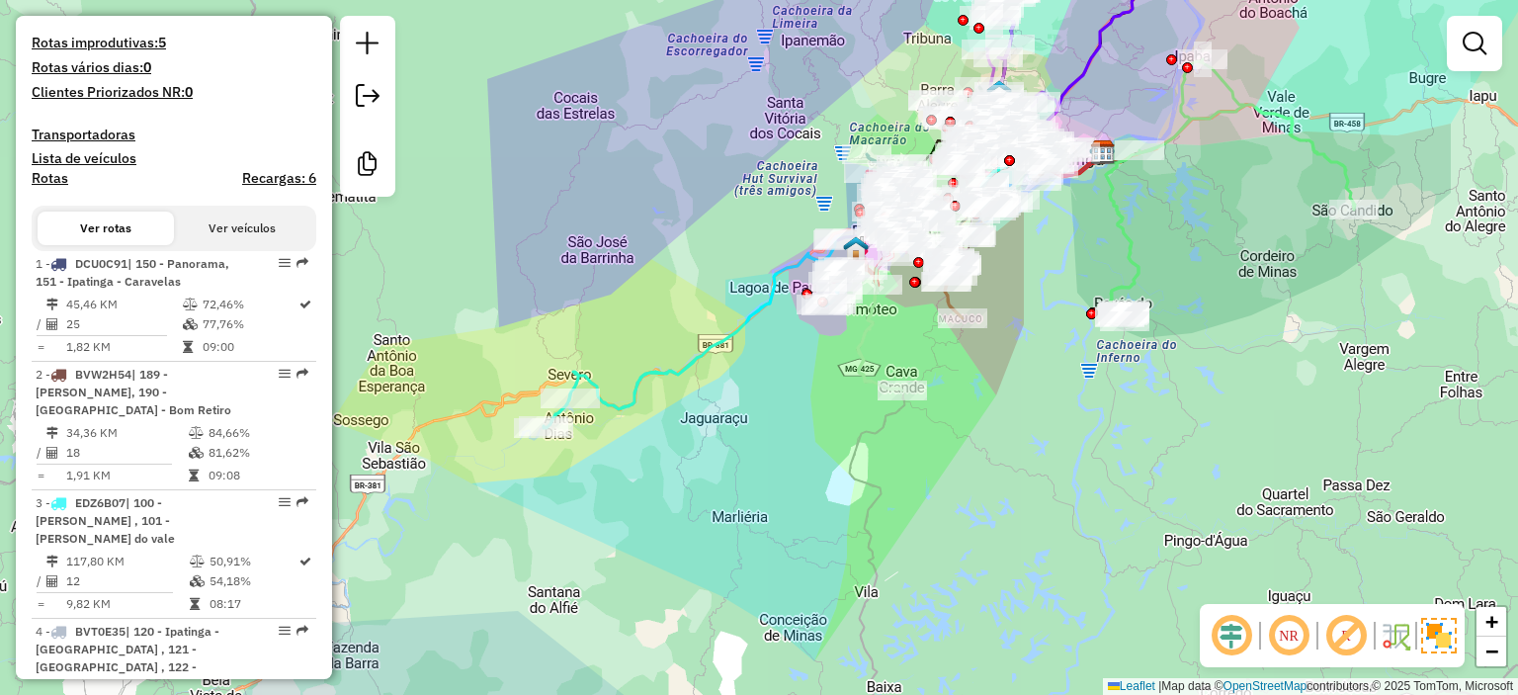
click at [205, 290] on div "1 - DCU0C91 | 150 - Panorama, 151 - Ipatinga - Caravelas" at bounding box center [140, 273] width 209 height 36
select select "**********"
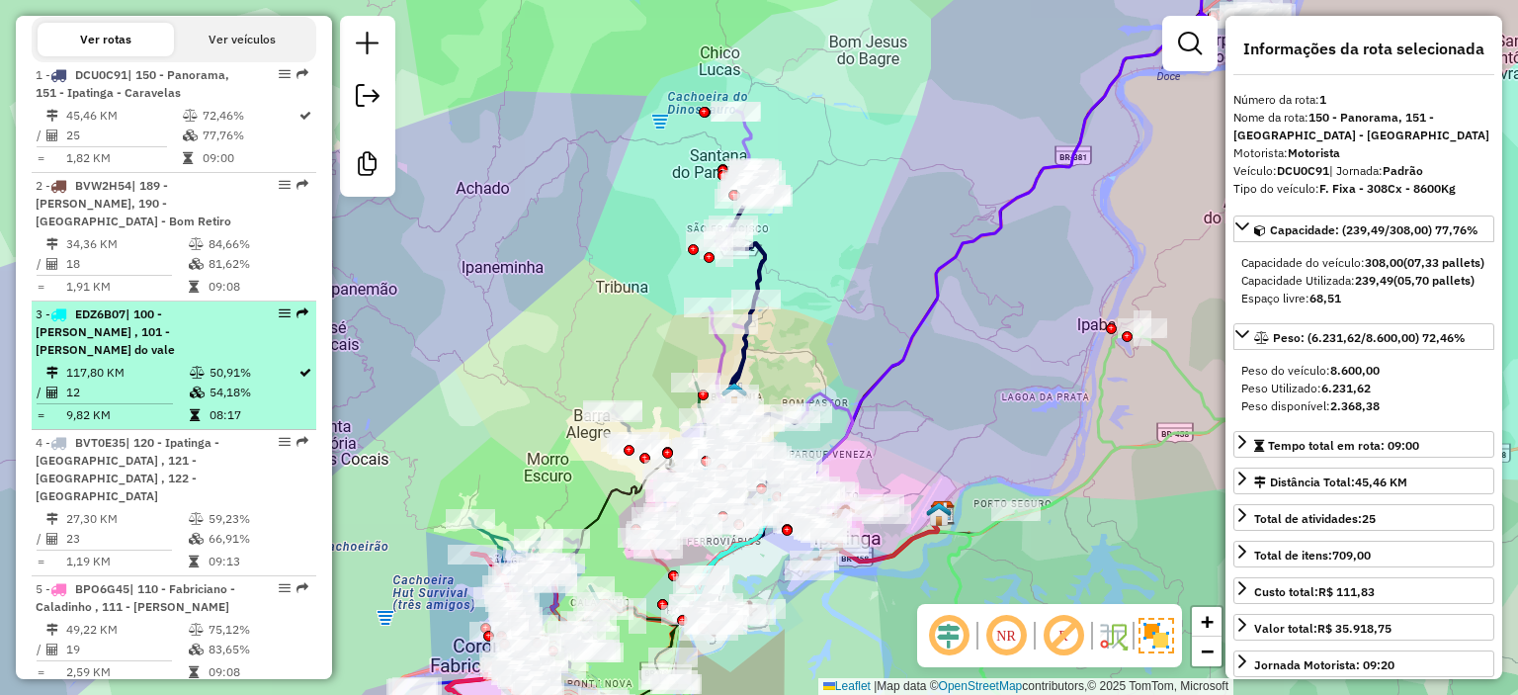
scroll to position [988, 0]
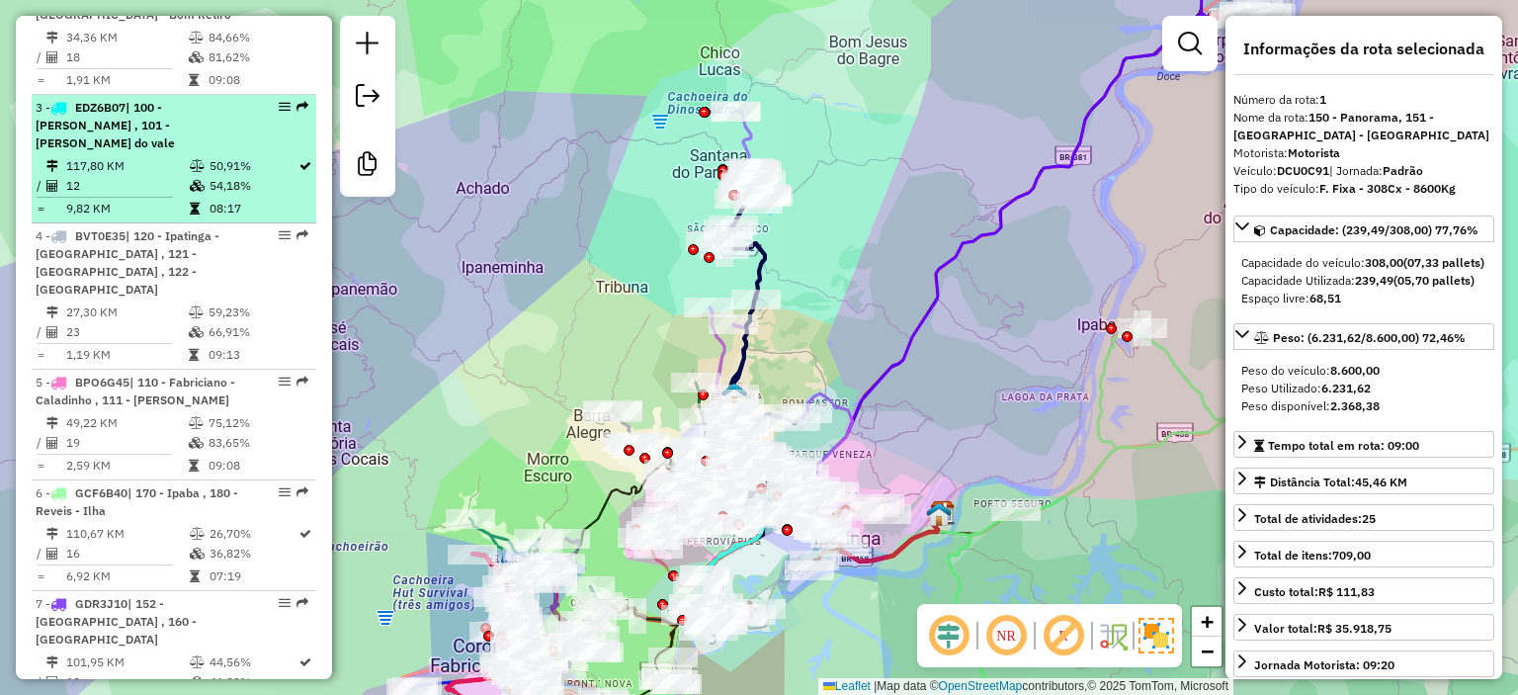
click at [237, 196] on td "54,18%" at bounding box center [252, 186] width 89 height 20
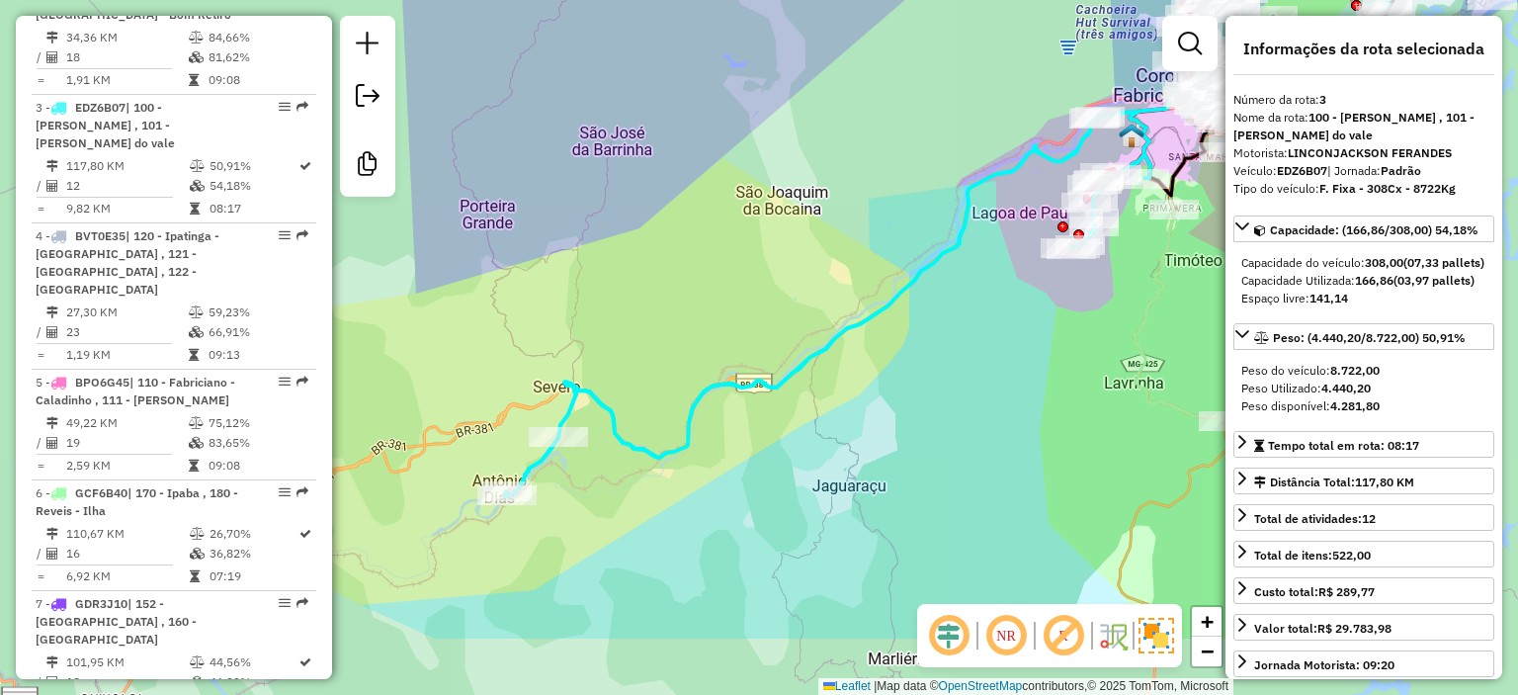
drag, startPoint x: 683, startPoint y: 564, endPoint x: 839, endPoint y: 438, distance: 200.9
click at [839, 438] on div "Janela de atendimento Grade de atendimento Capacidade Transportadoras Veículos …" at bounding box center [759, 347] width 1518 height 695
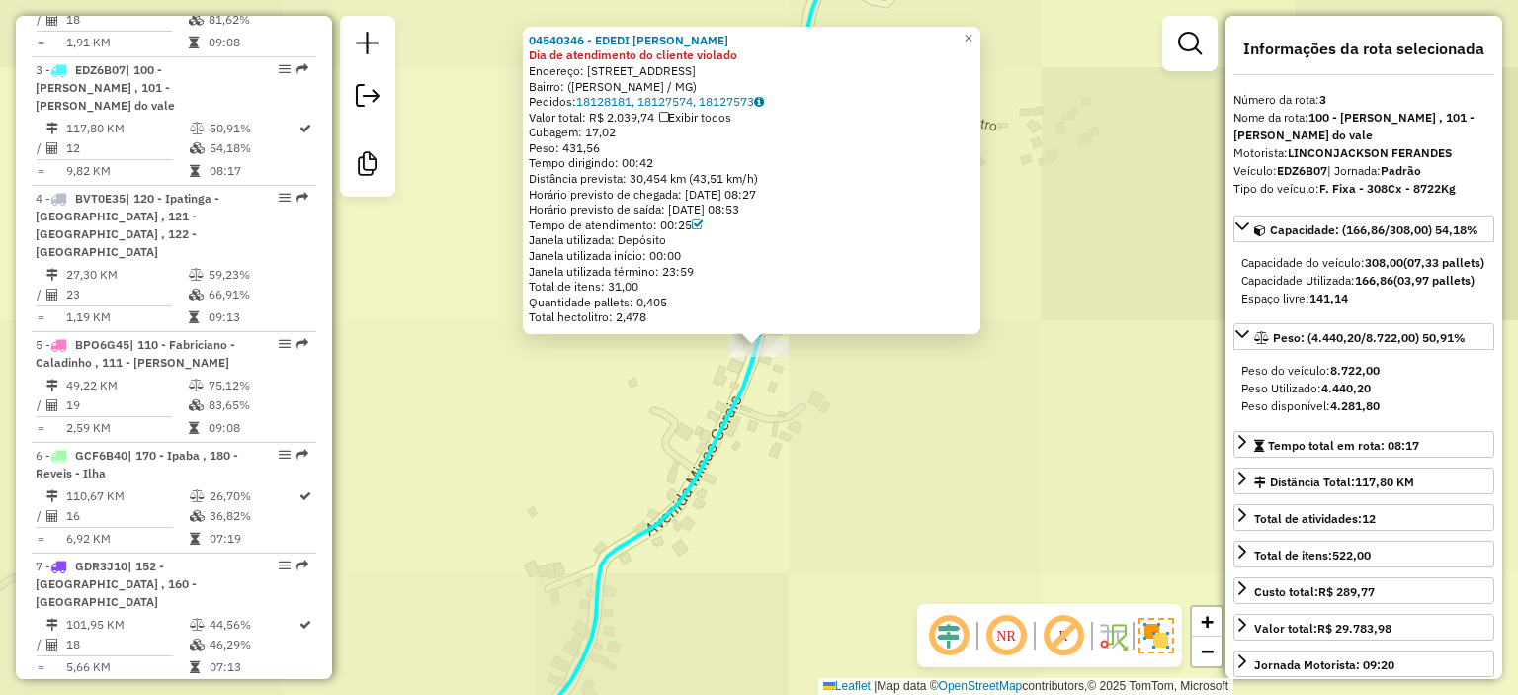
scroll to position [1083, 0]
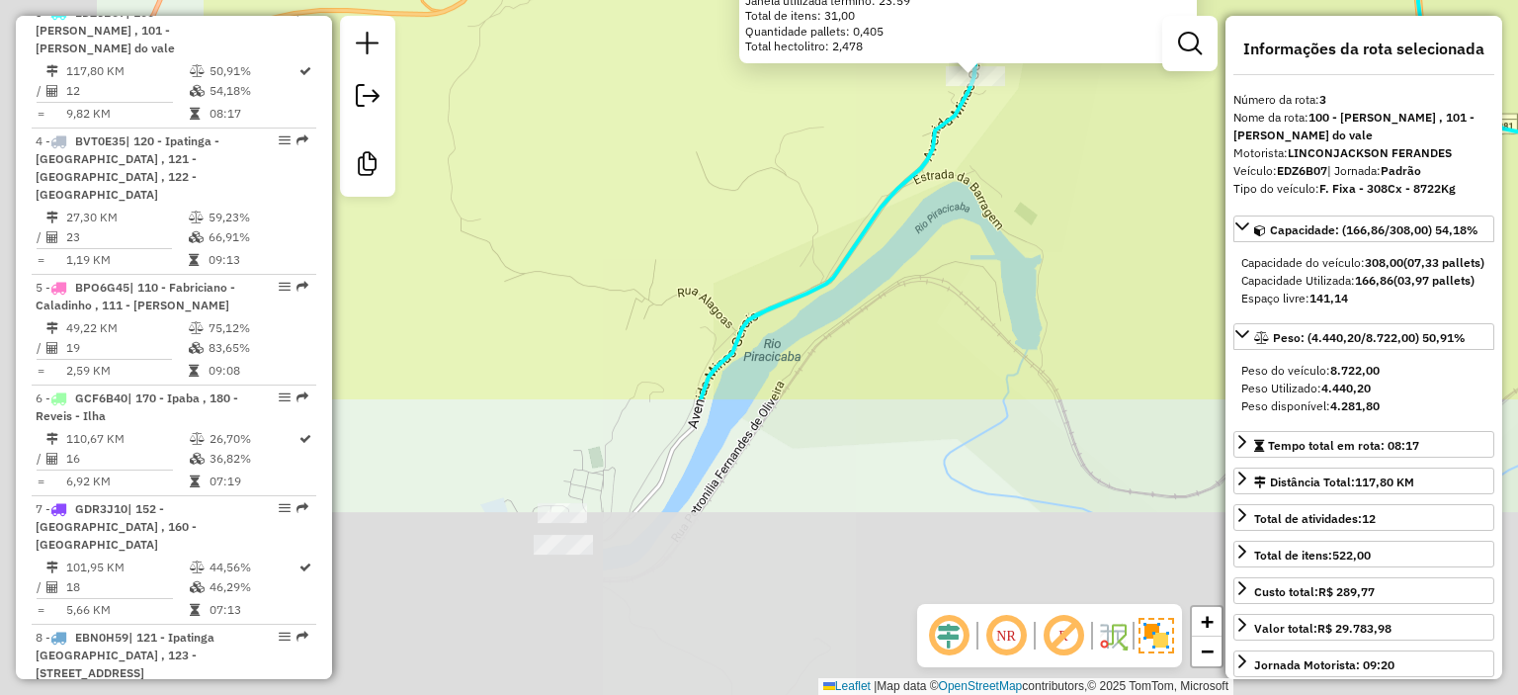
drag, startPoint x: 593, startPoint y: 529, endPoint x: 974, endPoint y: 105, distance: 570.2
click at [976, 108] on div "04540346 - EDEDI EMILIA PASCOAL Dia de atendimento do cliente violado Endereço:…" at bounding box center [759, 347] width 1518 height 695
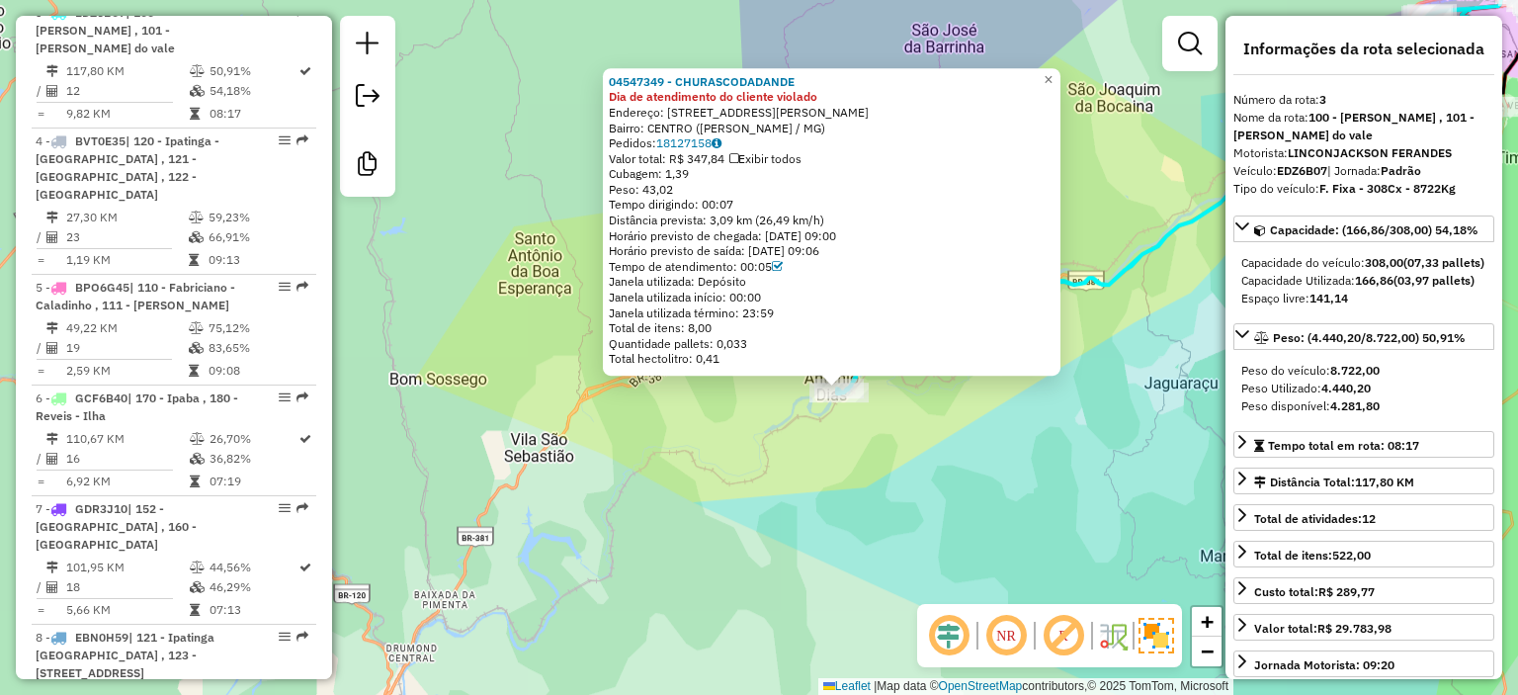
drag, startPoint x: 892, startPoint y: 536, endPoint x: 629, endPoint y: 378, distance: 306.7
click at [629, 378] on div "04547349 - CHURASCODADANDE Dia de atendimento do cliente violado Endereço: RUA …" at bounding box center [759, 347] width 1518 height 695
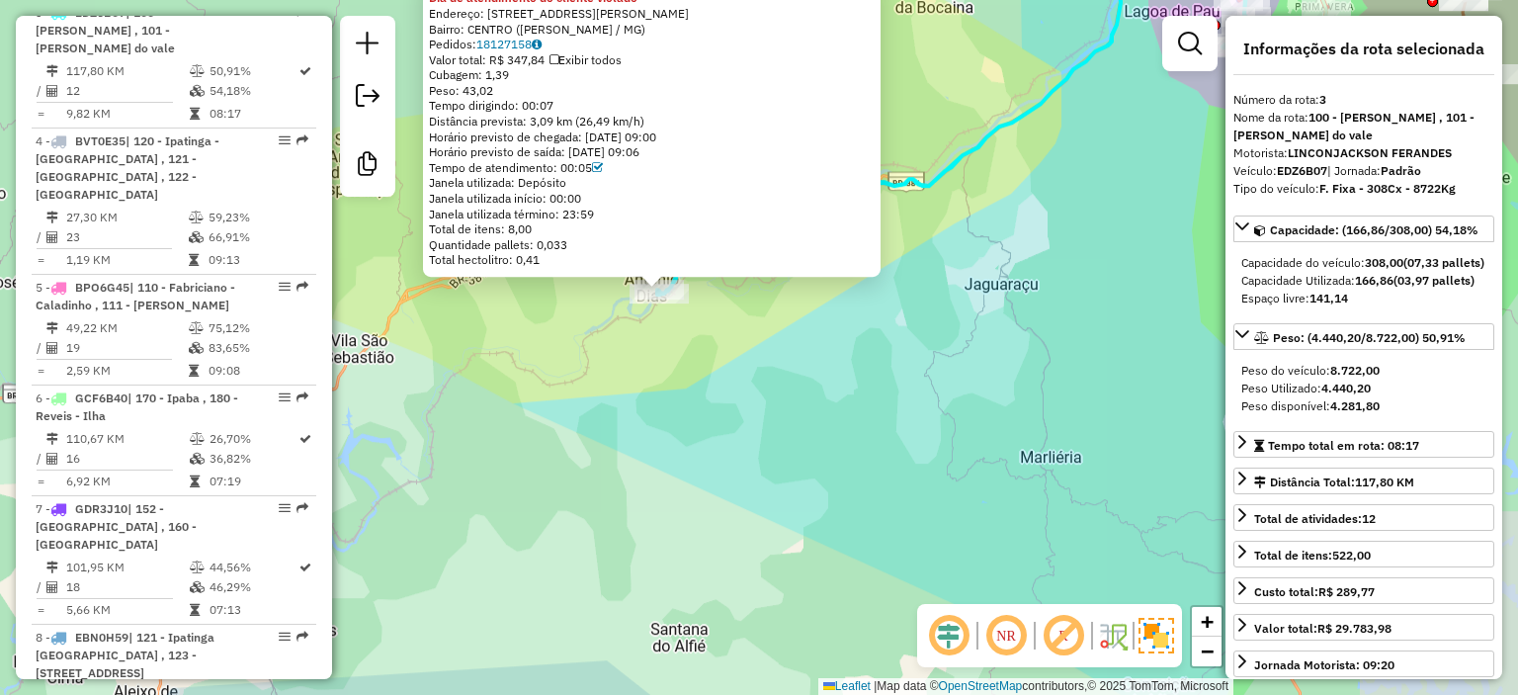
click at [644, 386] on div "04547349 - CHURASCODADANDE Dia de atendimento do cliente violado Endereço: RUA …" at bounding box center [759, 347] width 1518 height 695
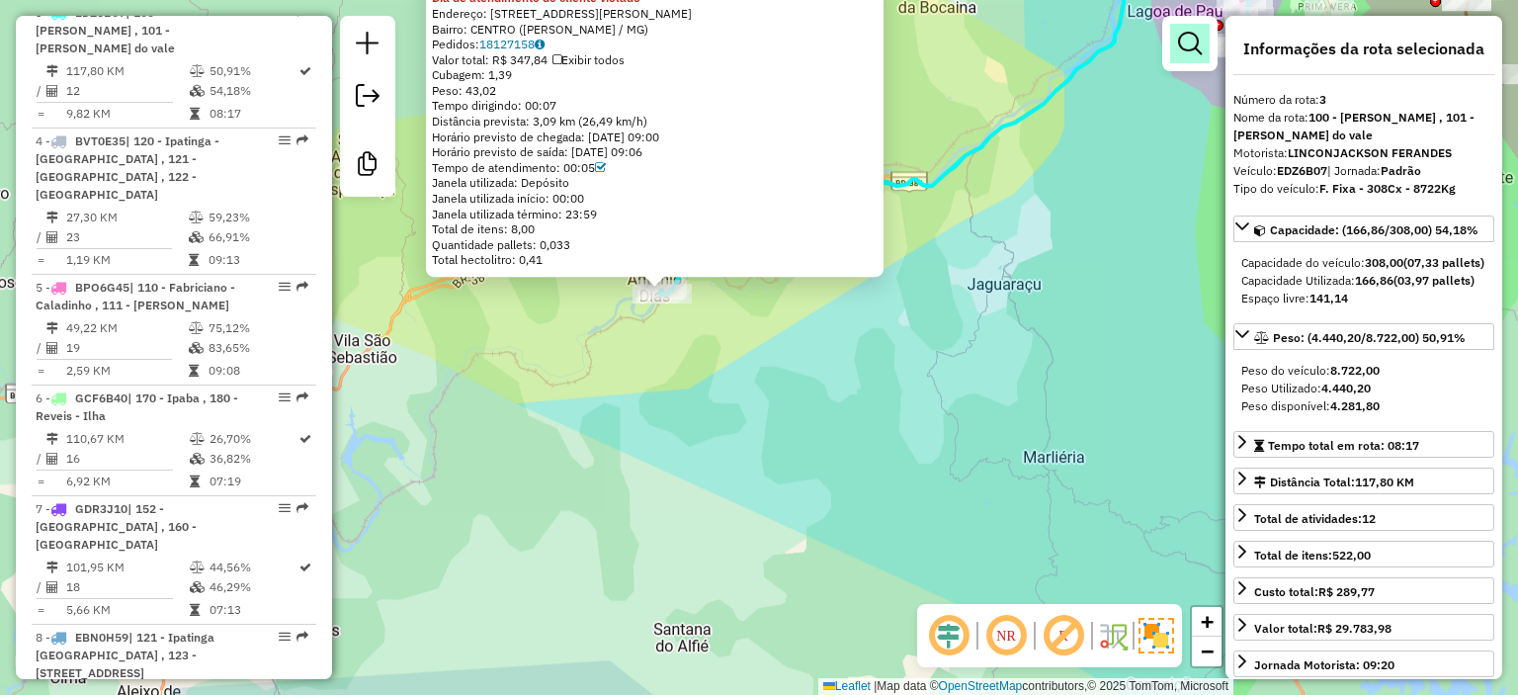
click at [1194, 25] on link at bounding box center [1190, 44] width 40 height 40
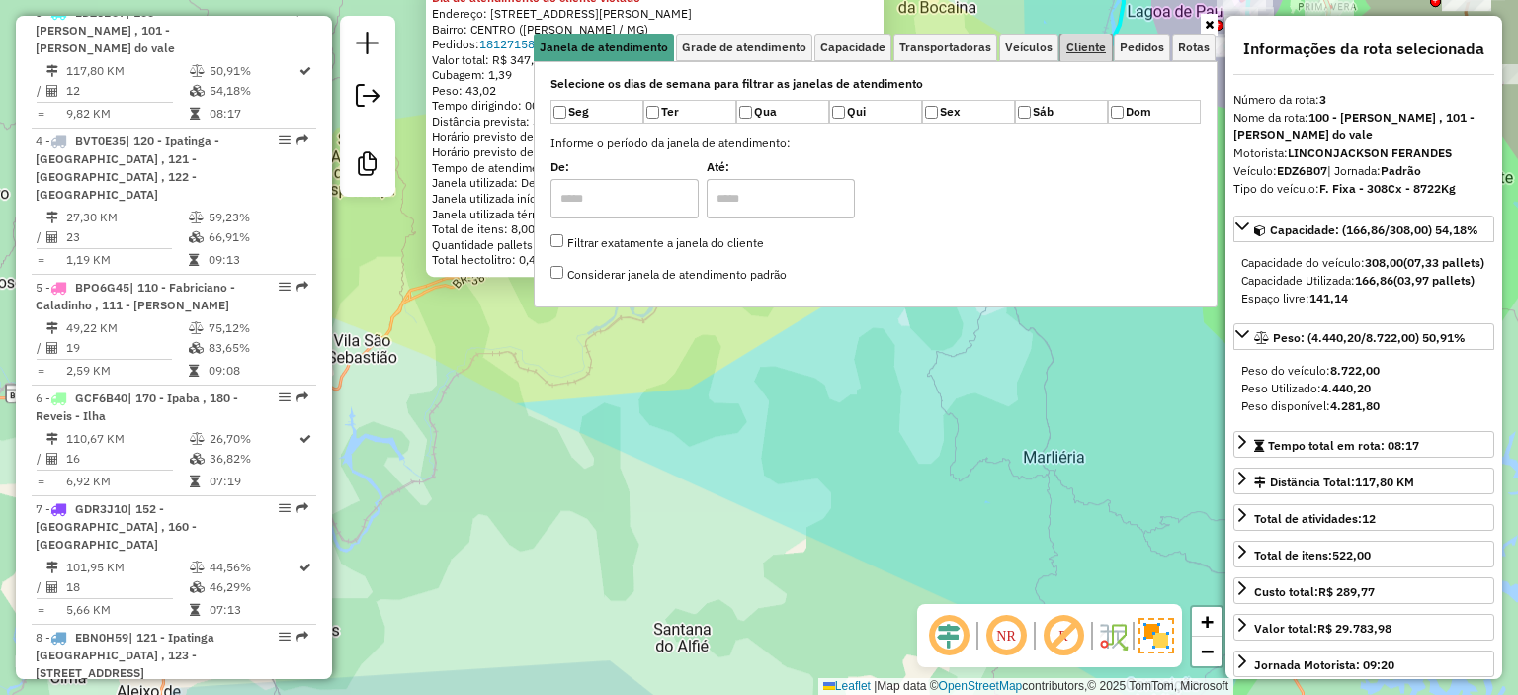
click at [1080, 44] on span "Cliente" at bounding box center [1086, 47] width 40 height 12
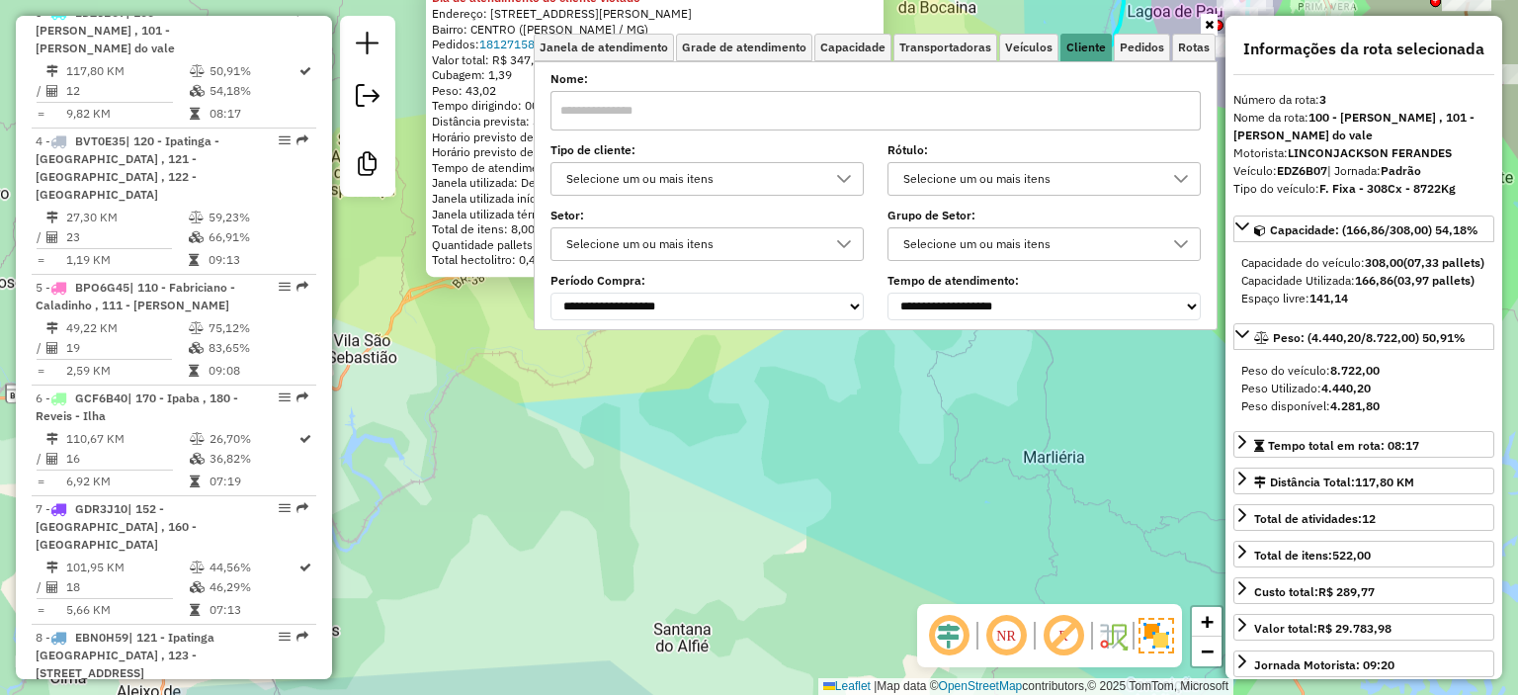
click at [750, 181] on div "Selecione um ou mais itens" at bounding box center [692, 179] width 266 height 32
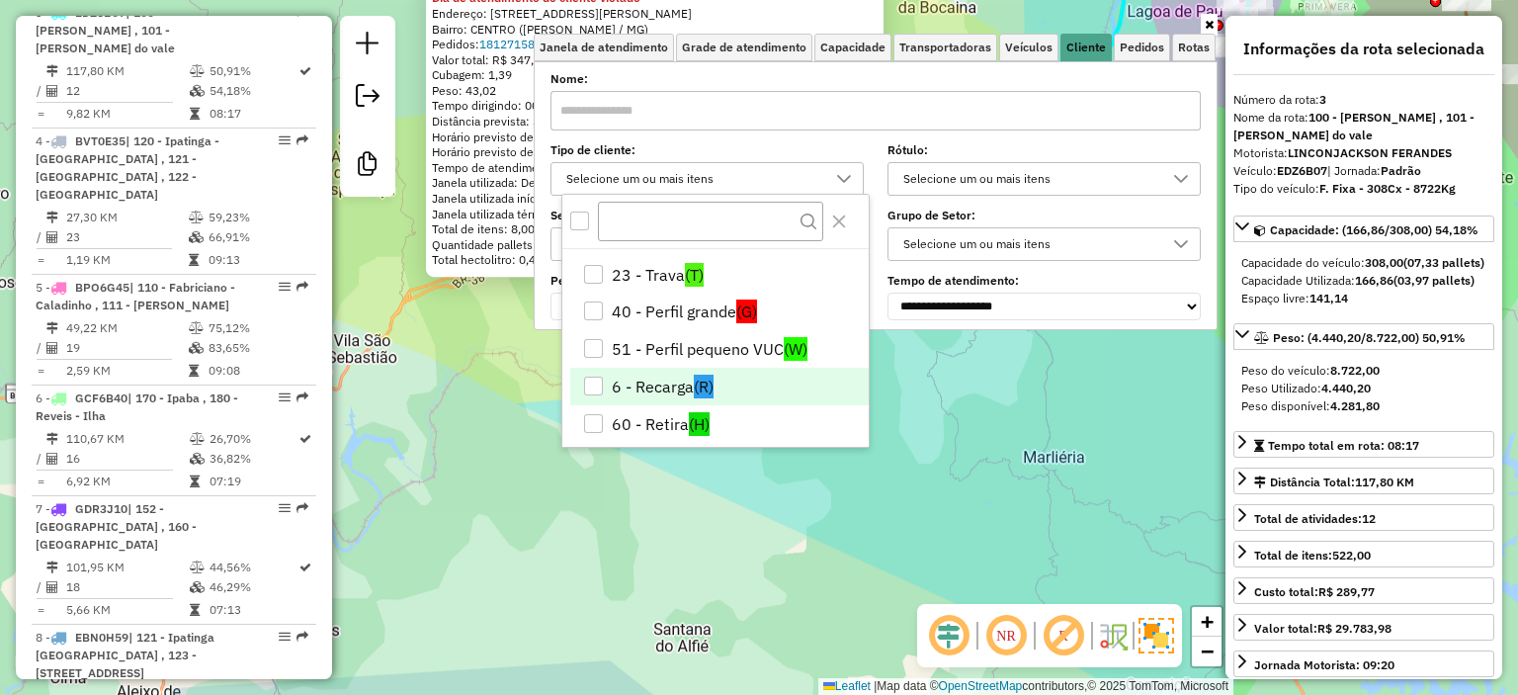
scroll to position [302, 0]
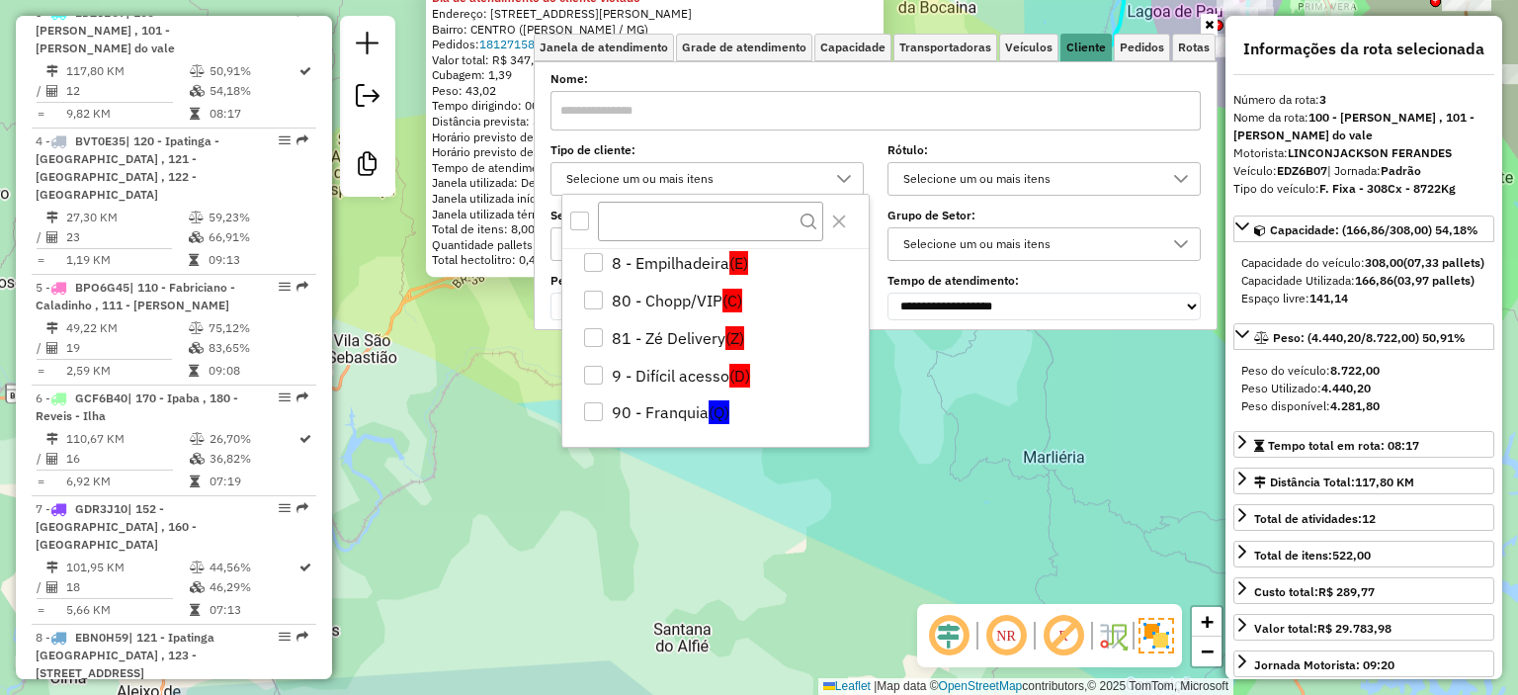
click at [863, 552] on div "04547349 - CHURASCODADANDE Dia de atendimento do cliente violado Endereço: RUA …" at bounding box center [759, 347] width 1518 height 695
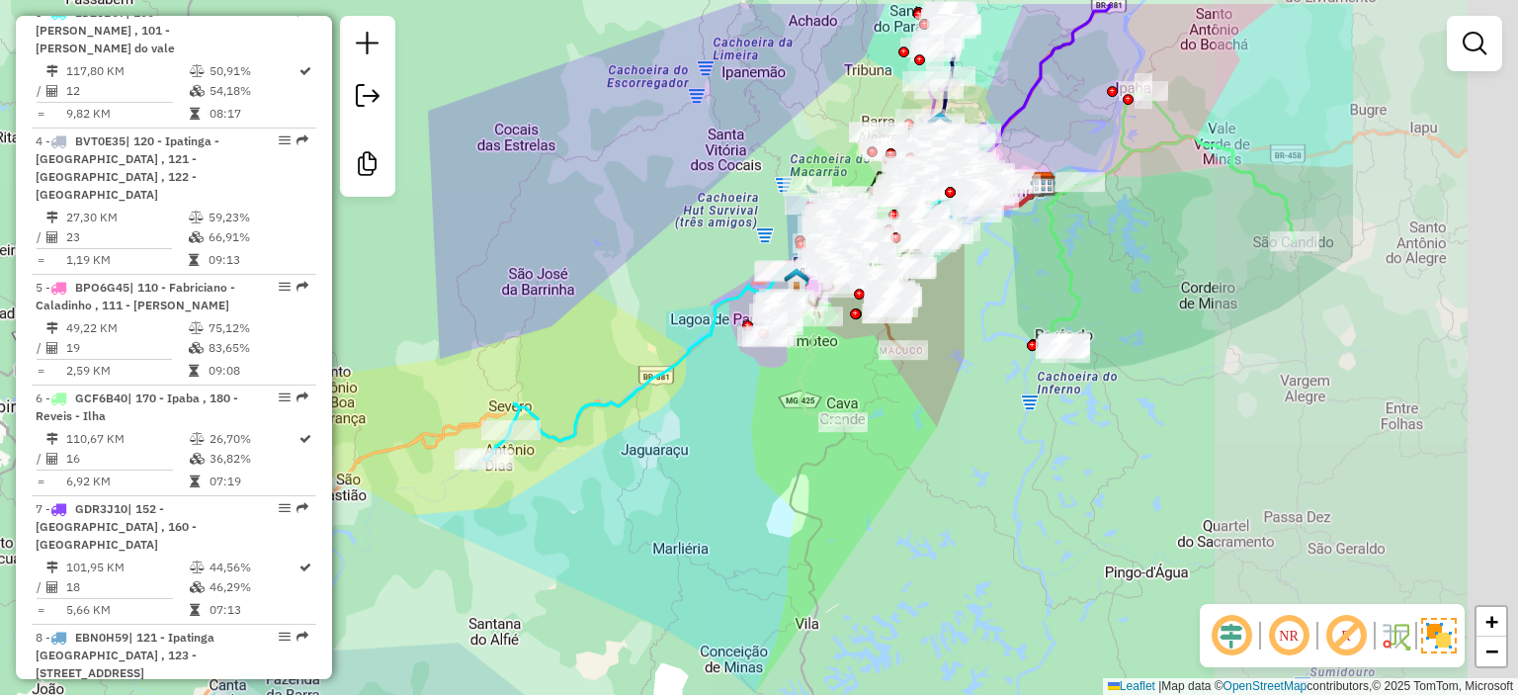
drag, startPoint x: 1219, startPoint y: 386, endPoint x: 864, endPoint y: 454, distance: 361.2
click at [864, 454] on div "Janela de atendimento Grade de atendimento Capacidade Transportadoras Veículos …" at bounding box center [759, 347] width 1518 height 695
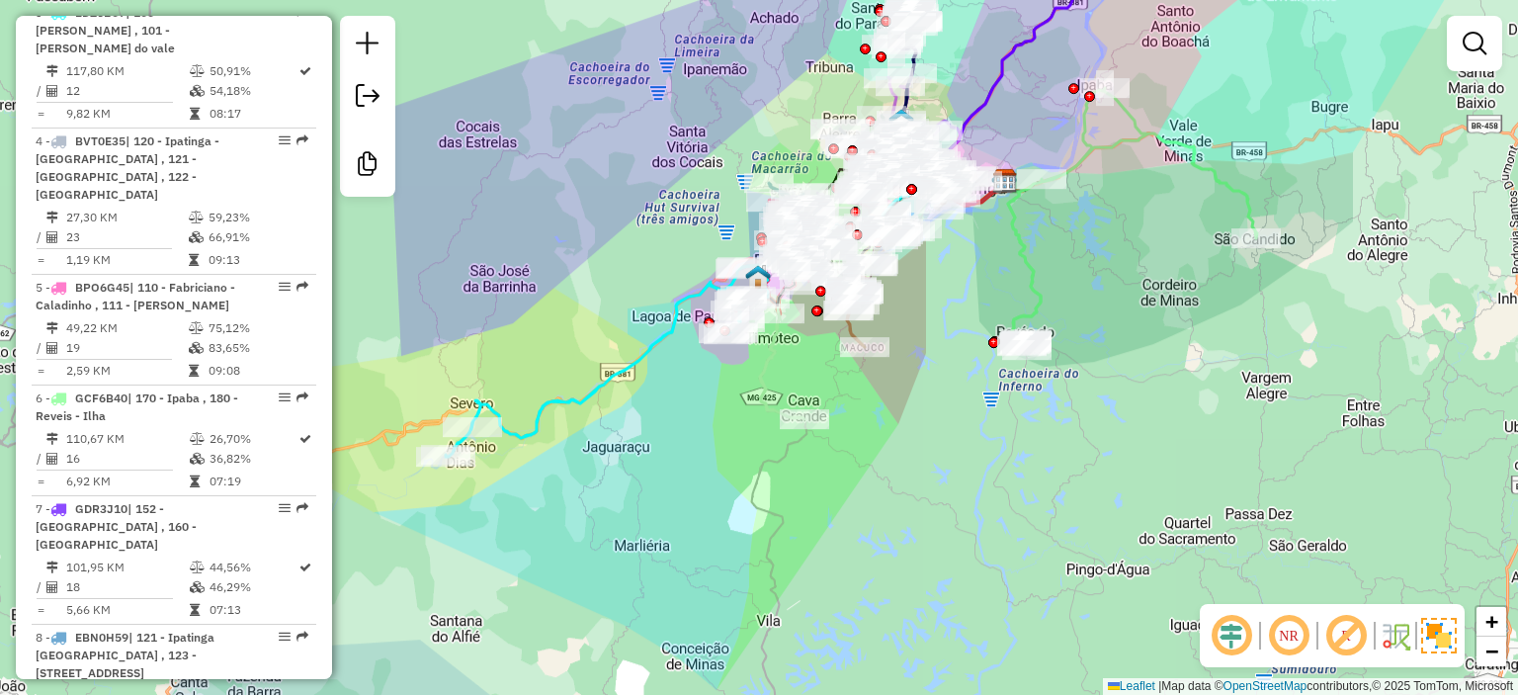
click at [1193, 153] on icon at bounding box center [1132, 219] width 249 height 262
select select "**********"
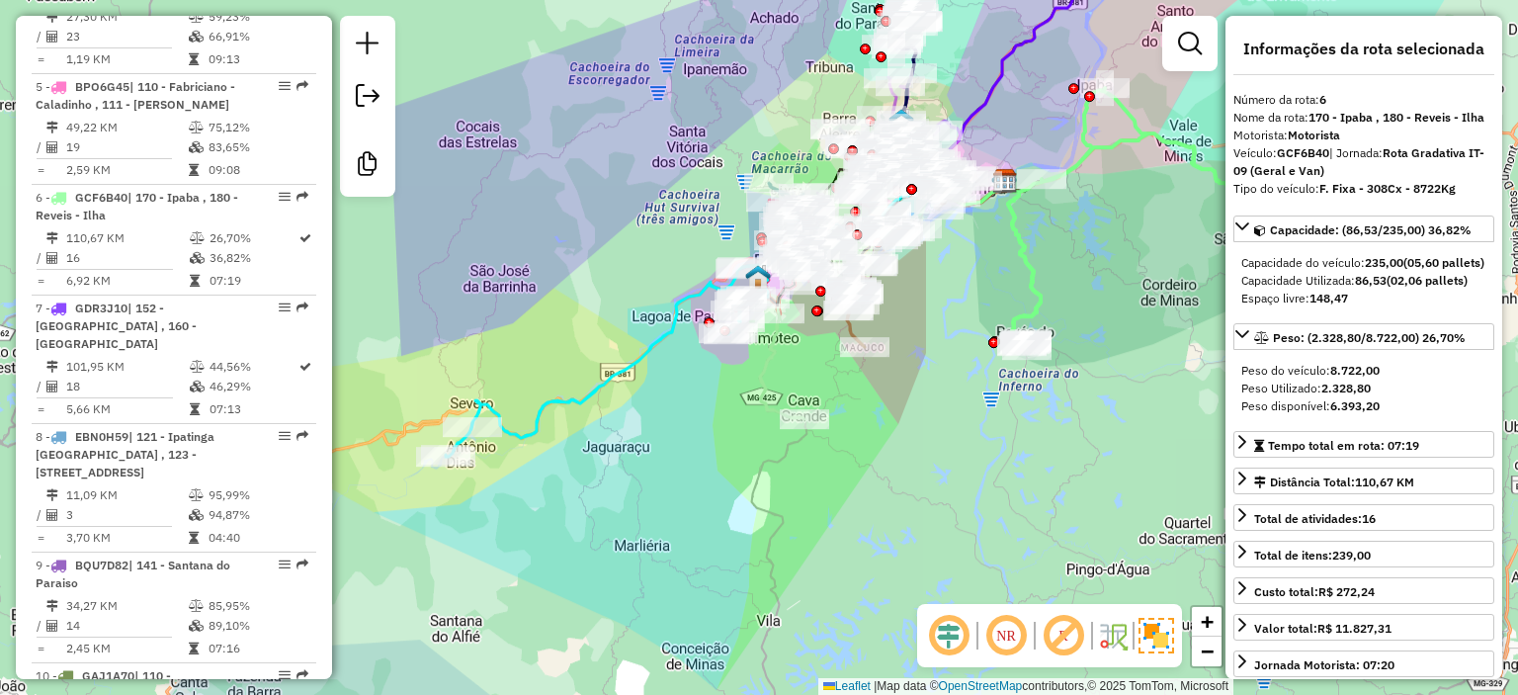
scroll to position [1450, 0]
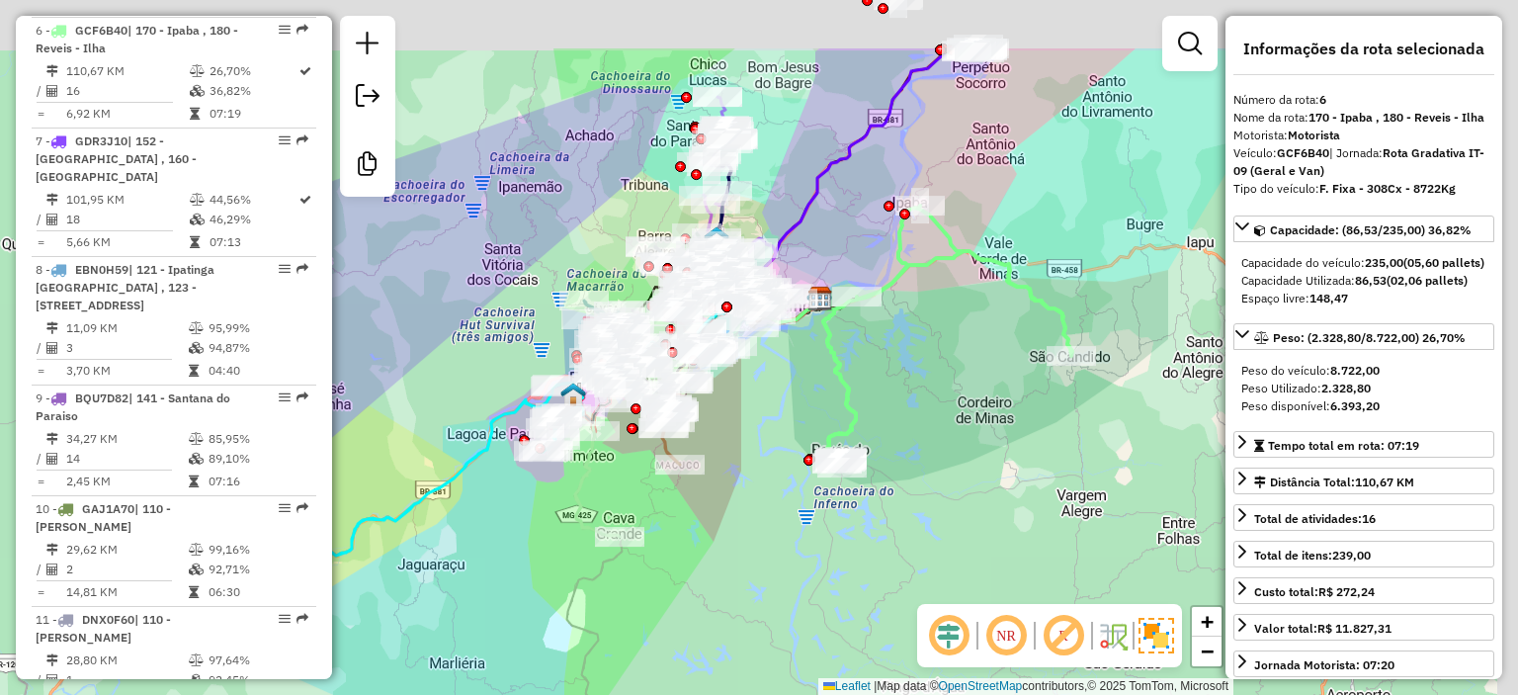
drag, startPoint x: 1110, startPoint y: 427, endPoint x: 866, endPoint y: 601, distance: 299.6
click at [866, 601] on div "Janela de atendimento Grade de atendimento Capacidade Transportadoras Veículos …" at bounding box center [759, 347] width 1518 height 695
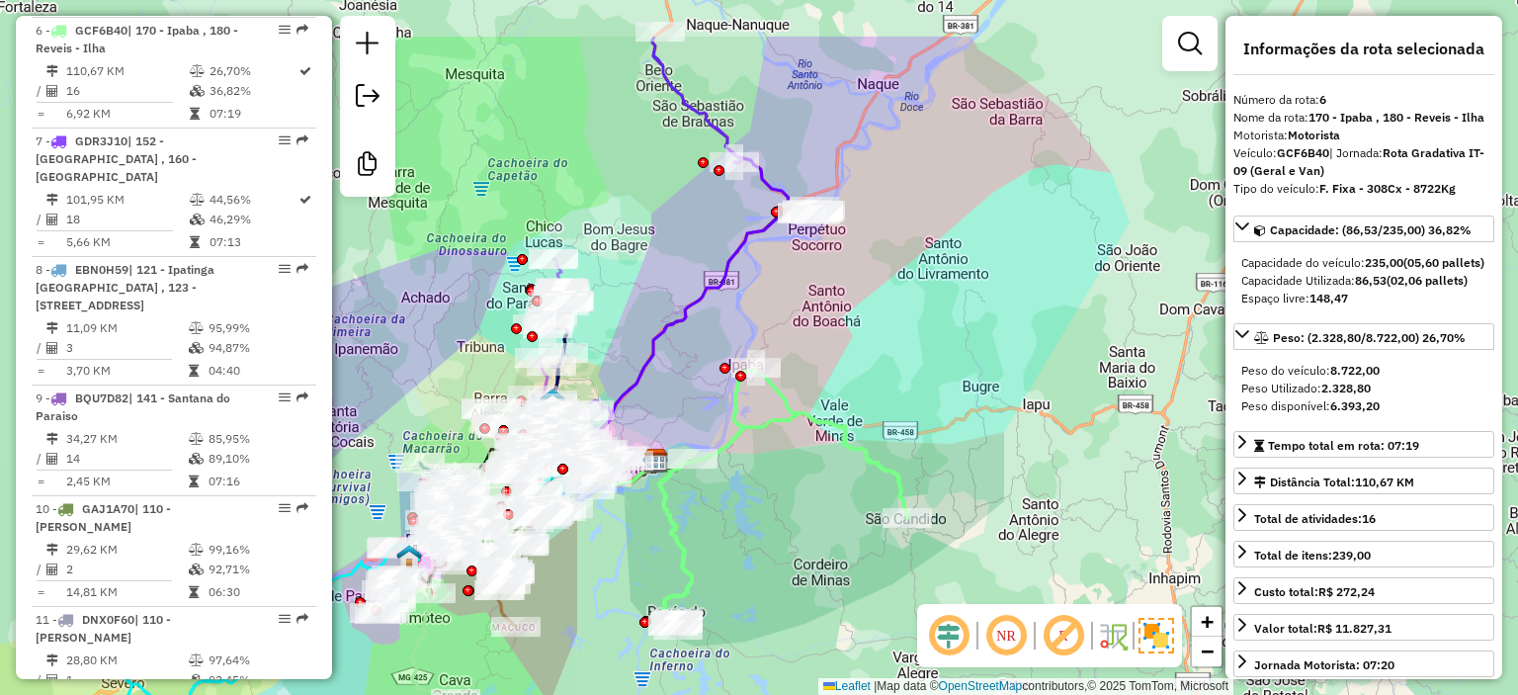
drag, startPoint x: 862, startPoint y: 335, endPoint x: 839, endPoint y: 347, distance: 25.6
click at [839, 347] on div "Janela de atendimento Grade de atendimento Capacidade Transportadoras Veículos …" at bounding box center [759, 347] width 1518 height 695
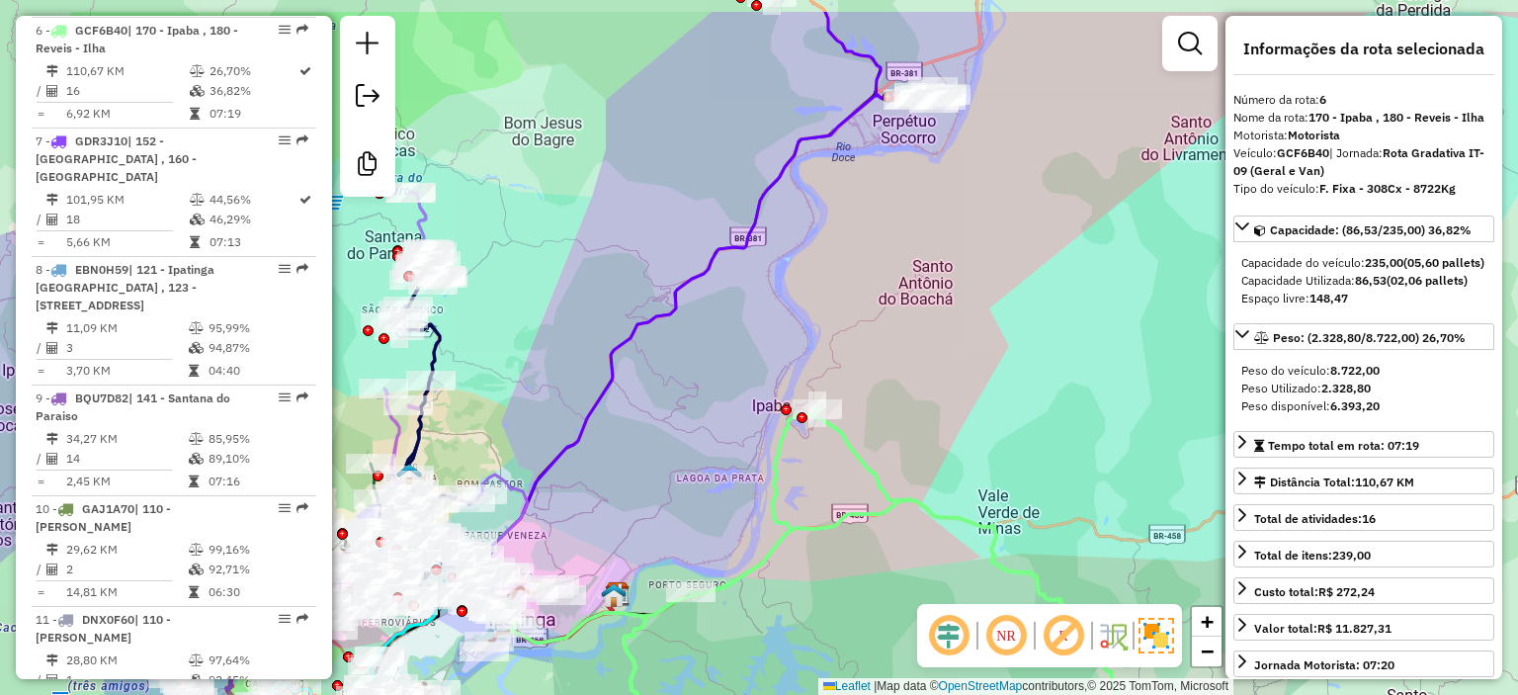
drag, startPoint x: 749, startPoint y: 291, endPoint x: 780, endPoint y: 360, distance: 74.7
click at [780, 360] on div "Janela de atendimento Grade de atendimento Capacidade Transportadoras Veículos …" at bounding box center [759, 347] width 1518 height 695
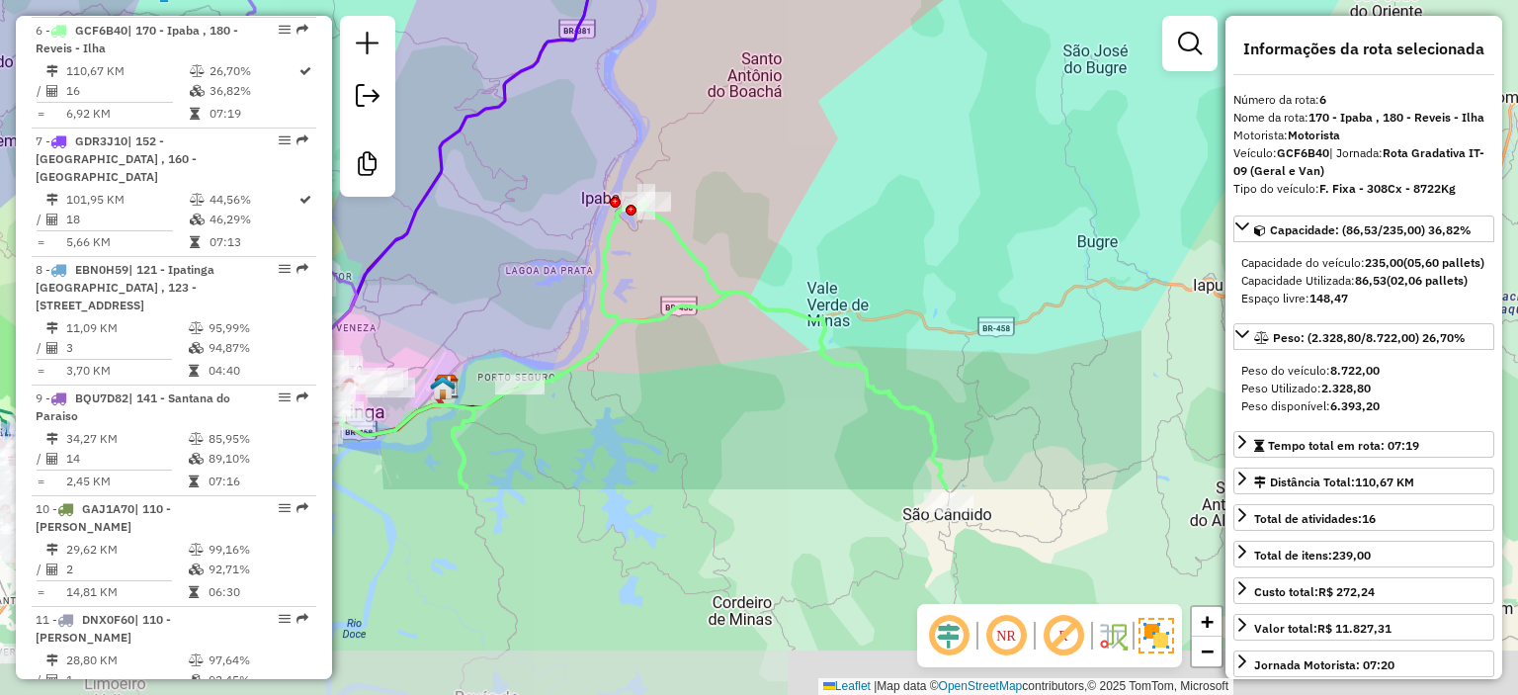
drag, startPoint x: 941, startPoint y: 414, endPoint x: 789, endPoint y: 216, distance: 248.8
click at [789, 216] on div "Janela de atendimento Grade de atendimento Capacidade Transportadoras Veículos …" at bounding box center [759, 347] width 1518 height 695
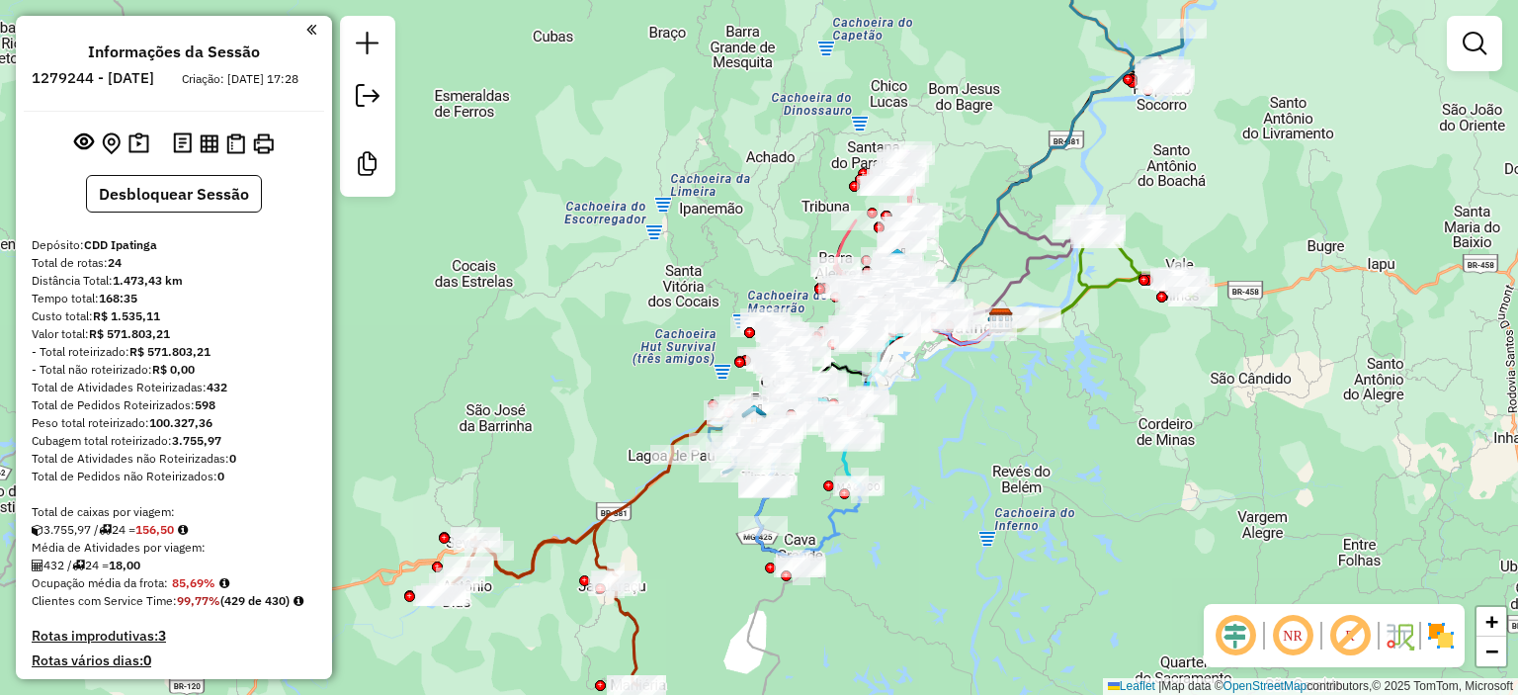
drag, startPoint x: 744, startPoint y: 465, endPoint x: 1071, endPoint y: 418, distance: 330.4
click at [1071, 418] on div "Janela de atendimento Grade de atendimento Capacidade Transportadoras Veículos …" at bounding box center [759, 347] width 1518 height 695
